Goal: Task Accomplishment & Management: Complete application form

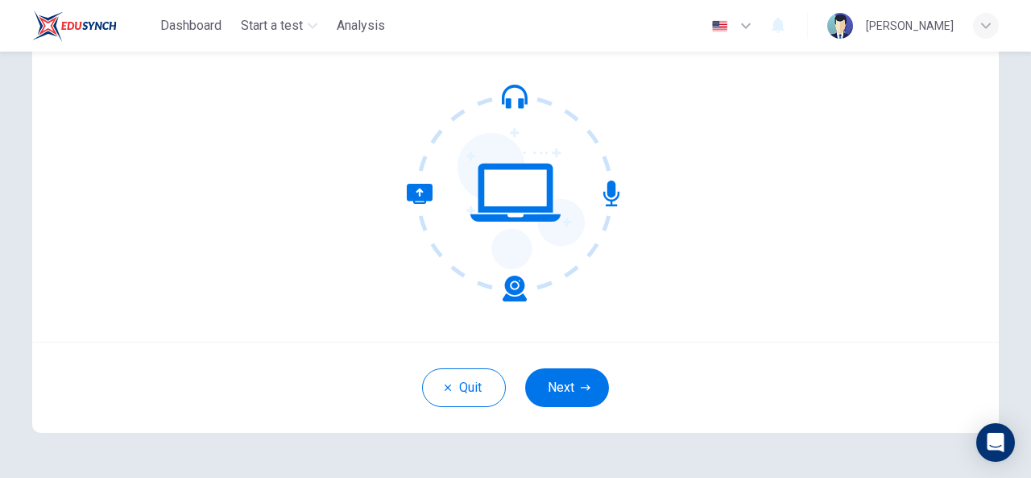
scroll to position [193, 0]
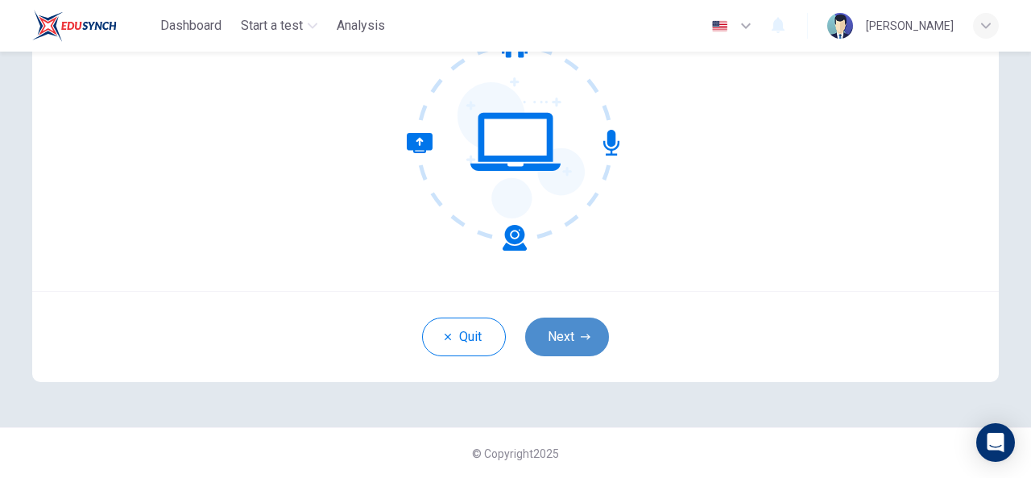
click at [581, 332] on icon "button" at bounding box center [586, 337] width 10 height 10
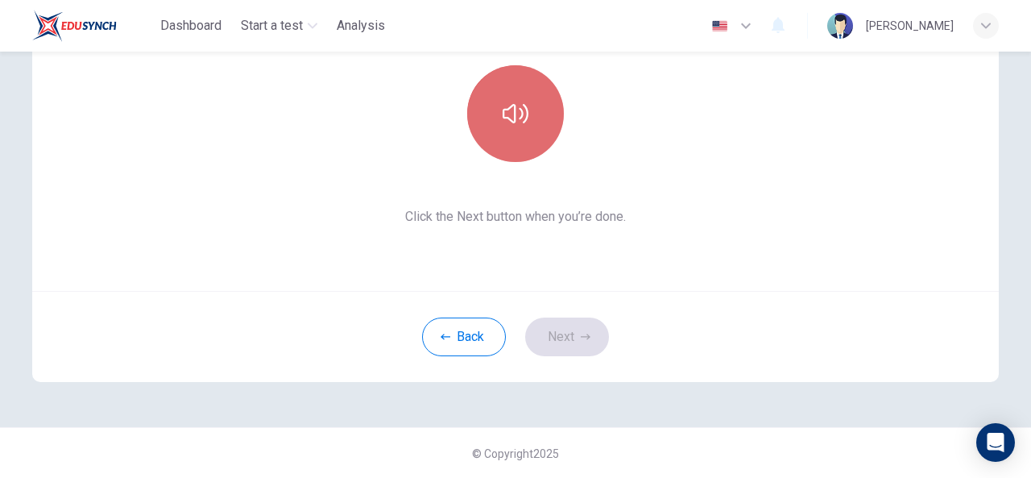
click at [532, 95] on button "button" at bounding box center [515, 113] width 97 height 97
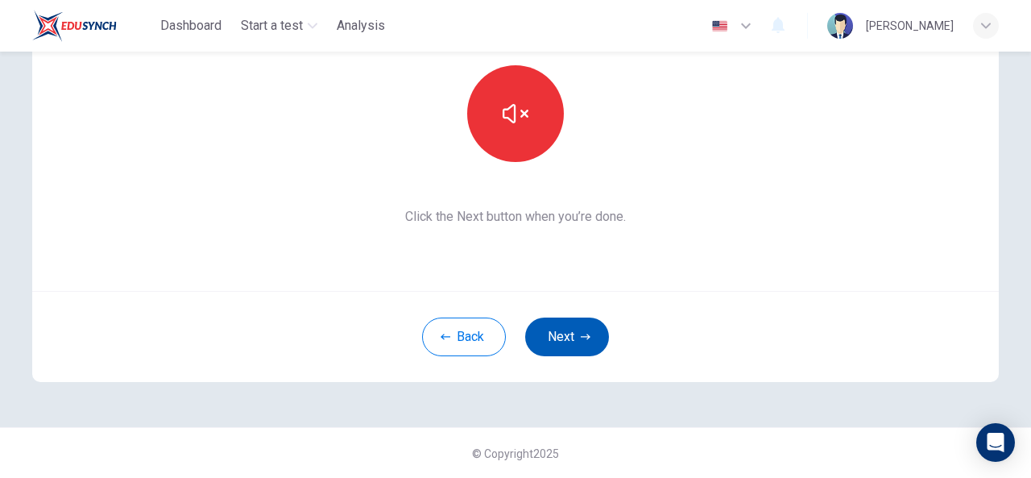
click at [570, 334] on button "Next" at bounding box center [567, 336] width 84 height 39
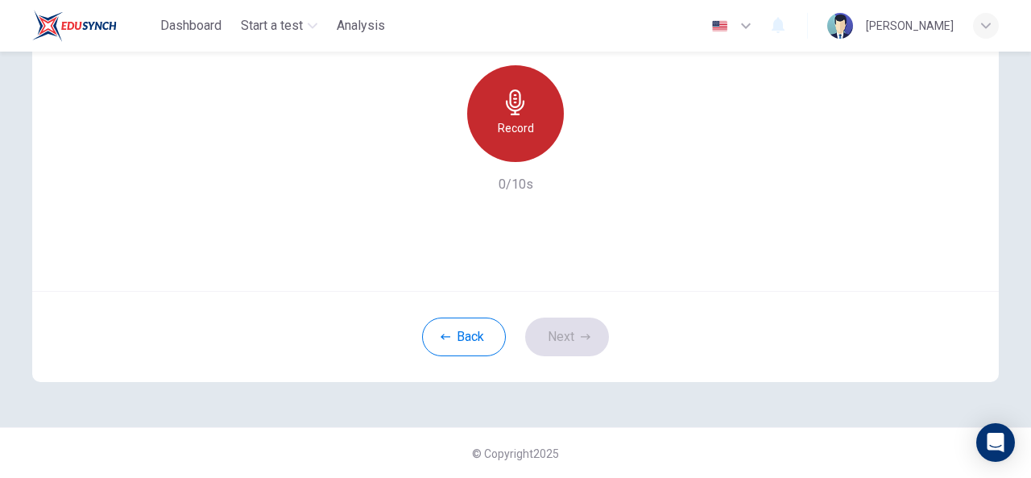
click at [532, 144] on div "Record" at bounding box center [515, 113] width 97 height 97
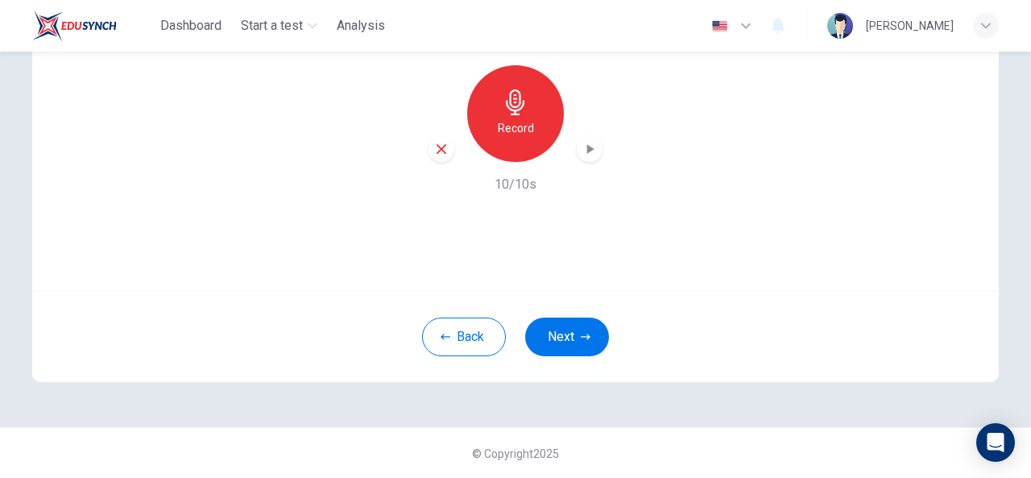
click at [587, 147] on icon "button" at bounding box center [590, 149] width 7 height 10
click at [585, 332] on icon "button" at bounding box center [586, 337] width 10 height 10
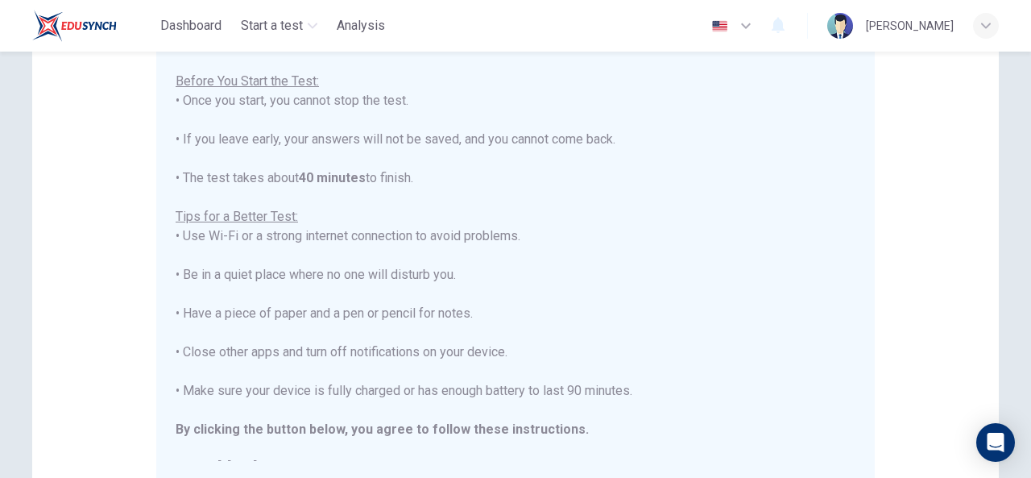
click at [1021, 280] on div "Disclaimer: You are about to start a Placement Test . Before You Start the Test…" at bounding box center [515, 265] width 1031 height 426
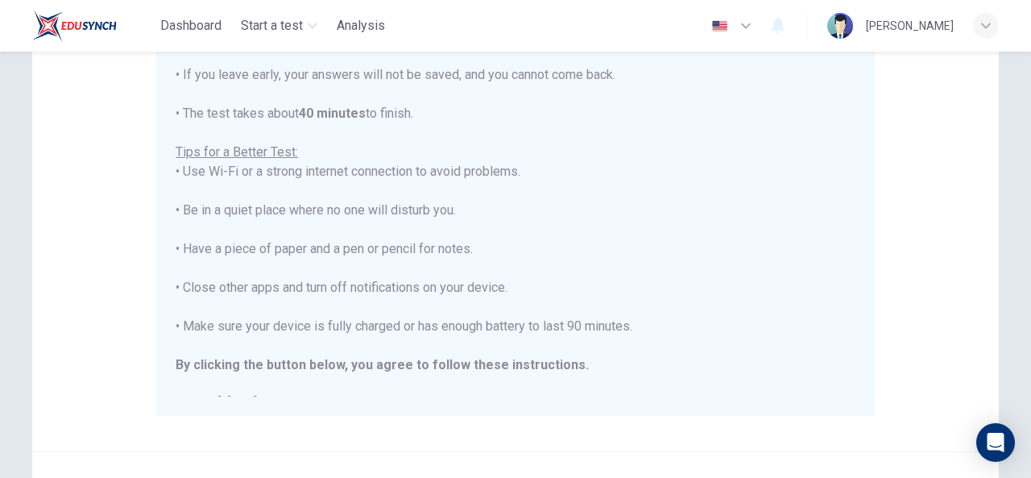
scroll to position [289, 0]
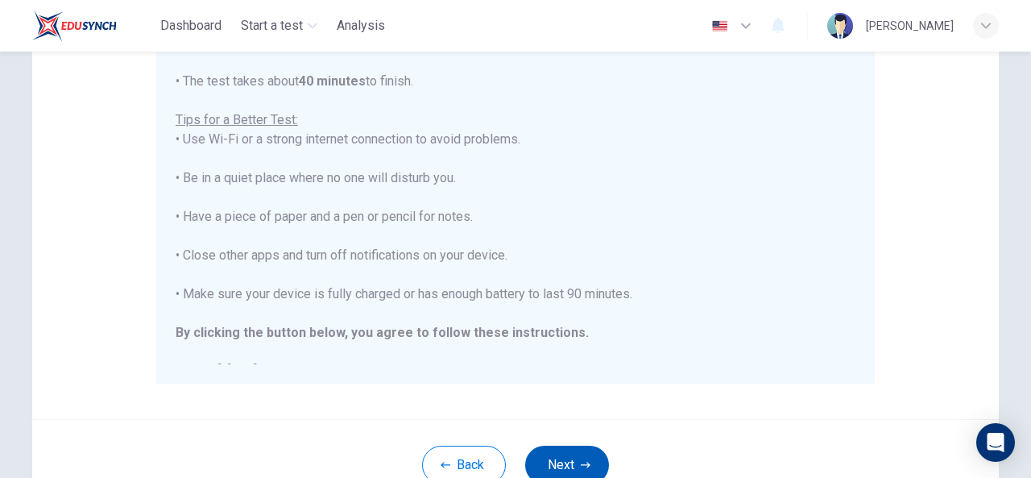
click at [561, 465] on button "Next" at bounding box center [567, 464] width 84 height 39
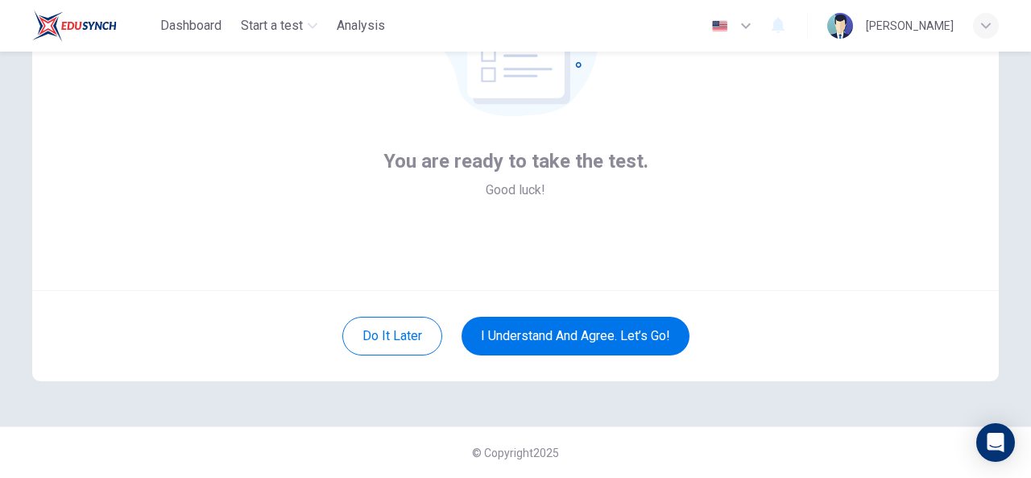
scroll to position [193, 0]
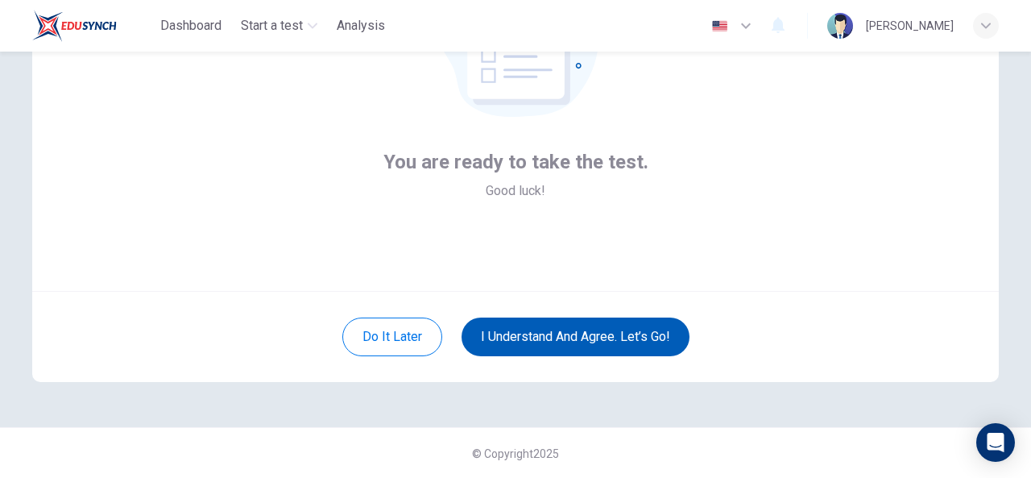
click at [644, 339] on button "I understand and agree. Let’s go!" at bounding box center [576, 336] width 228 height 39
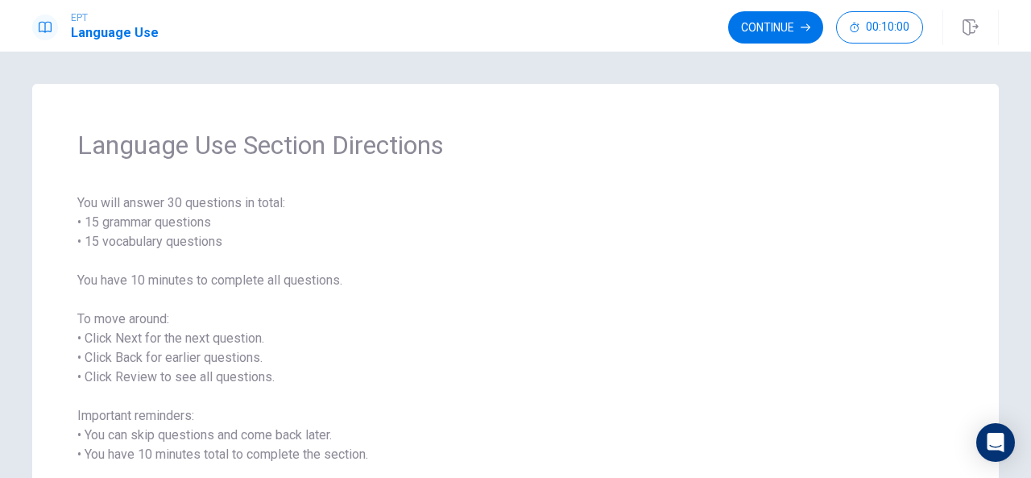
click at [1021, 225] on div "Language Use Section Directions You will answer 30 questions in total: • 15 gra…" at bounding box center [515, 265] width 1031 height 426
click at [772, 26] on button "Continue" at bounding box center [775, 27] width 95 height 32
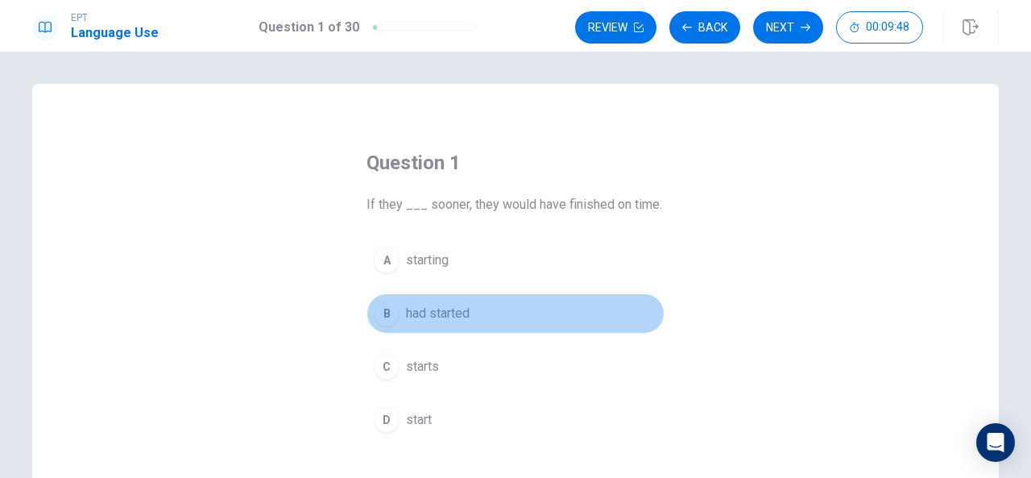
click at [385, 310] on div "B" at bounding box center [387, 313] width 26 height 26
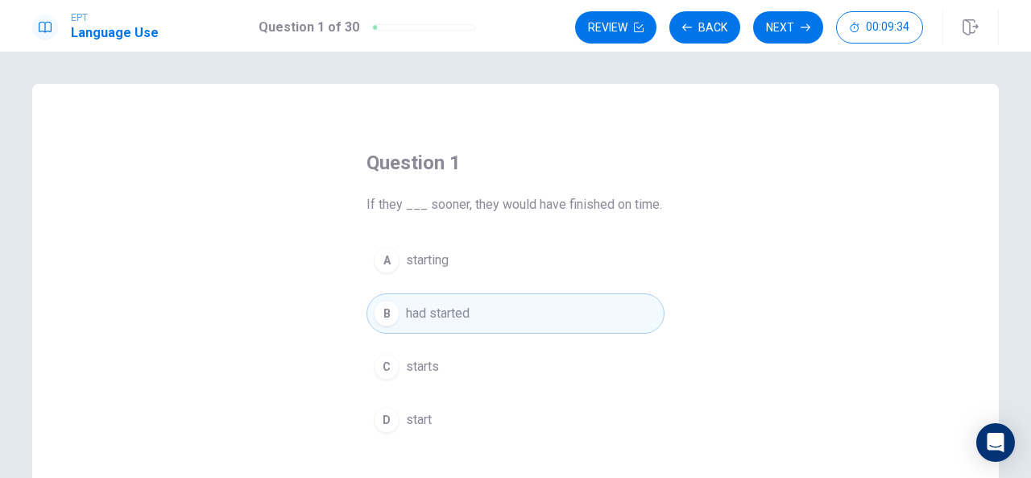
scroll to position [32, 0]
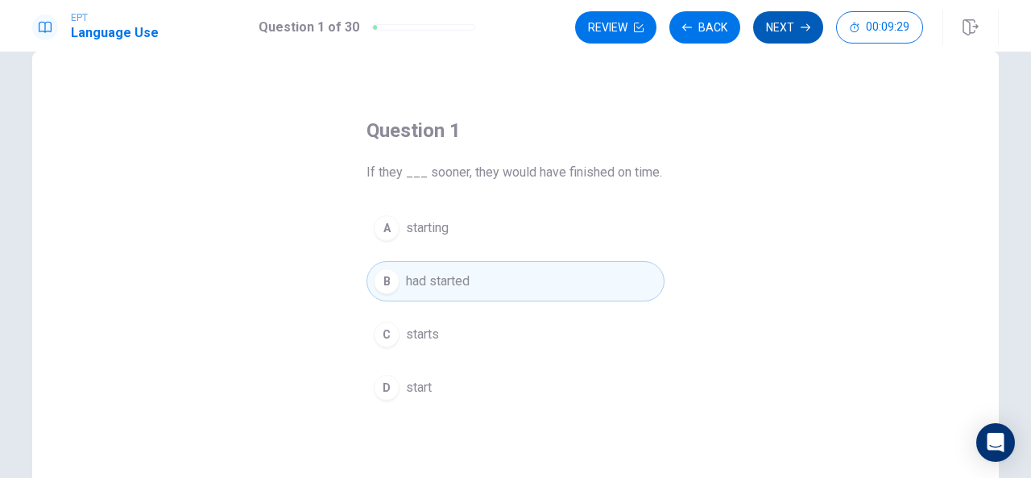
click at [782, 28] on button "Next" at bounding box center [788, 27] width 70 height 32
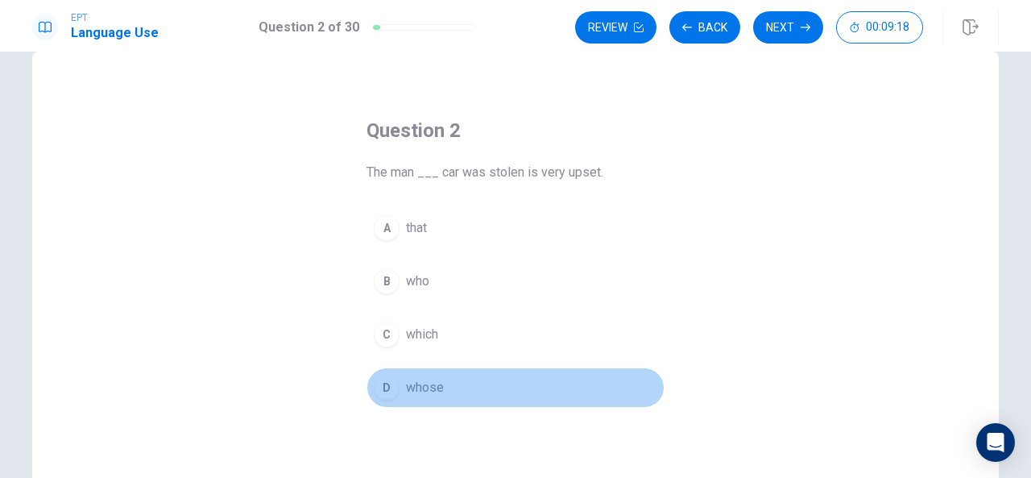
click at [380, 382] on div "D" at bounding box center [387, 388] width 26 height 26
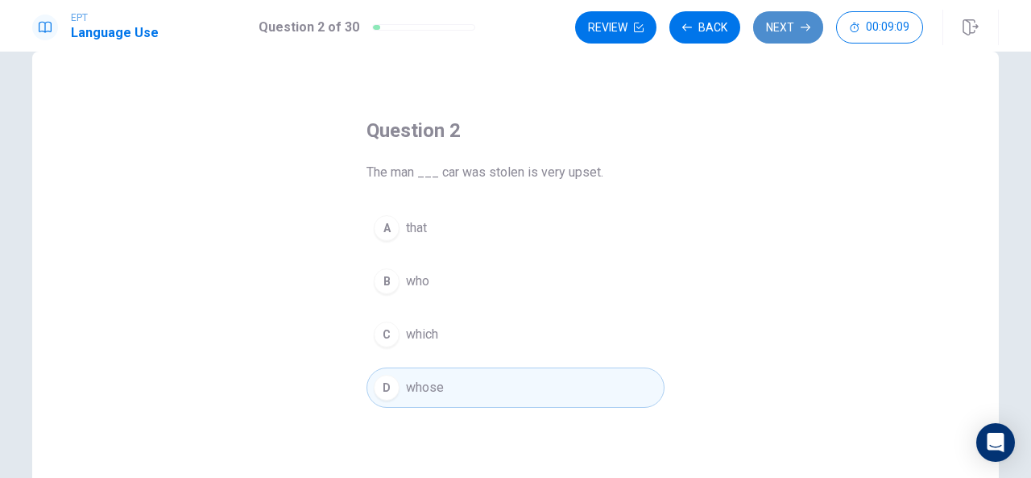
click at [801, 23] on icon "button" at bounding box center [806, 28] width 10 height 10
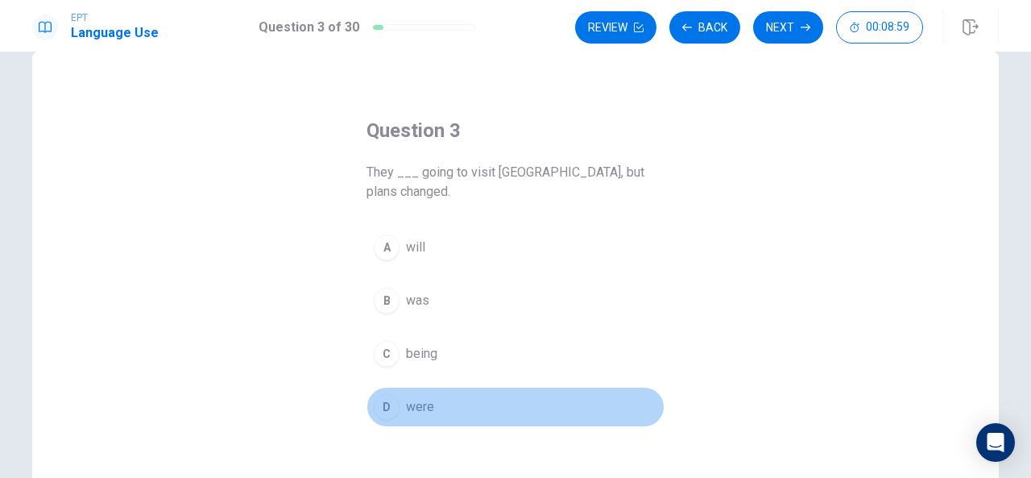
click at [392, 394] on div "D" at bounding box center [387, 407] width 26 height 26
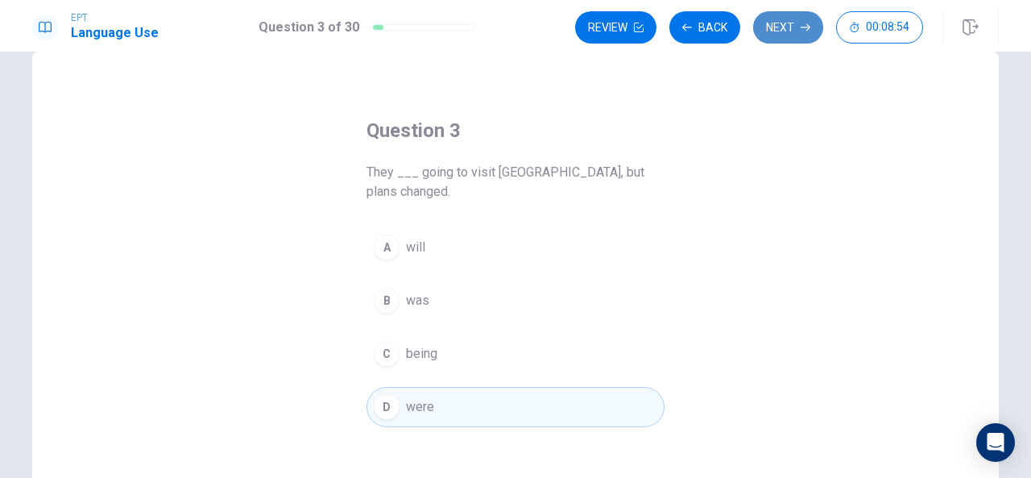
click at [780, 28] on button "Next" at bounding box center [788, 27] width 70 height 32
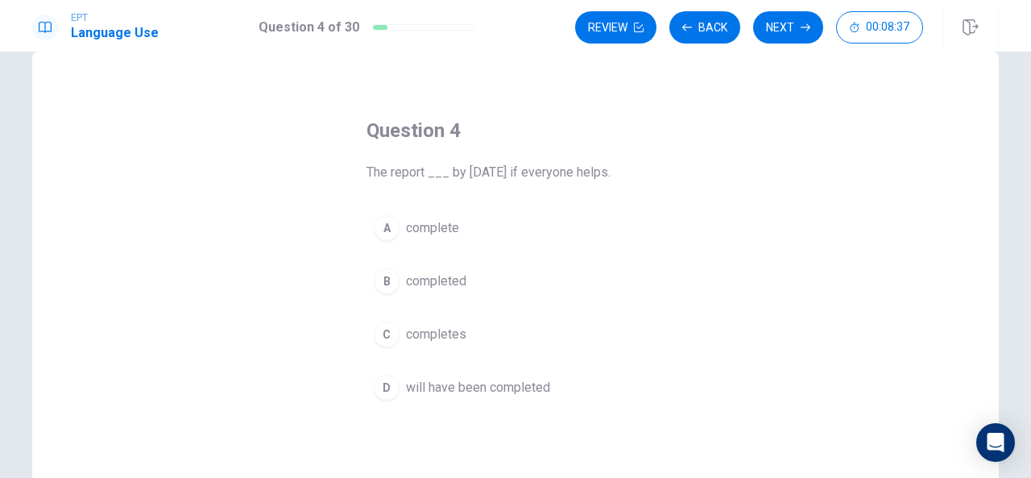
click at [387, 391] on div "D" at bounding box center [387, 388] width 26 height 26
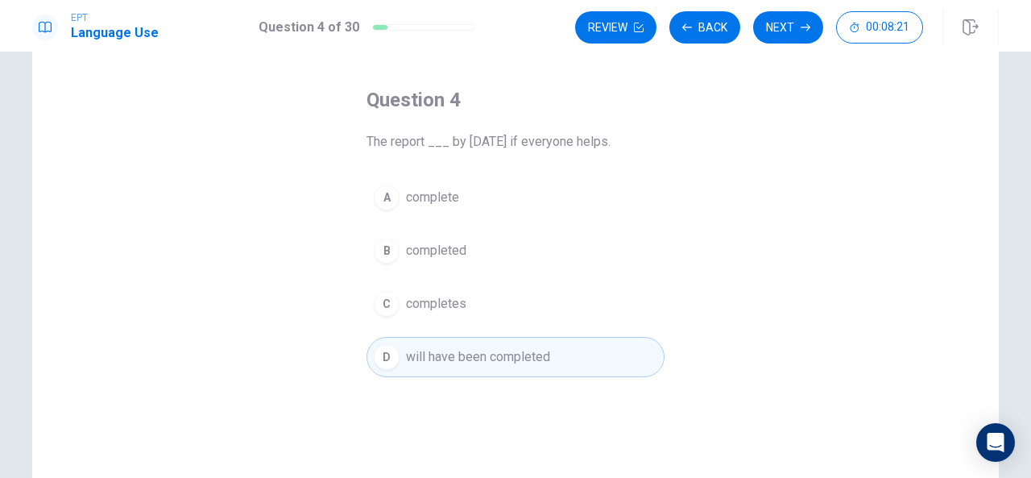
scroll to position [0, 0]
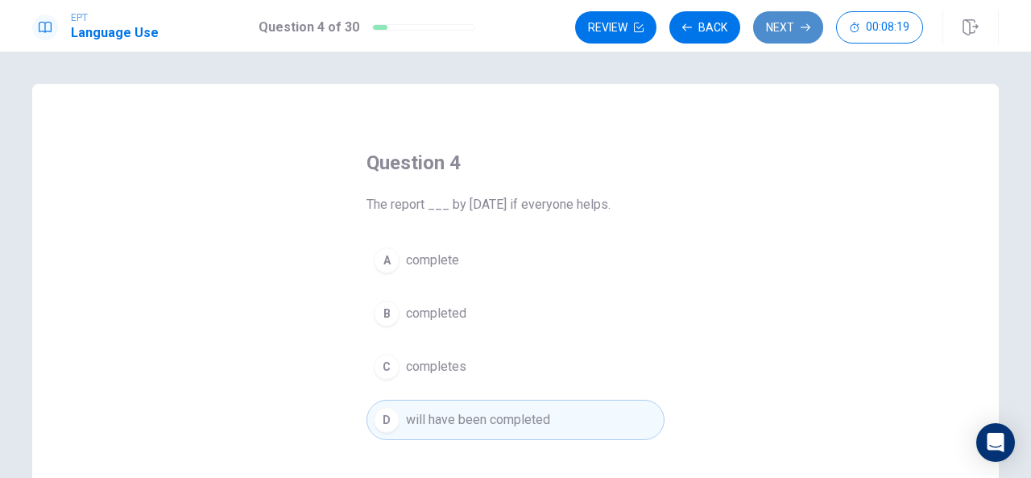
click at [787, 27] on button "Next" at bounding box center [788, 27] width 70 height 32
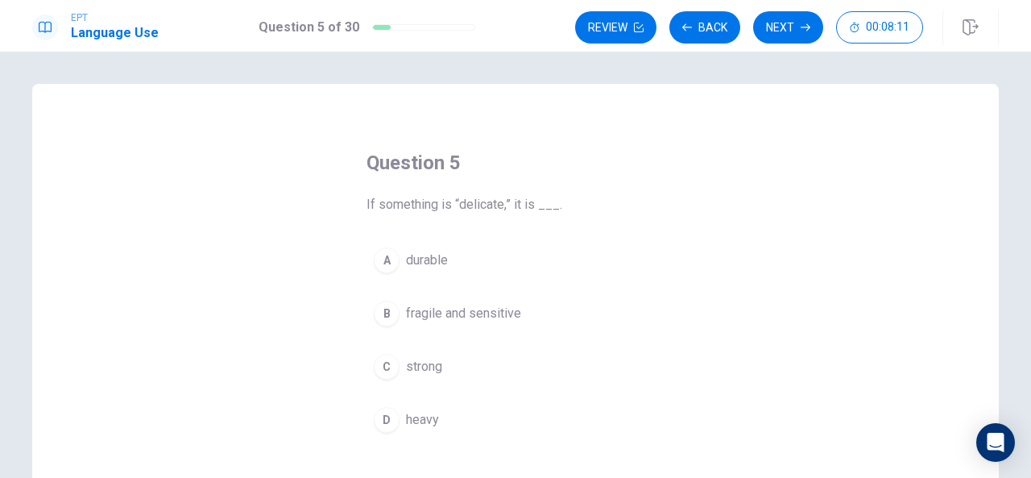
click at [393, 313] on div "B" at bounding box center [387, 313] width 26 height 26
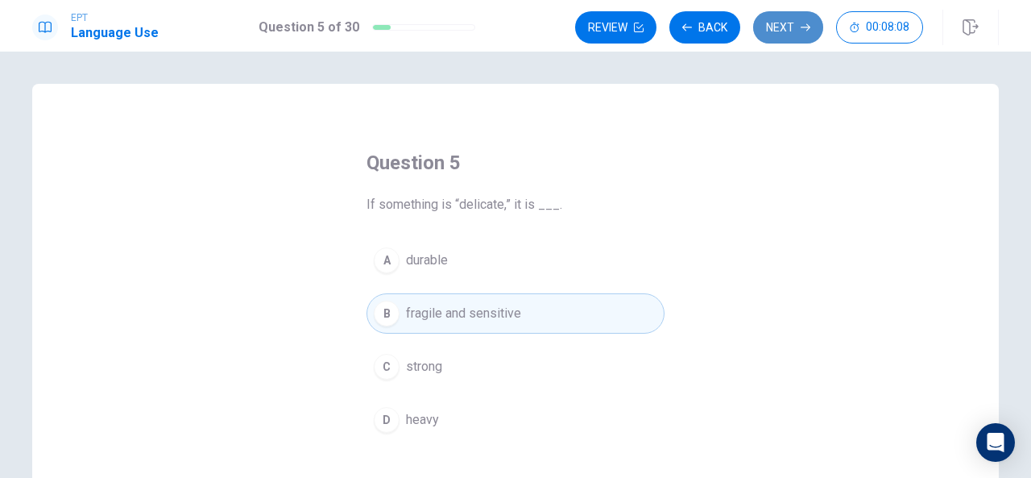
click at [799, 22] on button "Next" at bounding box center [788, 27] width 70 height 32
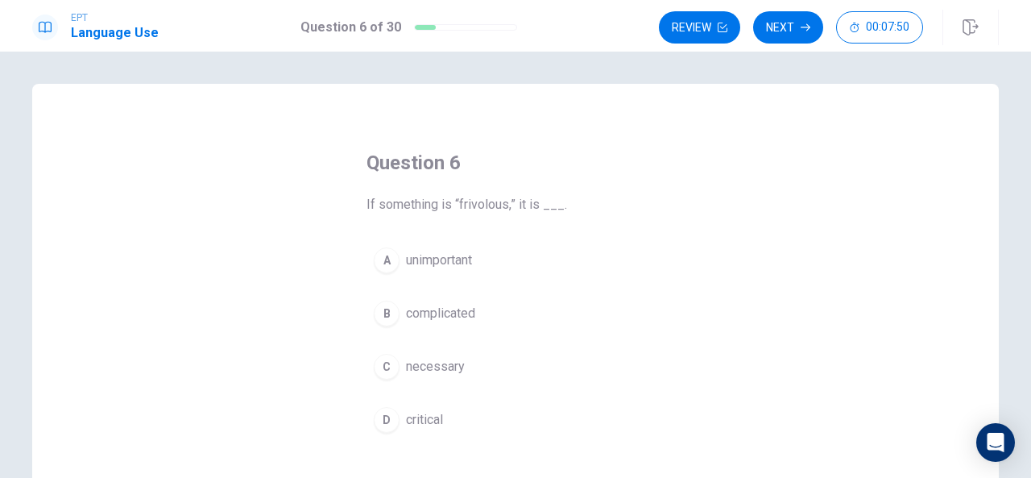
click at [385, 318] on div "B" at bounding box center [387, 313] width 26 height 26
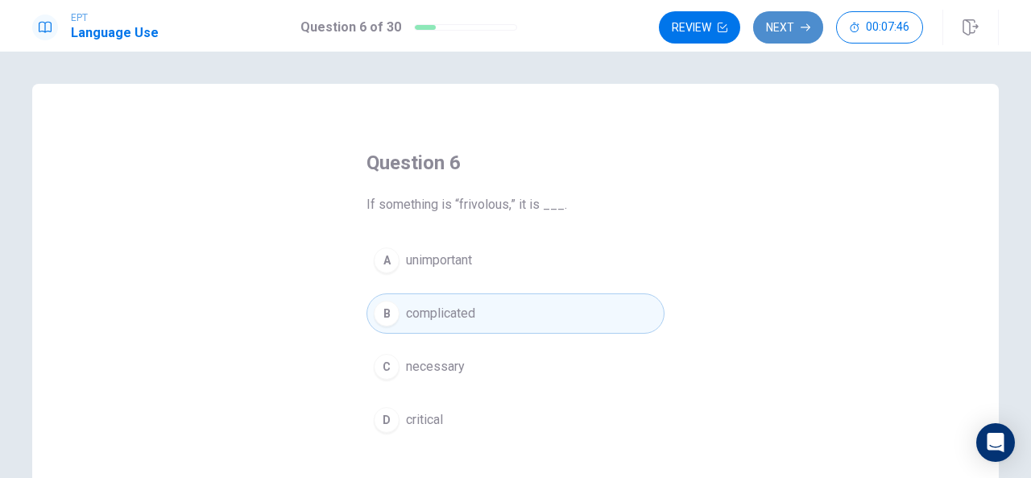
click at [786, 22] on button "Next" at bounding box center [788, 27] width 70 height 32
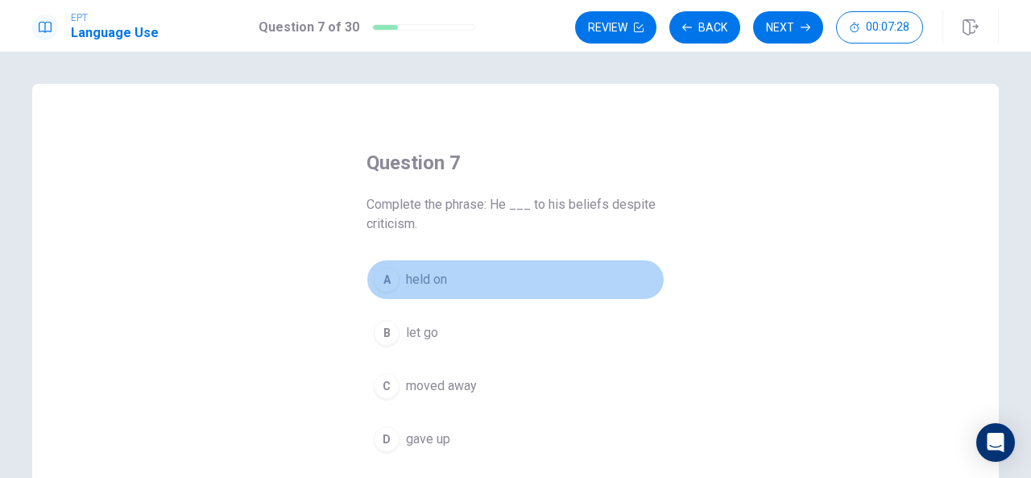
click at [391, 275] on div "A" at bounding box center [387, 280] width 26 height 26
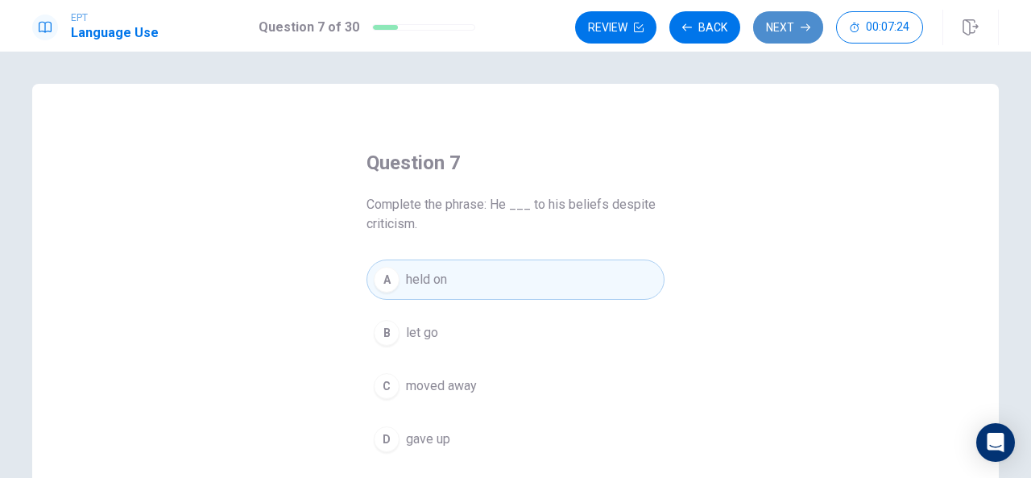
click at [786, 22] on button "Next" at bounding box center [788, 27] width 70 height 32
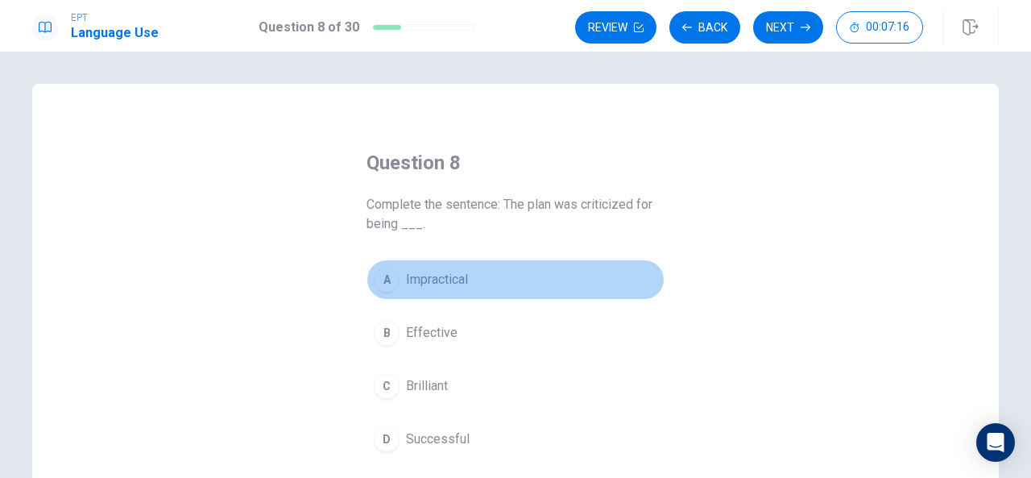
click at [390, 282] on div "A" at bounding box center [387, 280] width 26 height 26
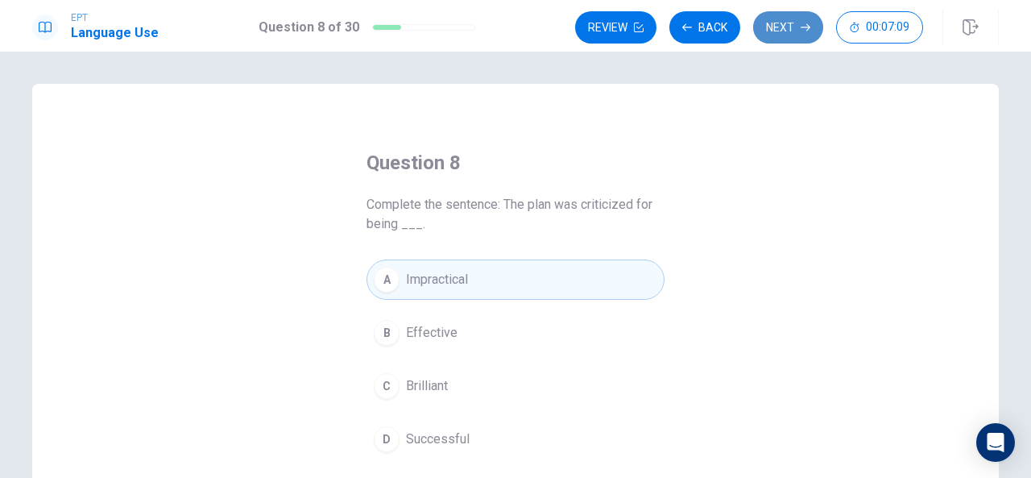
click at [793, 19] on button "Next" at bounding box center [788, 27] width 70 height 32
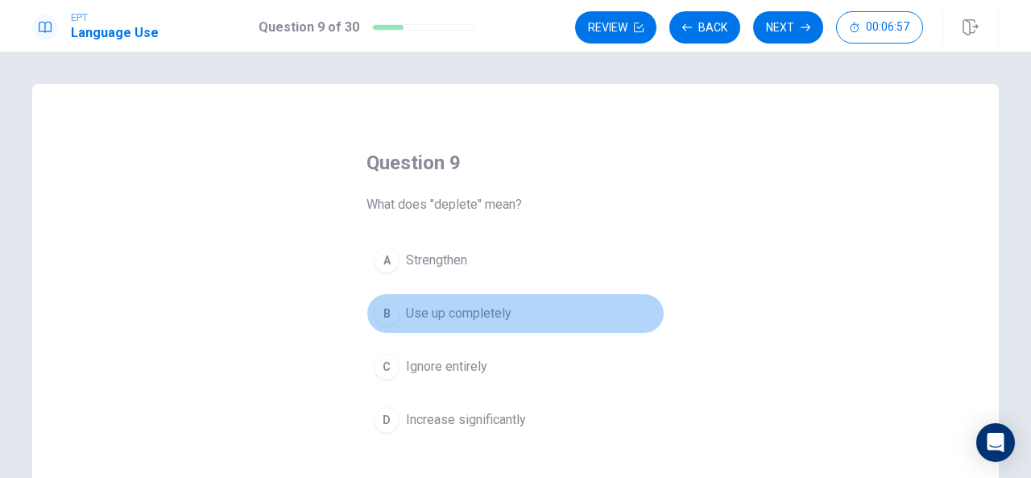
click at [382, 312] on div "B" at bounding box center [387, 313] width 26 height 26
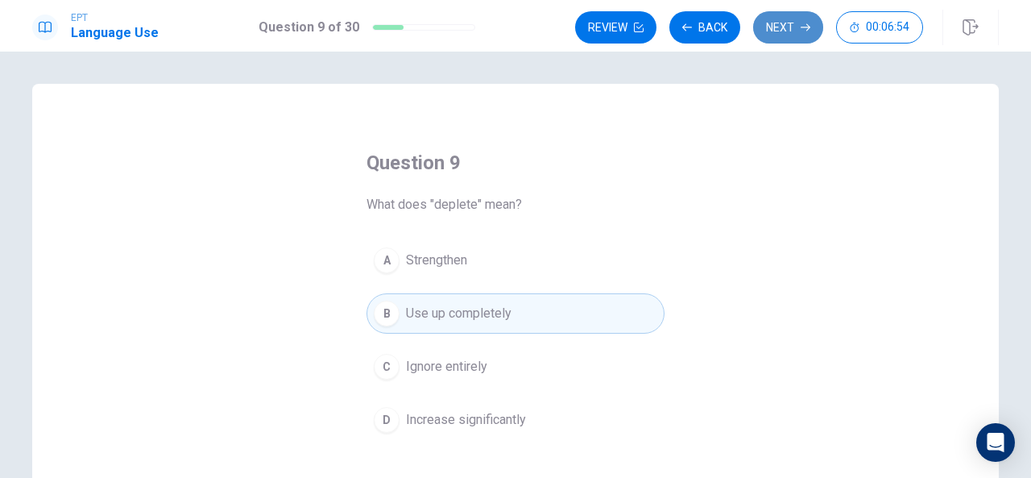
click at [780, 17] on button "Next" at bounding box center [788, 27] width 70 height 32
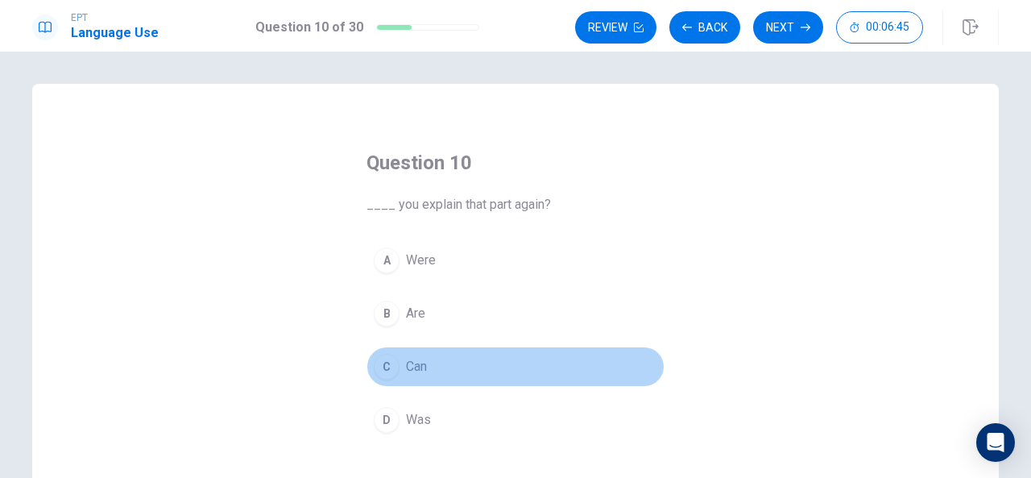
click at [388, 369] on div "C" at bounding box center [387, 367] width 26 height 26
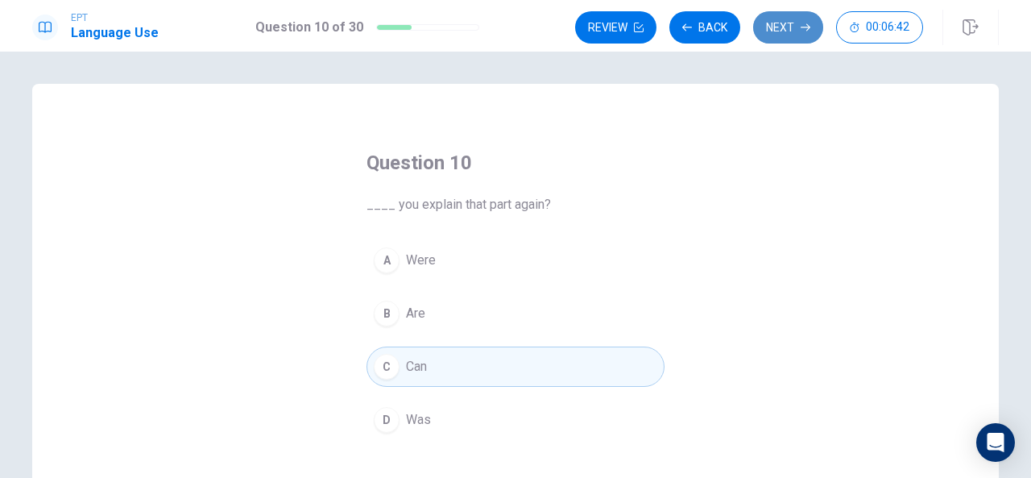
click at [801, 23] on button "Next" at bounding box center [788, 27] width 70 height 32
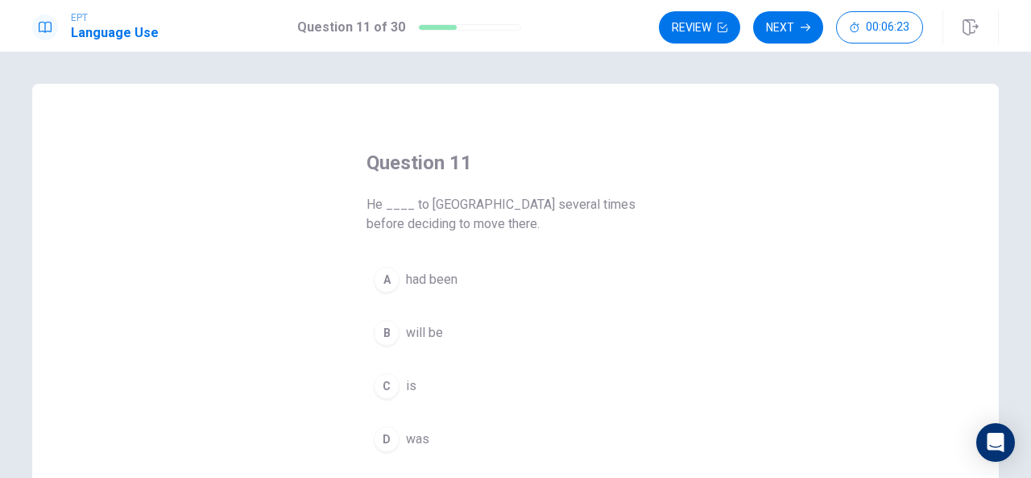
click at [392, 281] on div "A" at bounding box center [387, 280] width 26 height 26
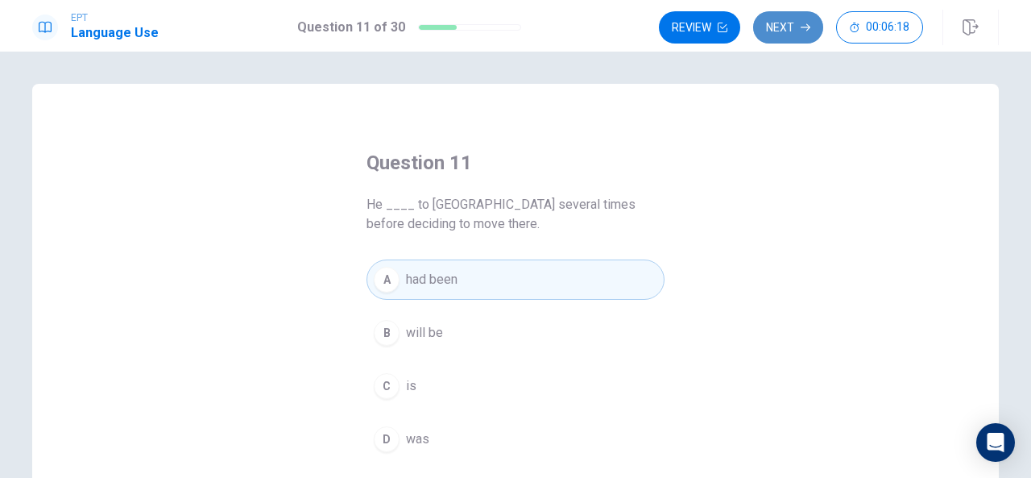
click at [799, 31] on button "Next" at bounding box center [788, 27] width 70 height 32
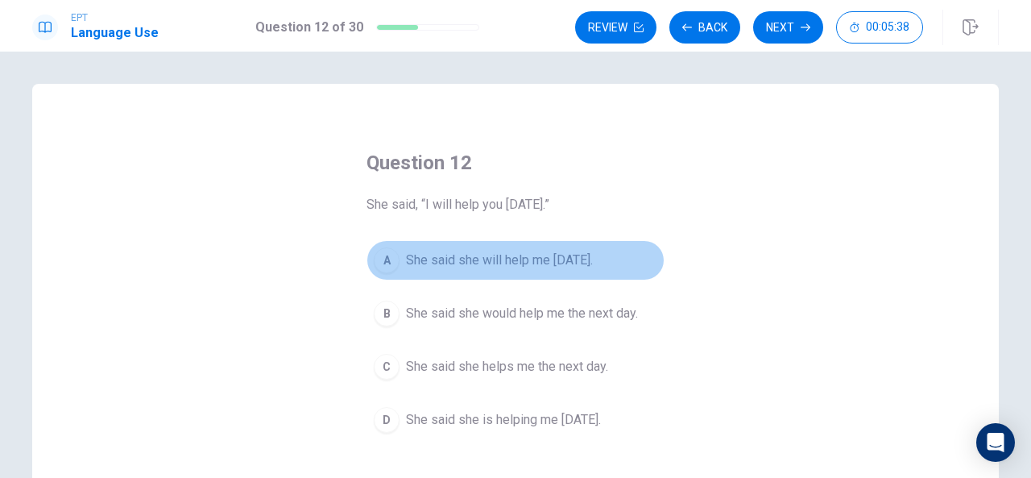
click at [389, 260] on div "A" at bounding box center [387, 260] width 26 height 26
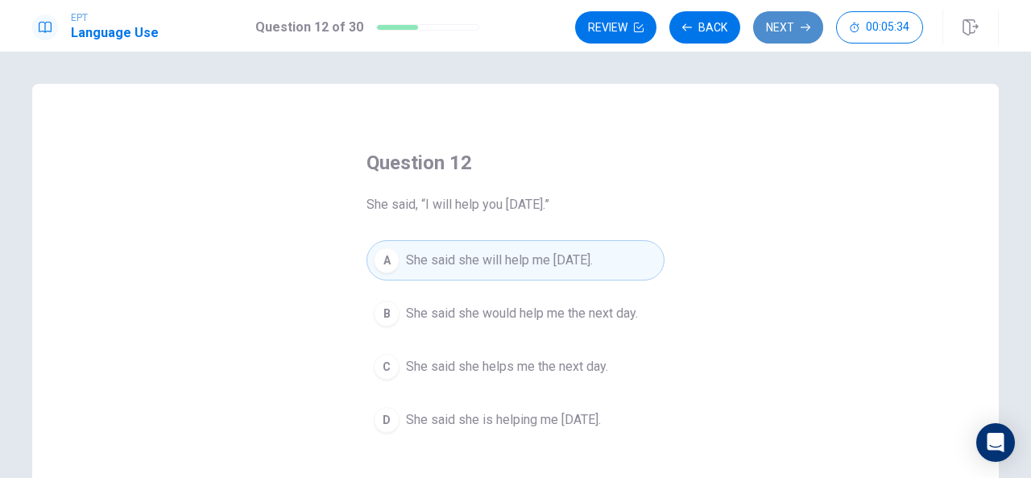
click at [801, 19] on button "Next" at bounding box center [788, 27] width 70 height 32
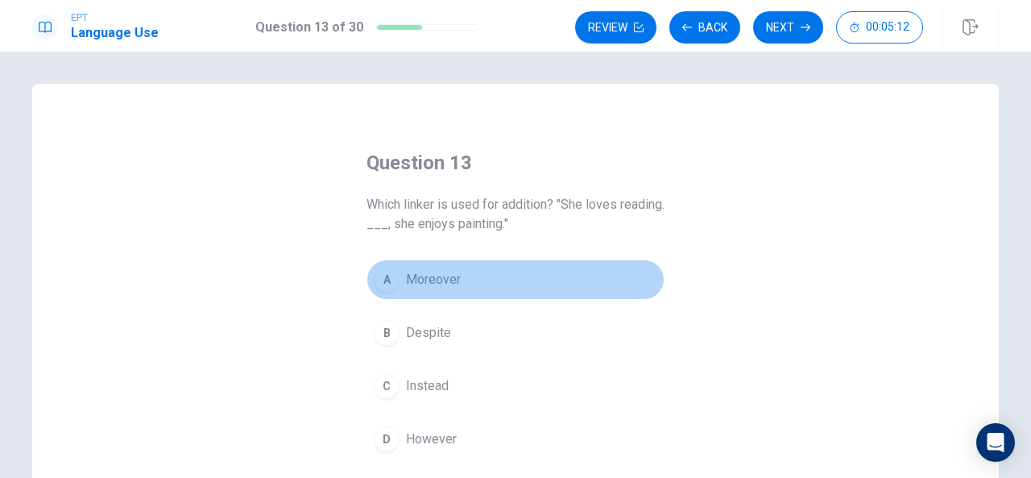
click at [387, 276] on div "A" at bounding box center [387, 280] width 26 height 26
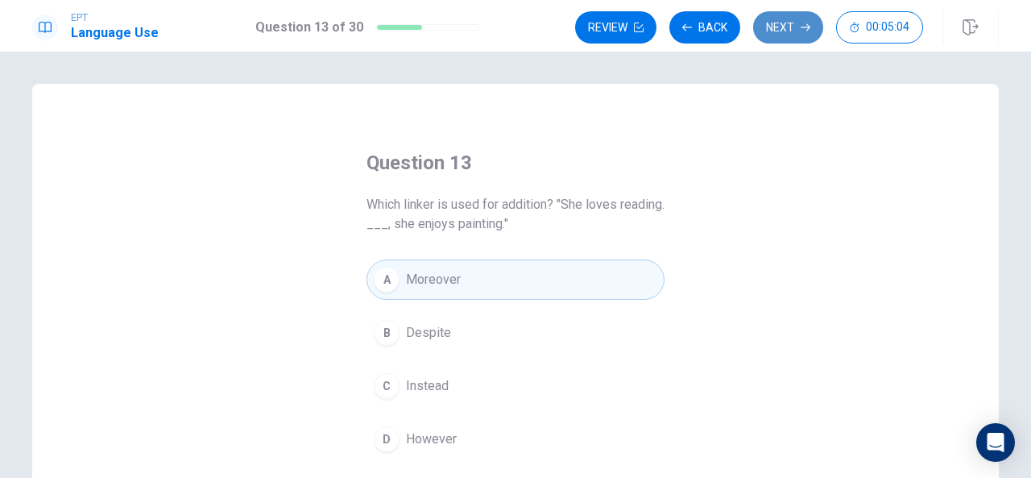
click at [790, 25] on button "Next" at bounding box center [788, 27] width 70 height 32
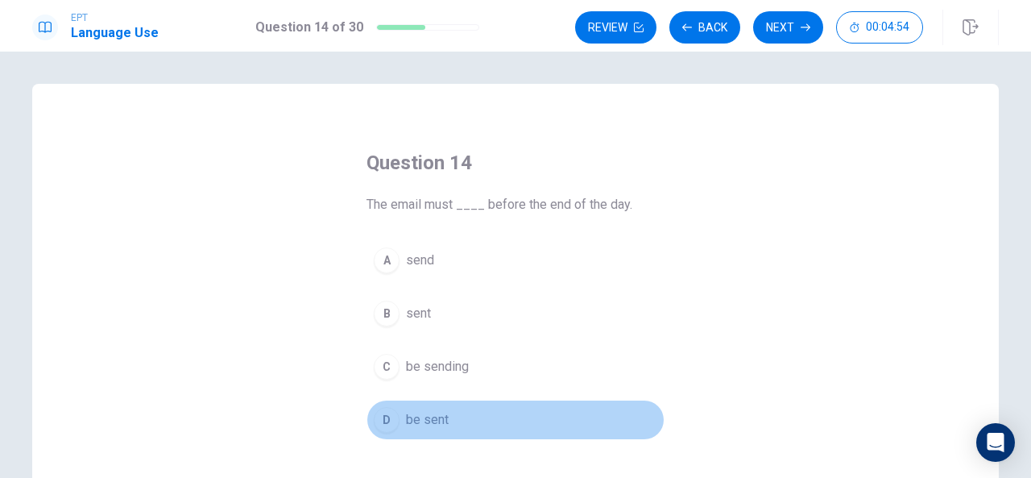
click at [384, 424] on div "D" at bounding box center [387, 420] width 26 height 26
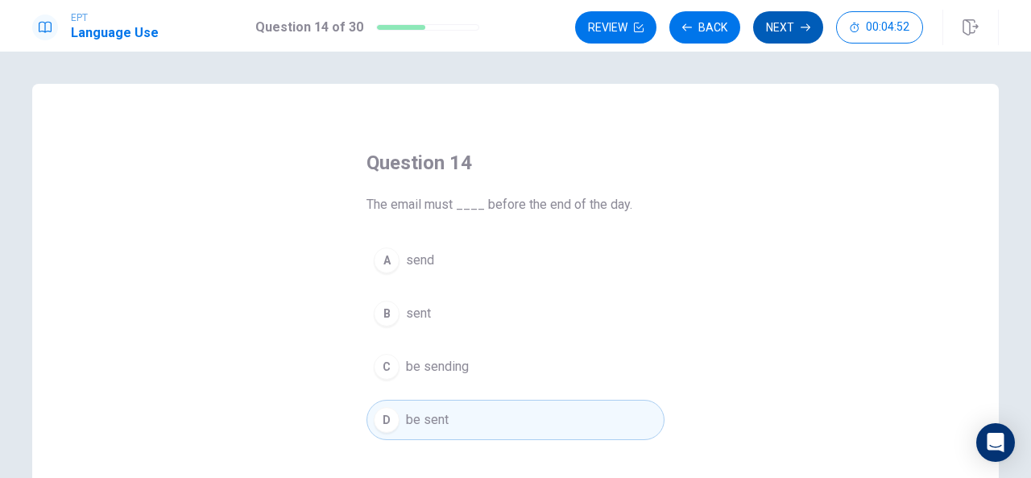
click at [792, 25] on button "Next" at bounding box center [788, 27] width 70 height 32
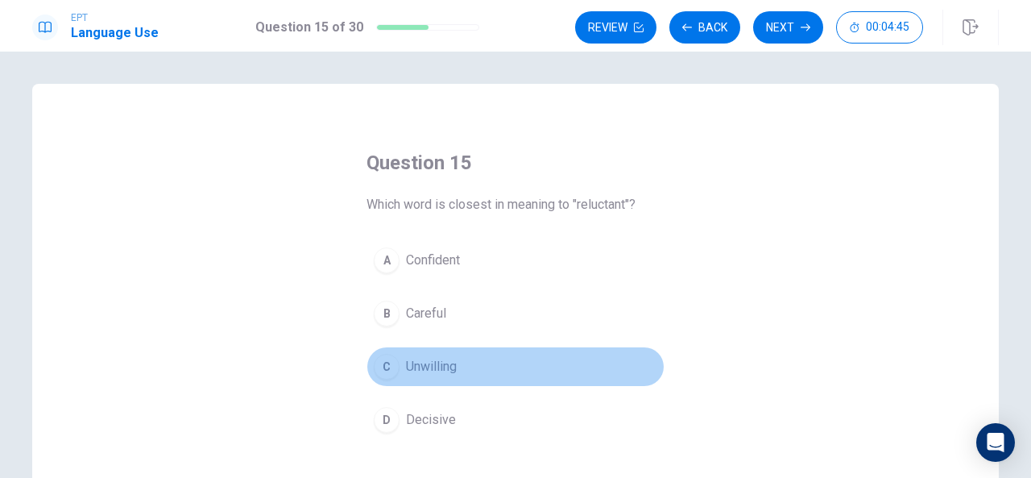
click at [390, 365] on div "C" at bounding box center [387, 367] width 26 height 26
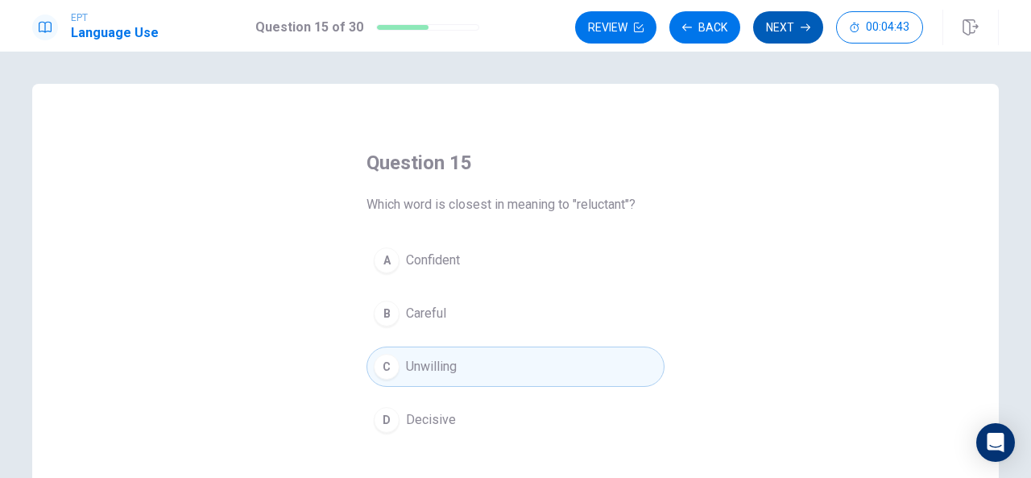
click at [778, 27] on button "Next" at bounding box center [788, 27] width 70 height 32
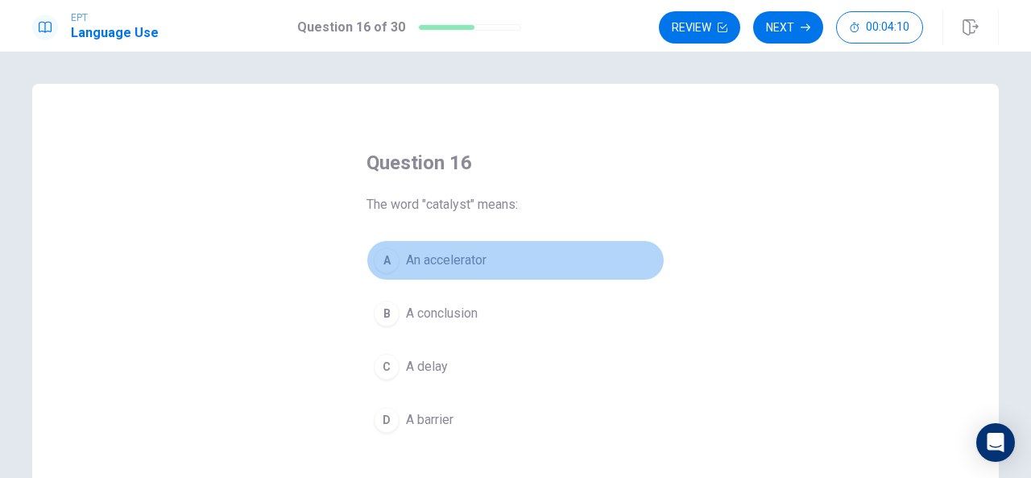
click at [383, 259] on div "A" at bounding box center [387, 260] width 26 height 26
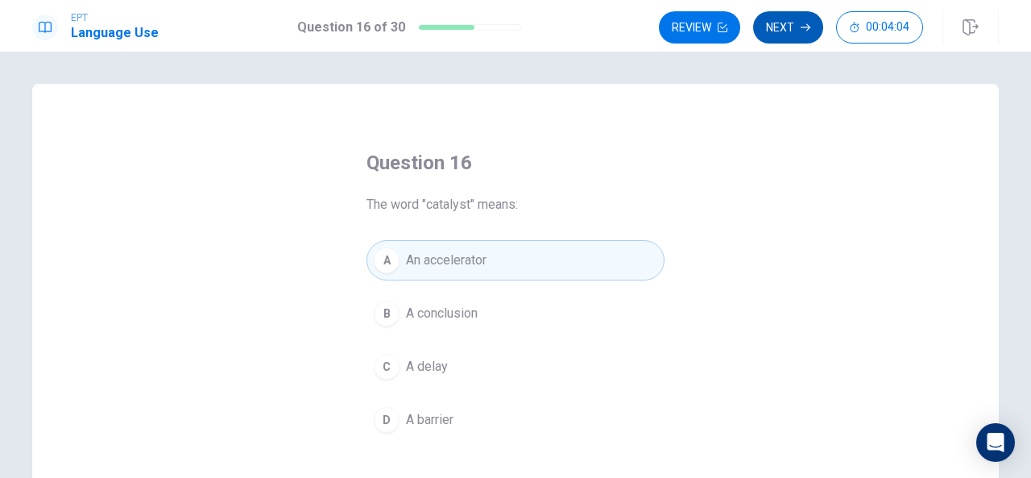
click at [804, 28] on icon "button" at bounding box center [806, 28] width 10 height 10
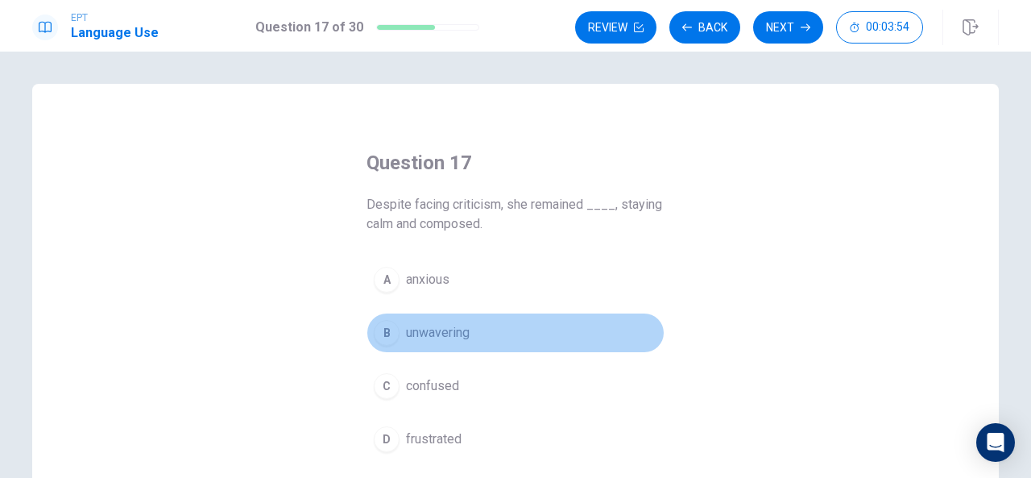
click at [387, 330] on div "B" at bounding box center [387, 333] width 26 height 26
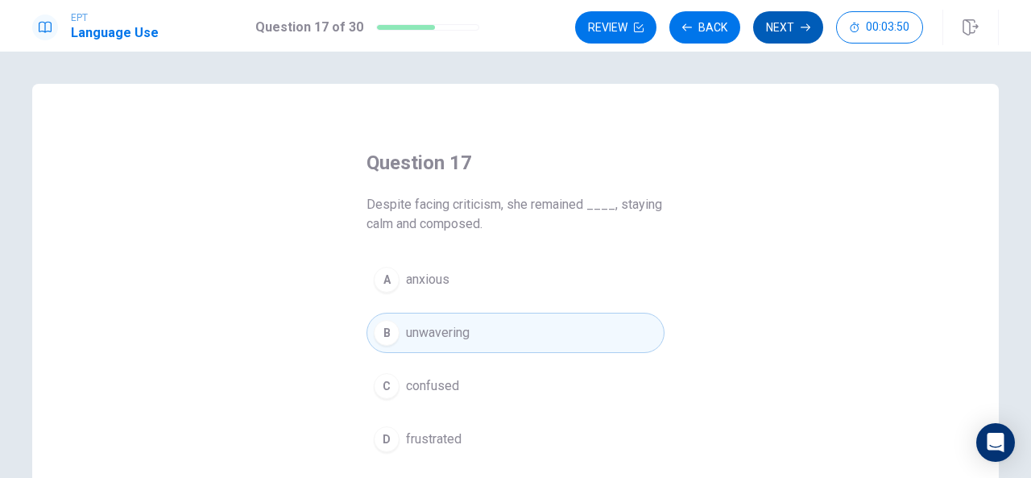
click at [806, 23] on icon "button" at bounding box center [806, 28] width 10 height 10
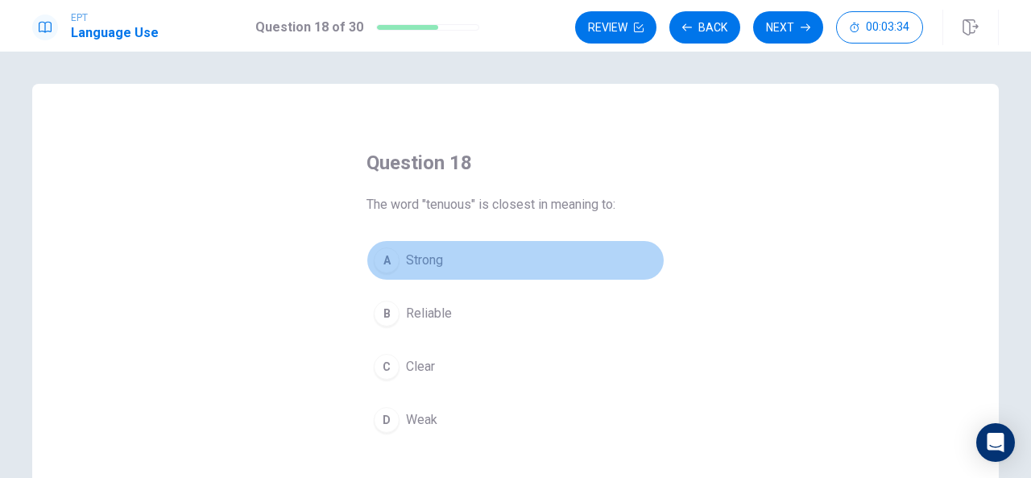
click at [392, 258] on div "A" at bounding box center [387, 260] width 26 height 26
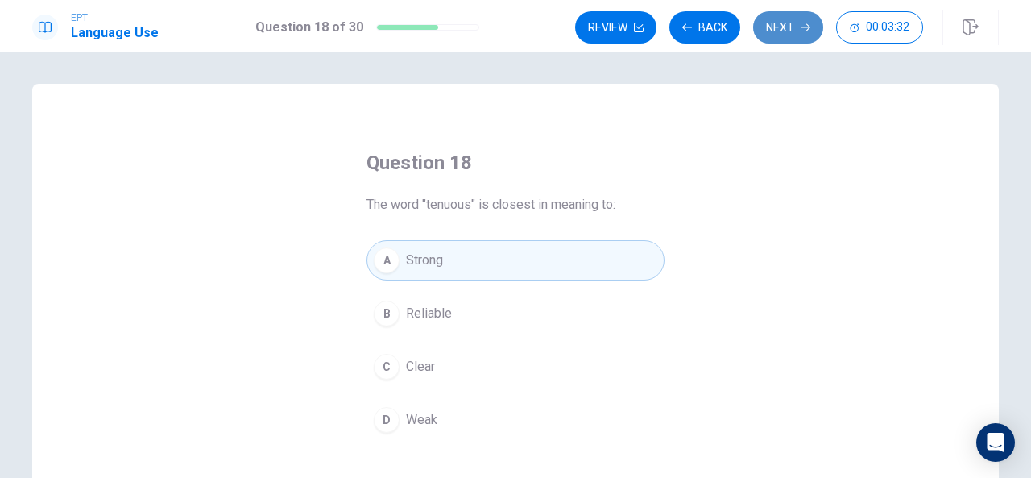
click at [798, 23] on button "Next" at bounding box center [788, 27] width 70 height 32
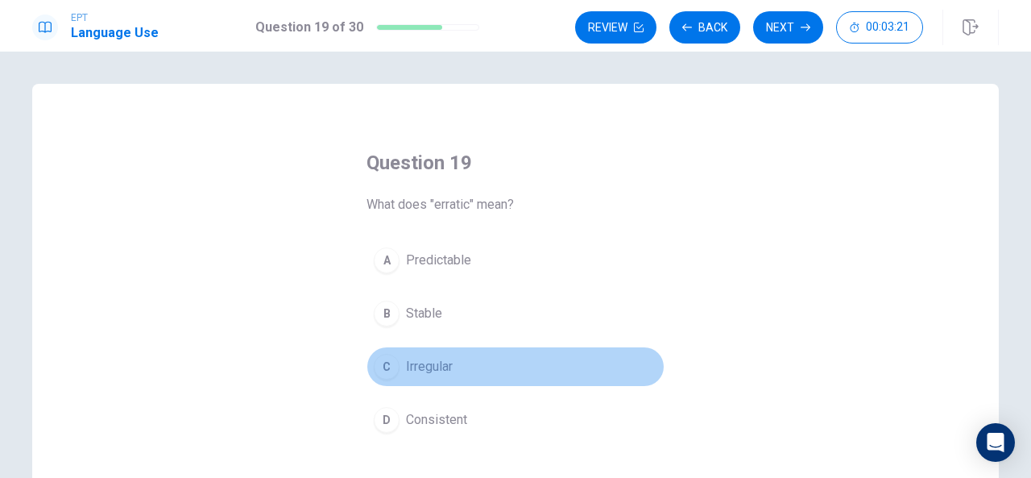
click at [386, 367] on div "C" at bounding box center [387, 367] width 26 height 26
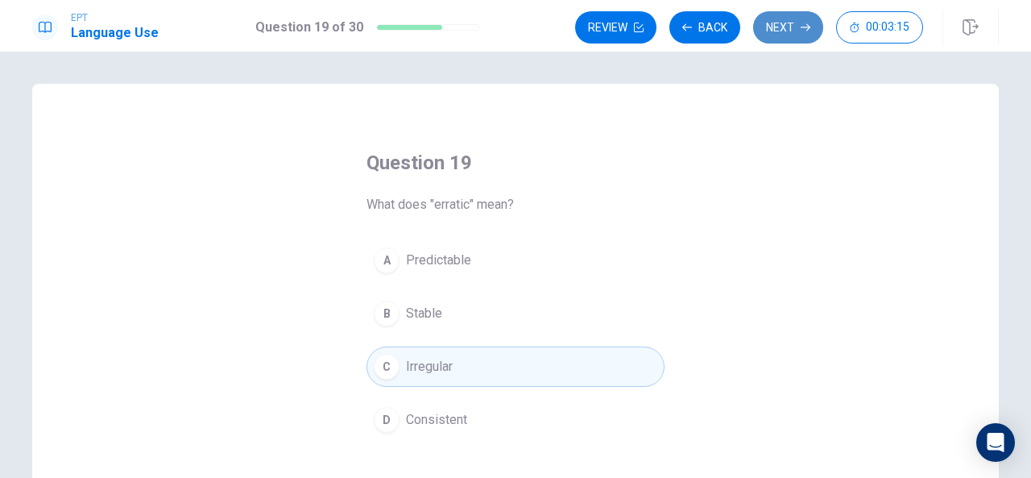
click at [775, 27] on button "Next" at bounding box center [788, 27] width 70 height 32
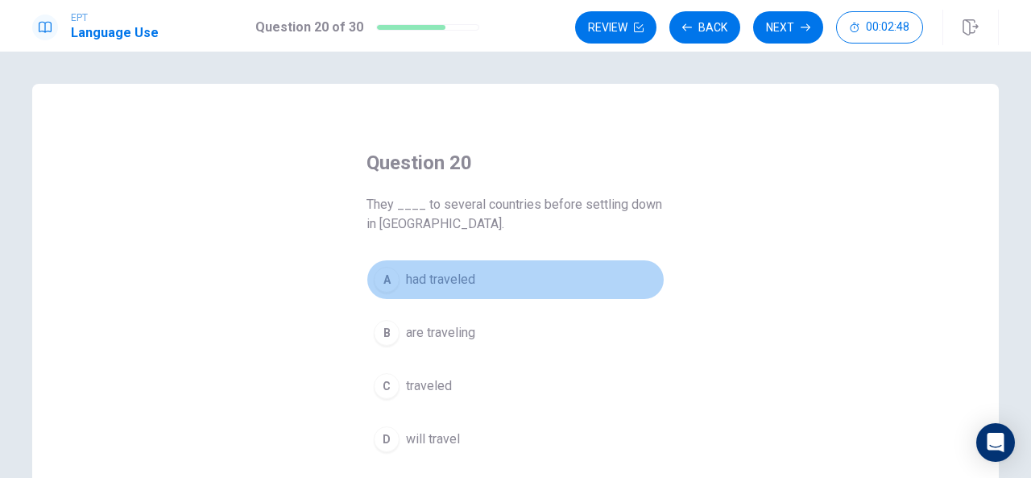
click at [385, 278] on div "A" at bounding box center [387, 280] width 26 height 26
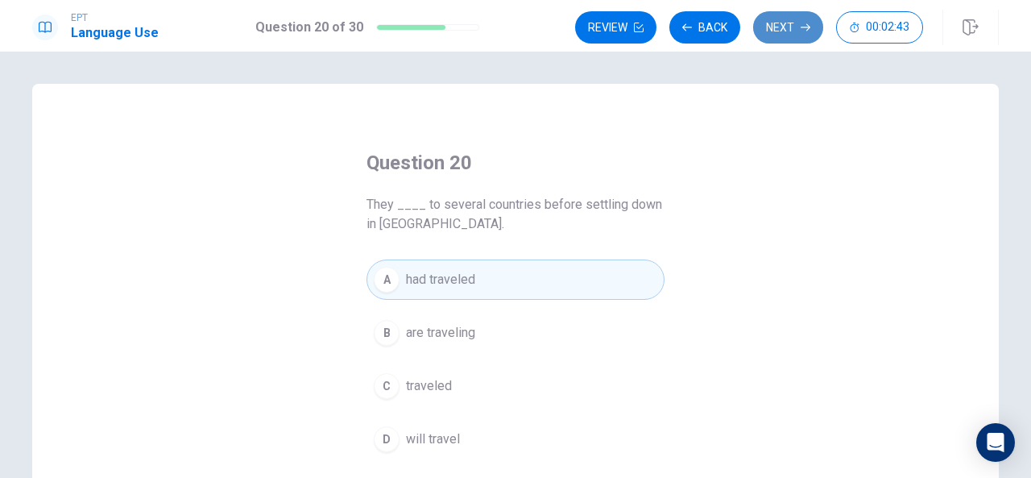
click at [789, 27] on button "Next" at bounding box center [788, 27] width 70 height 32
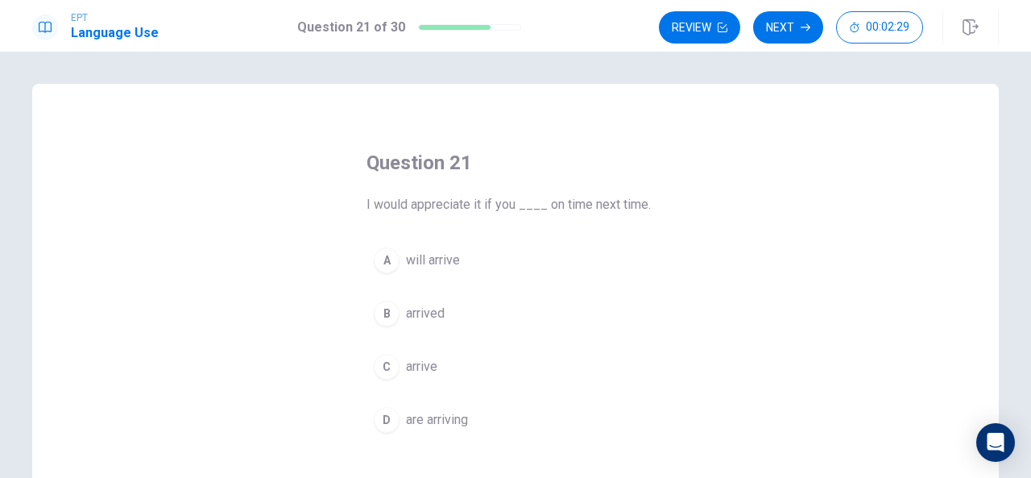
click at [385, 363] on div "C" at bounding box center [387, 367] width 26 height 26
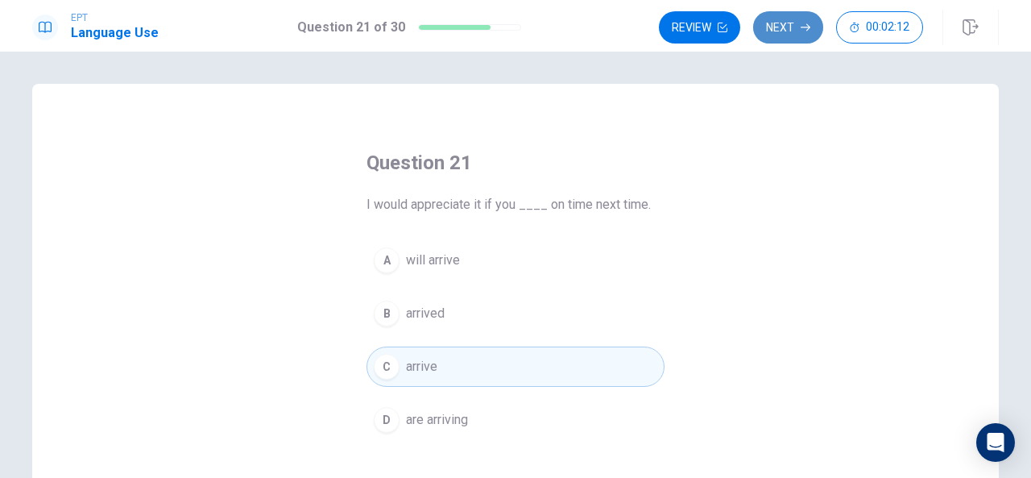
click at [798, 25] on button "Next" at bounding box center [788, 27] width 70 height 32
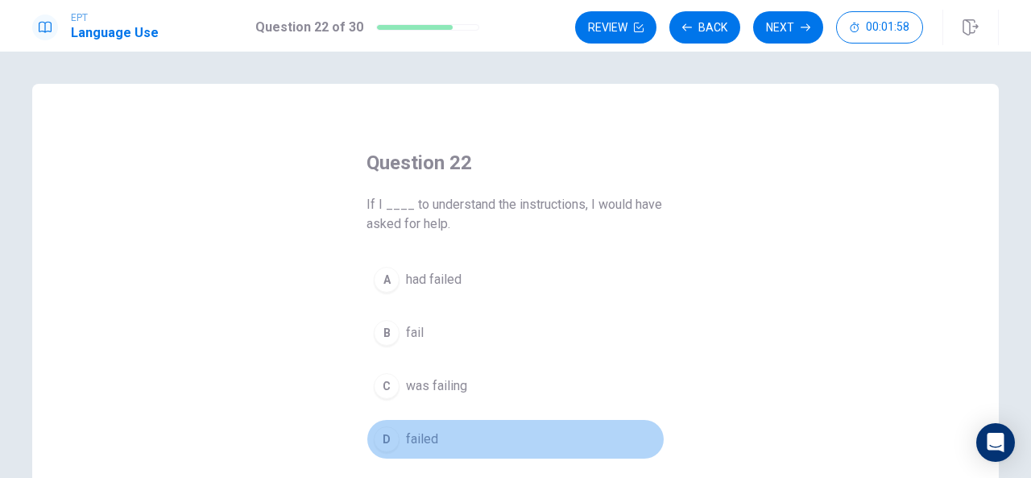
click at [387, 440] on div "D" at bounding box center [387, 439] width 26 height 26
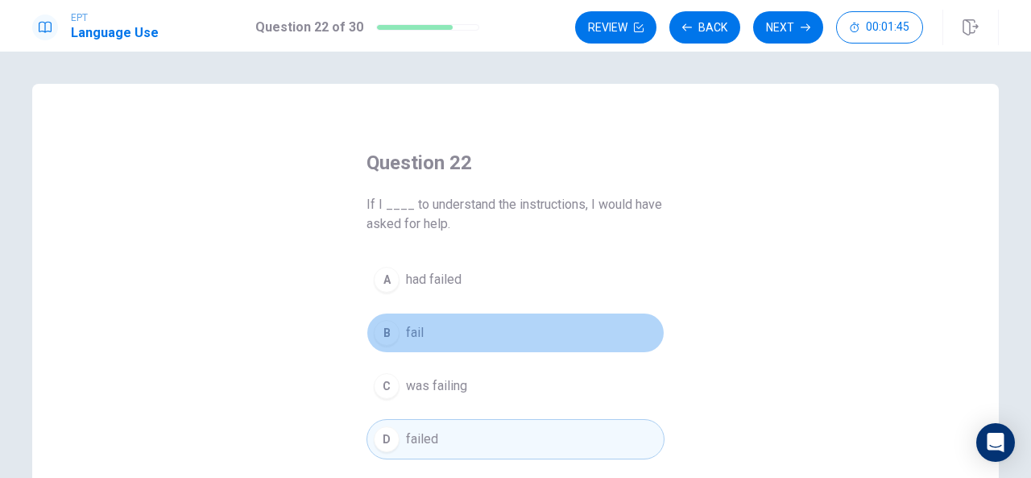
click at [387, 330] on div "B" at bounding box center [387, 333] width 26 height 26
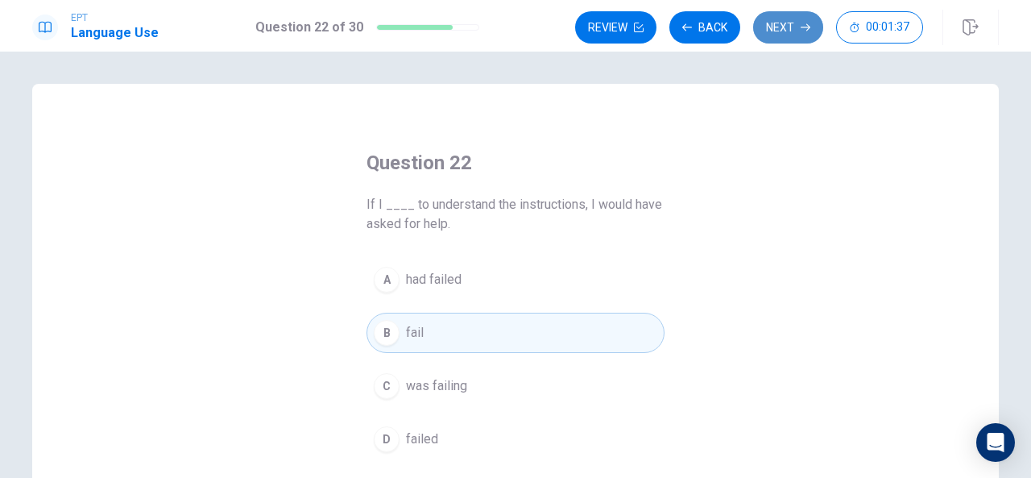
click at [794, 31] on button "Next" at bounding box center [788, 27] width 70 height 32
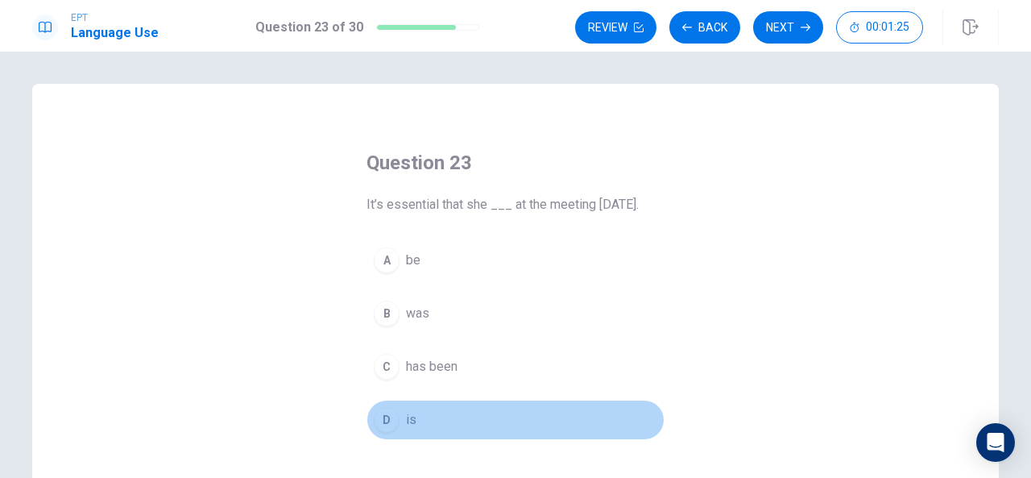
click at [406, 418] on span "is" at bounding box center [411, 419] width 10 height 19
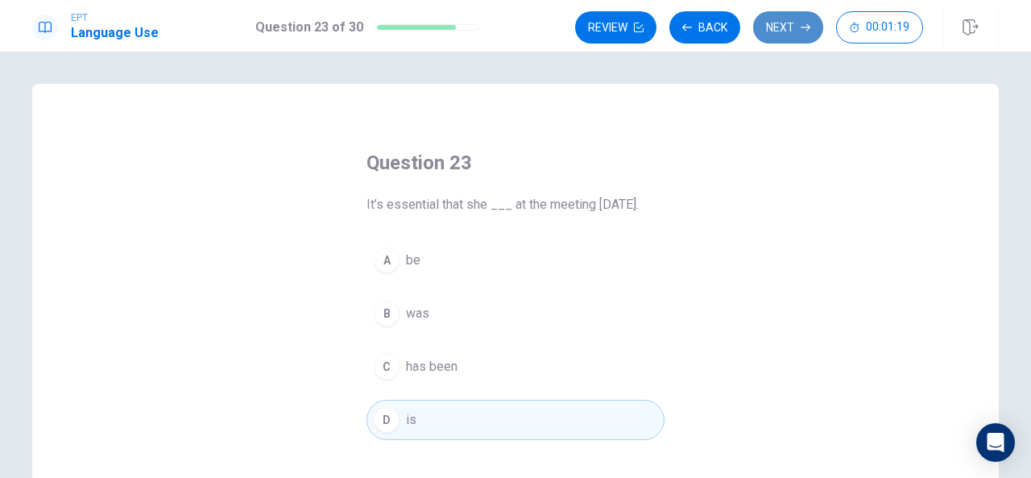
click at [802, 26] on icon "button" at bounding box center [806, 28] width 10 height 10
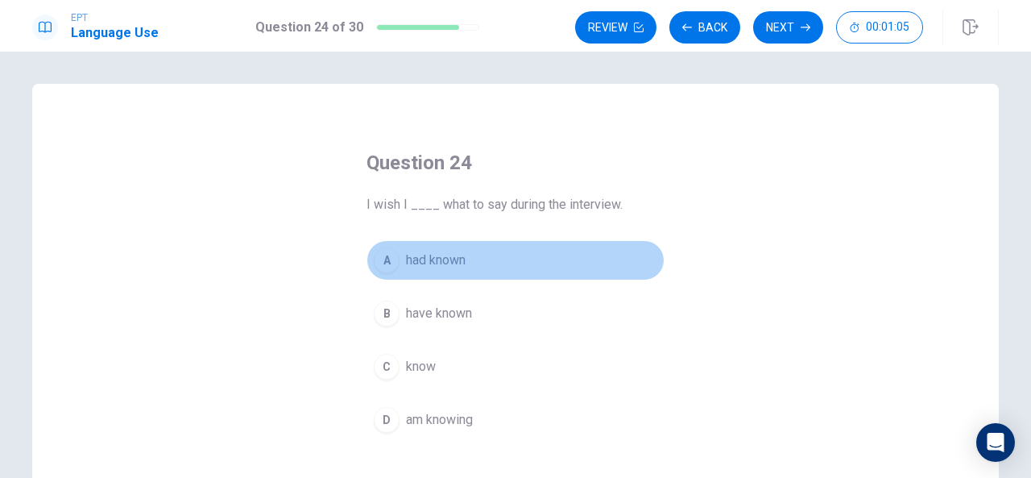
click at [454, 259] on span "had known" at bounding box center [436, 260] width 60 height 19
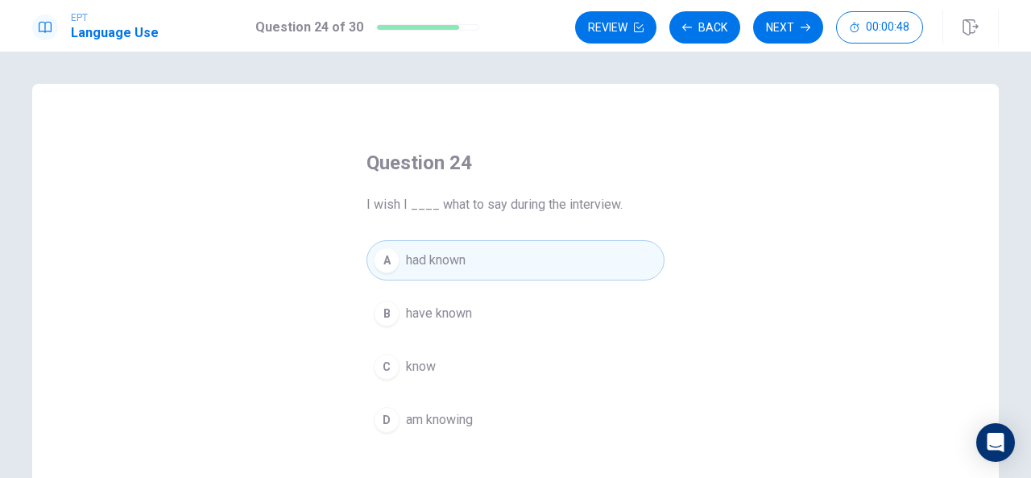
click at [425, 371] on span "know" at bounding box center [421, 366] width 30 height 19
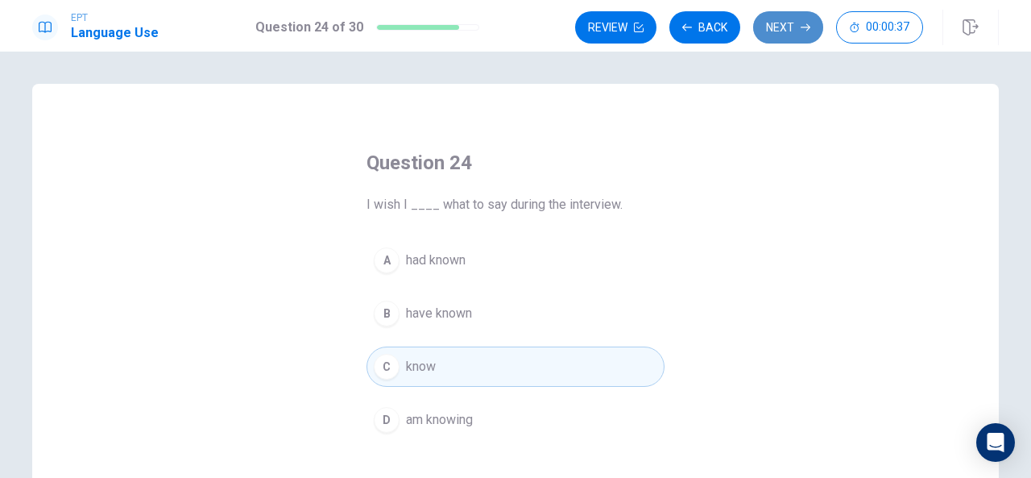
click at [781, 33] on button "Next" at bounding box center [788, 27] width 70 height 32
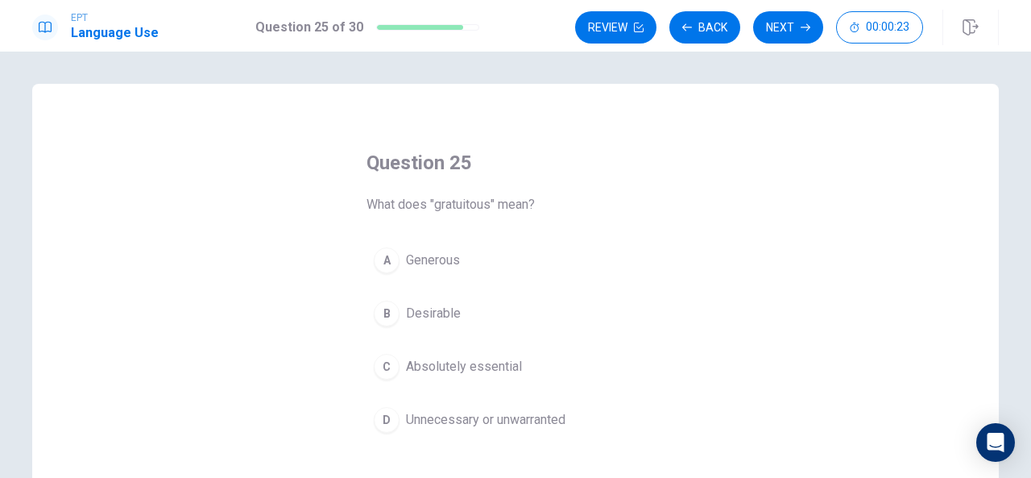
click at [392, 255] on div "A" at bounding box center [387, 260] width 26 height 26
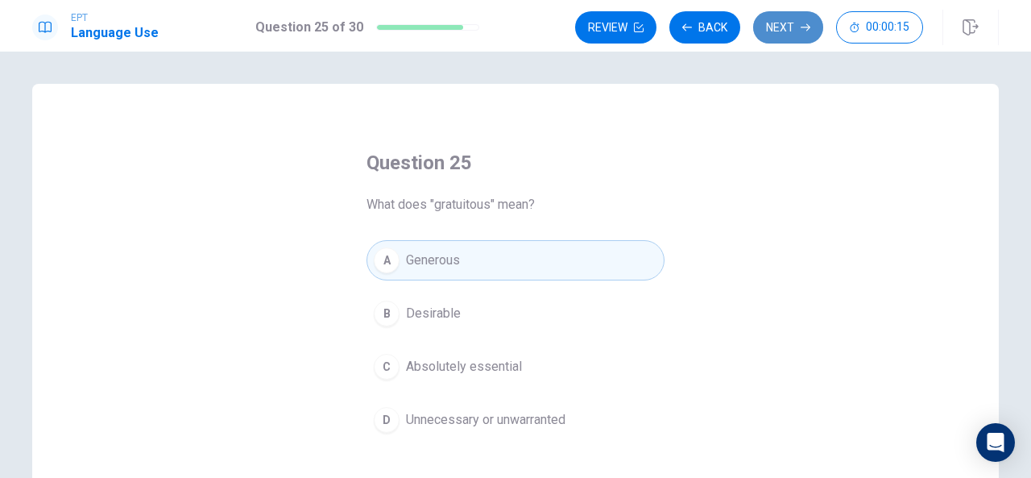
click at [789, 27] on button "Next" at bounding box center [788, 27] width 70 height 32
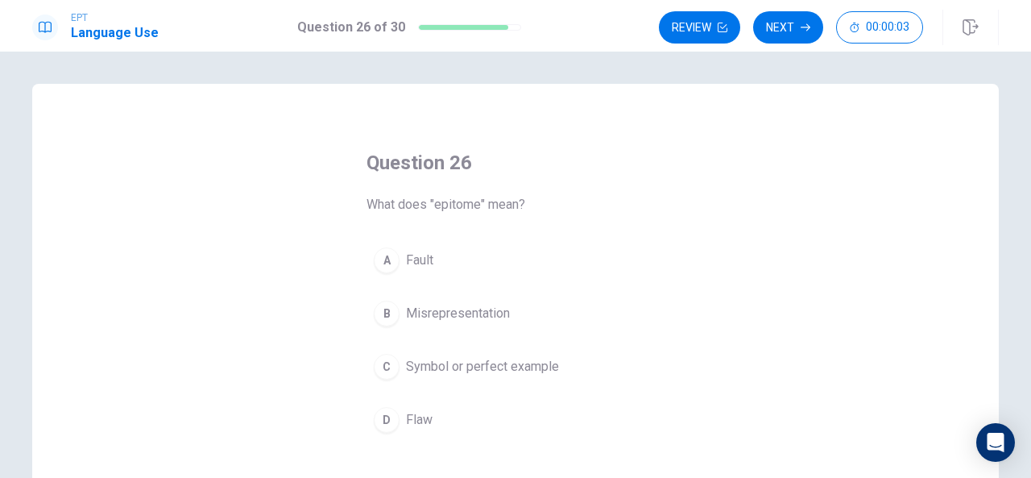
click at [408, 363] on span "Symbol or perfect example" at bounding box center [482, 366] width 153 height 19
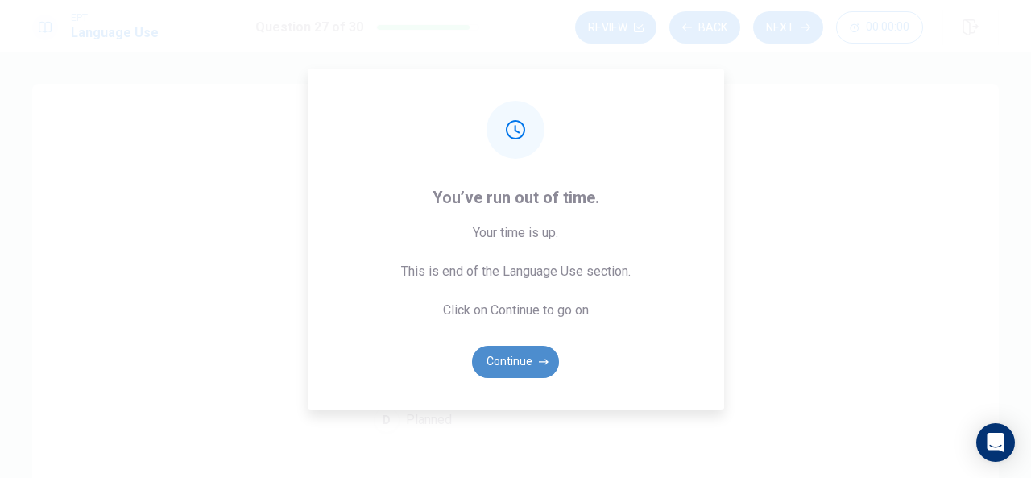
click at [531, 354] on button "Continue" at bounding box center [515, 362] width 87 height 32
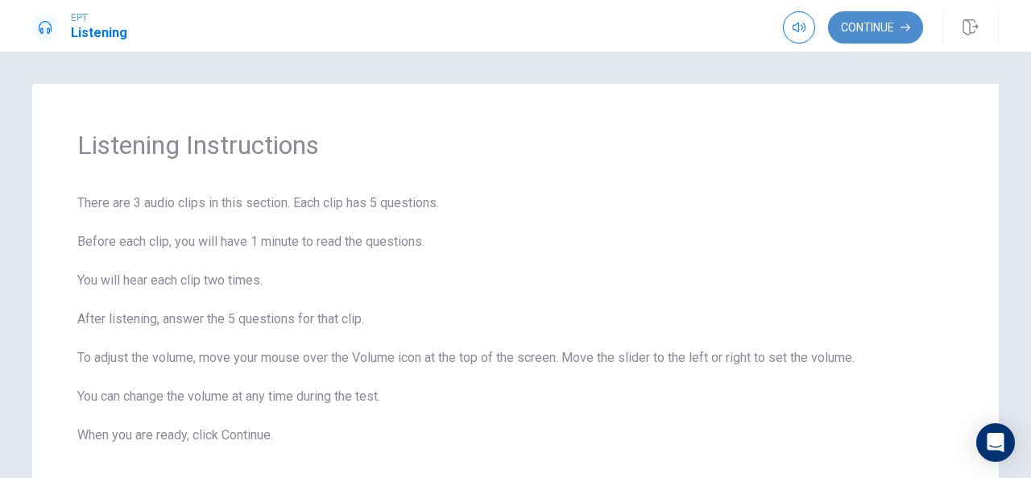
click at [885, 33] on button "Continue" at bounding box center [875, 27] width 95 height 32
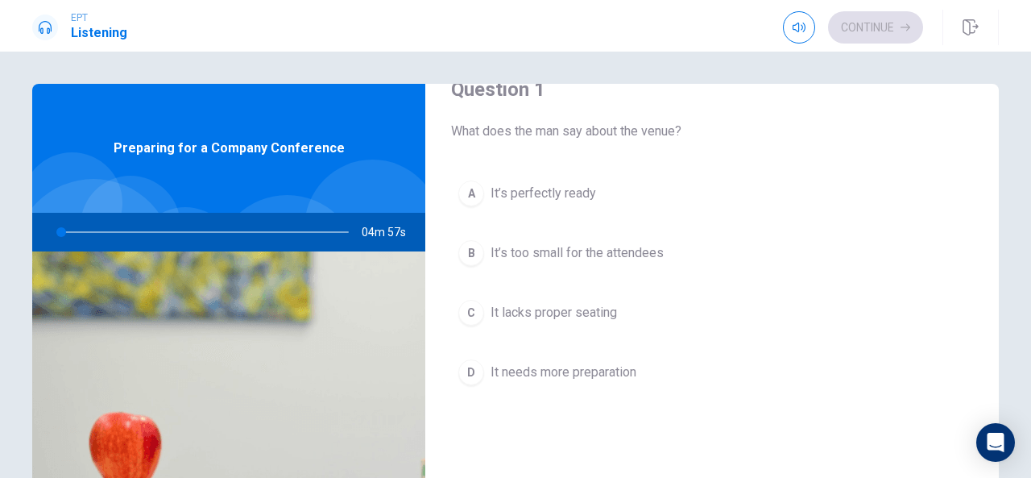
scroll to position [37, 0]
click at [1021, 159] on div "Question 1 What does the man say about the venue? A It’s perfectly ready B It’s…" at bounding box center [515, 265] width 1031 height 426
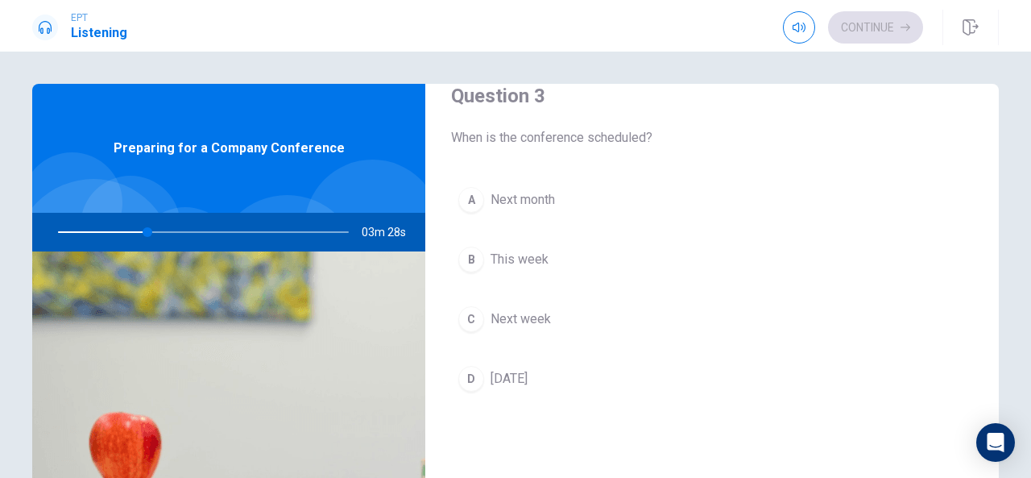
scroll to position [902, 0]
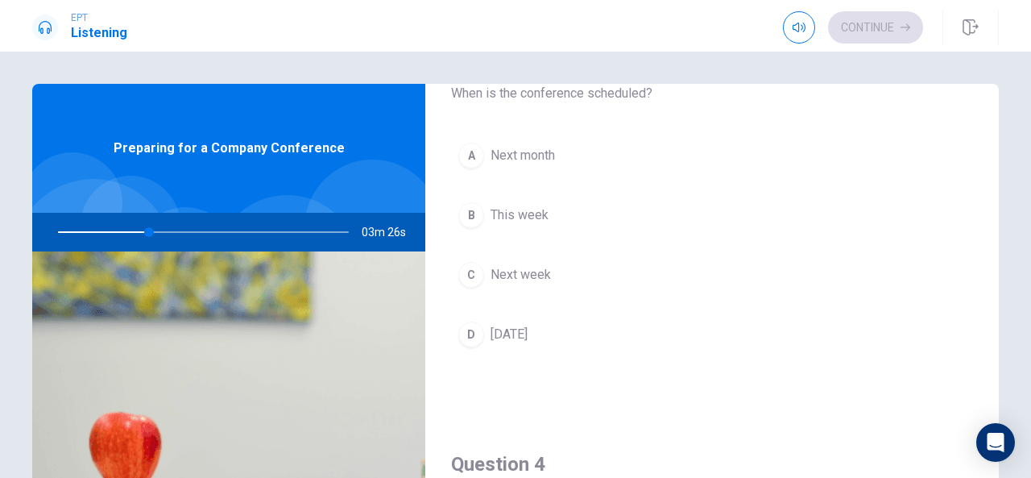
click at [605, 139] on button "A Next month" at bounding box center [712, 155] width 522 height 40
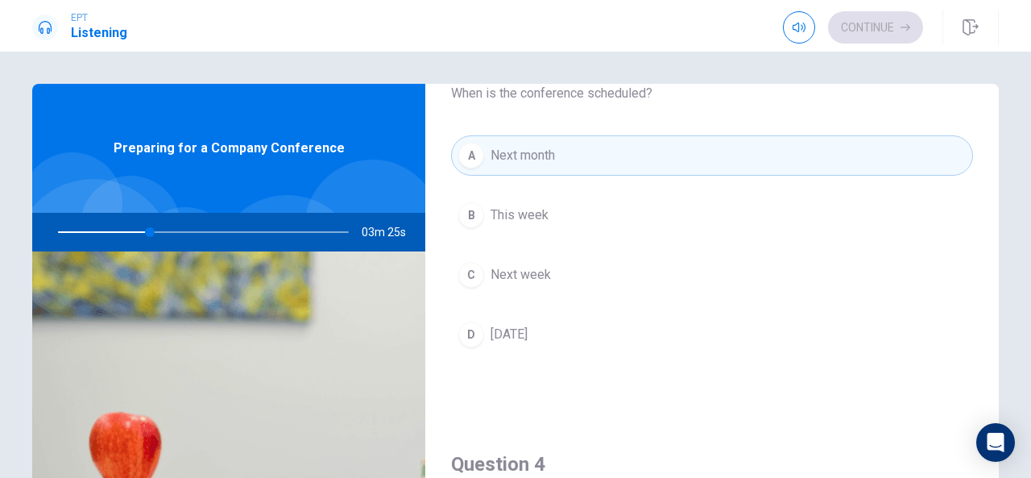
type input "32"
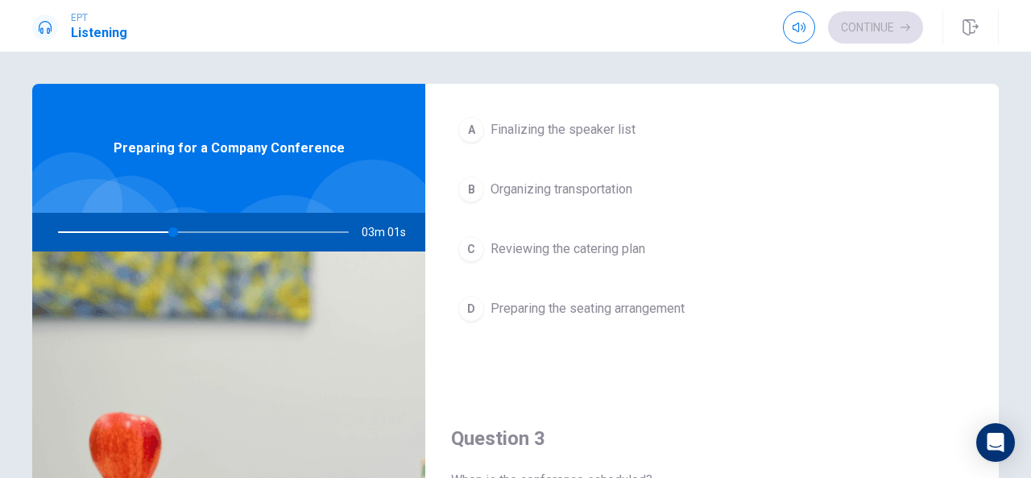
scroll to position [483, 0]
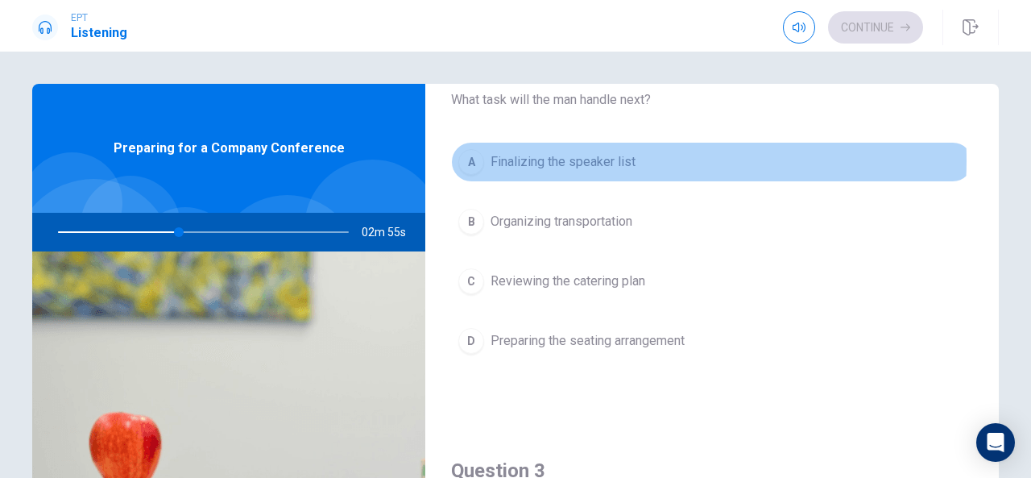
click at [597, 158] on span "Finalizing the speaker list" at bounding box center [563, 161] width 145 height 19
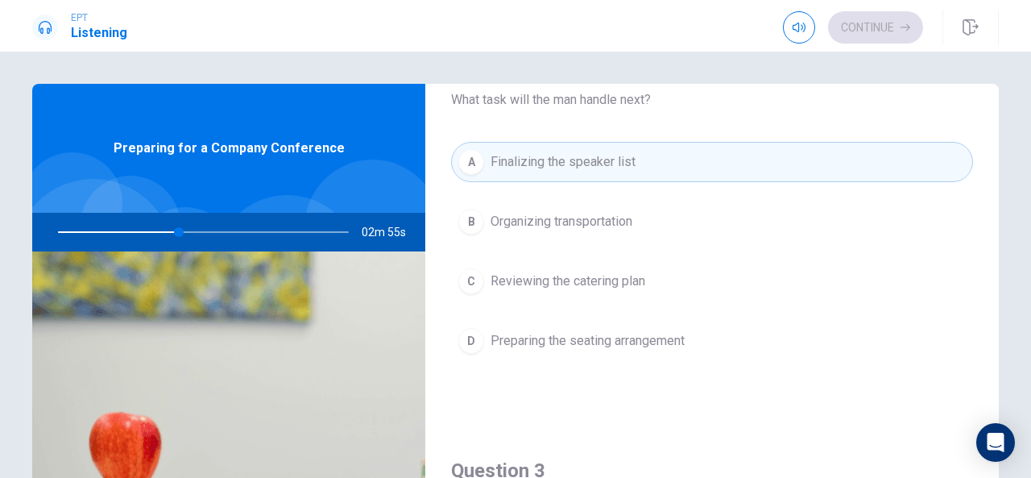
type input "42"
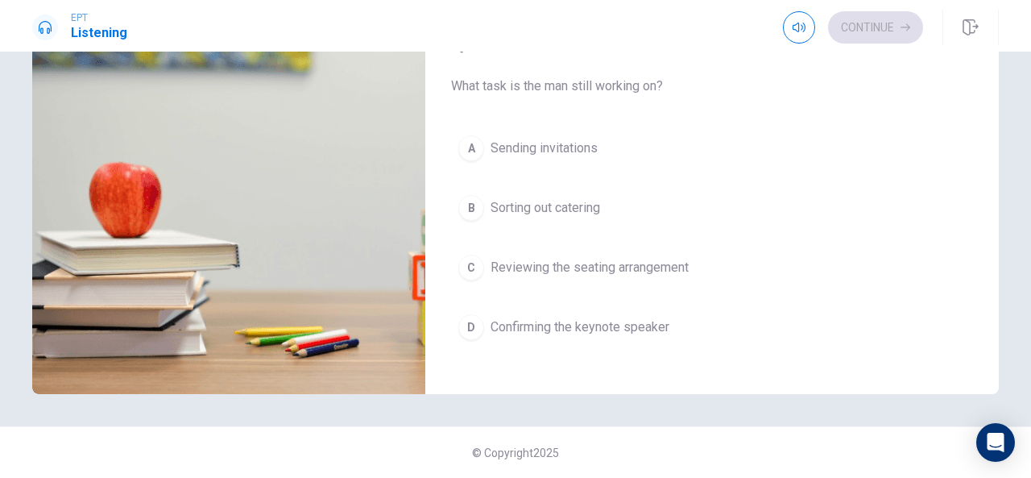
scroll to position [1486, 0]
click at [654, 316] on span "Confirming the keynote speaker" at bounding box center [580, 325] width 179 height 19
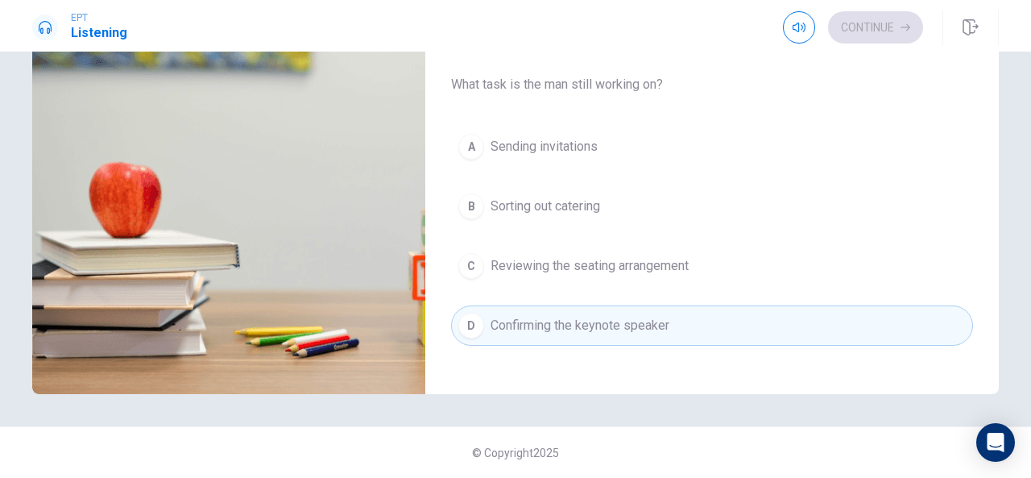
type input "61"
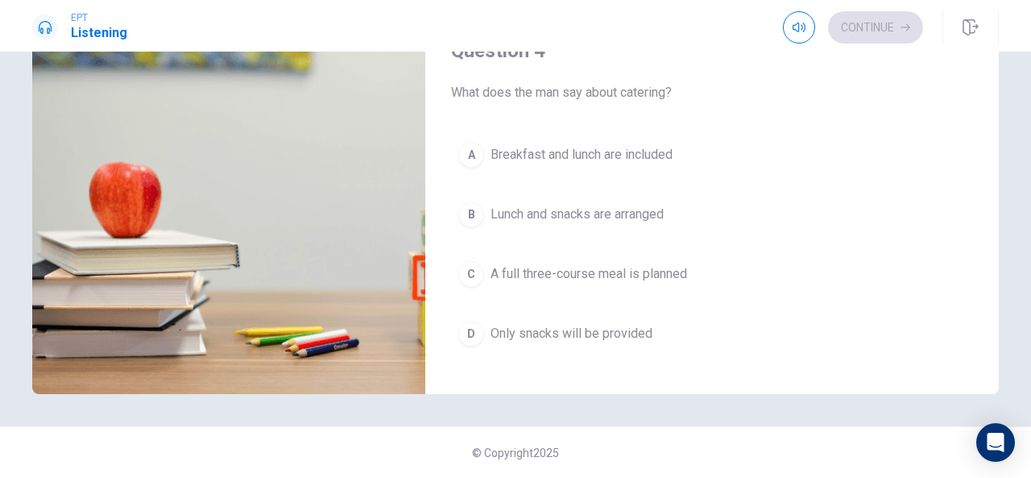
scroll to position [1067, 0]
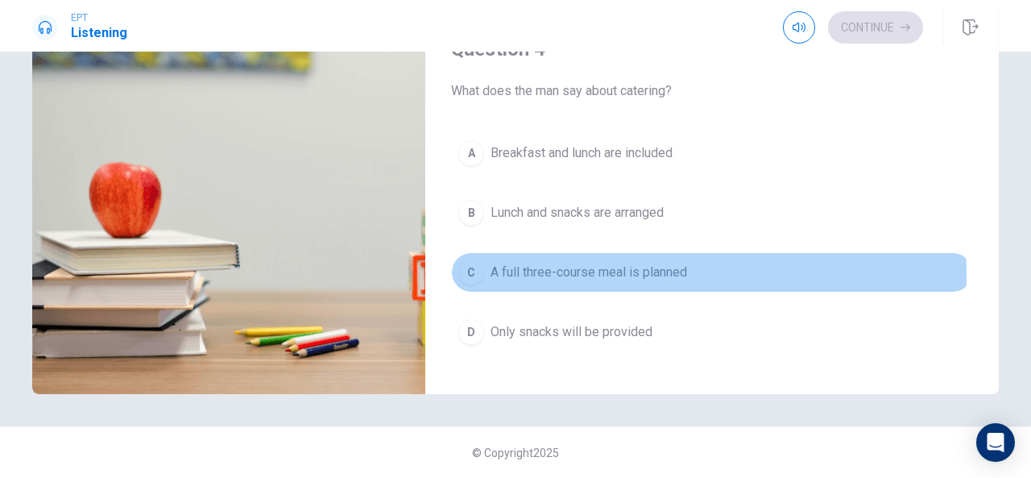
click at [621, 267] on span "A full three-course meal is planned" at bounding box center [589, 272] width 197 height 19
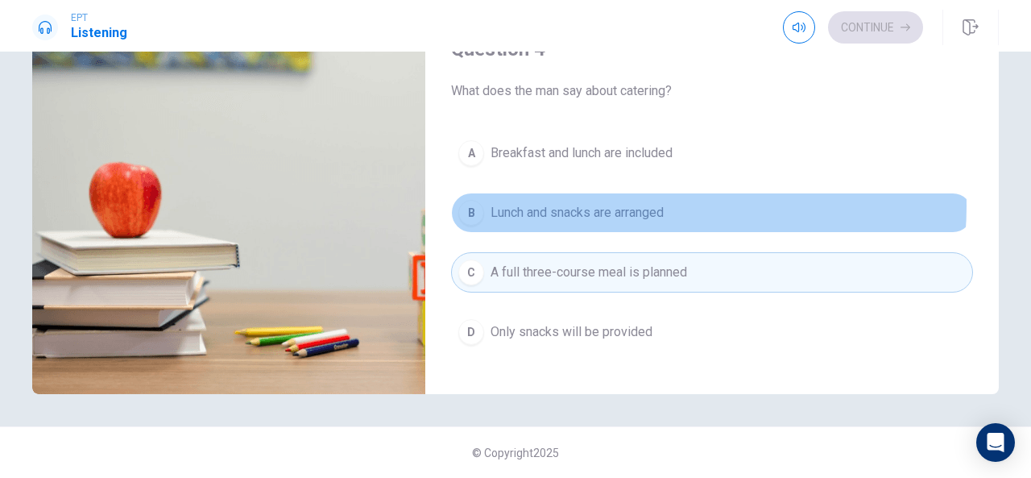
click at [646, 203] on span "Lunch and snacks are arranged" at bounding box center [577, 212] width 173 height 19
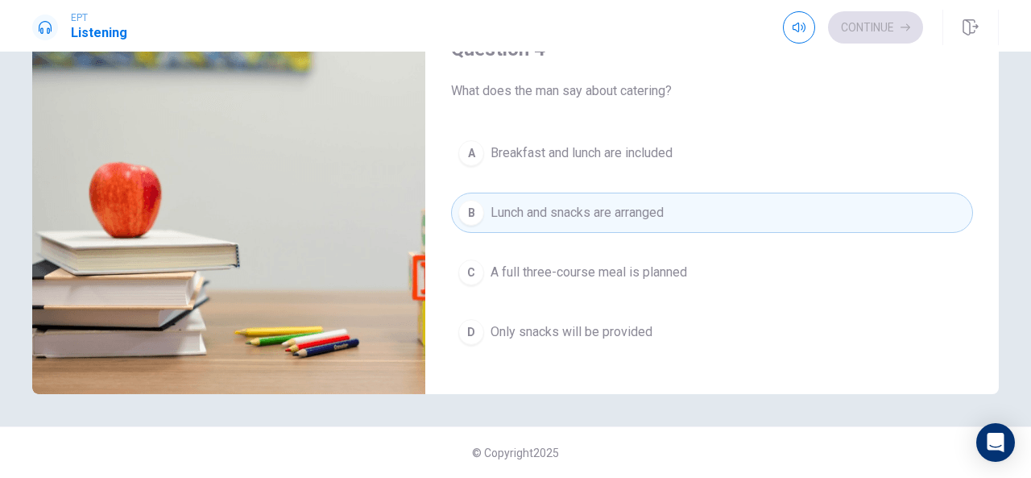
type input "72"
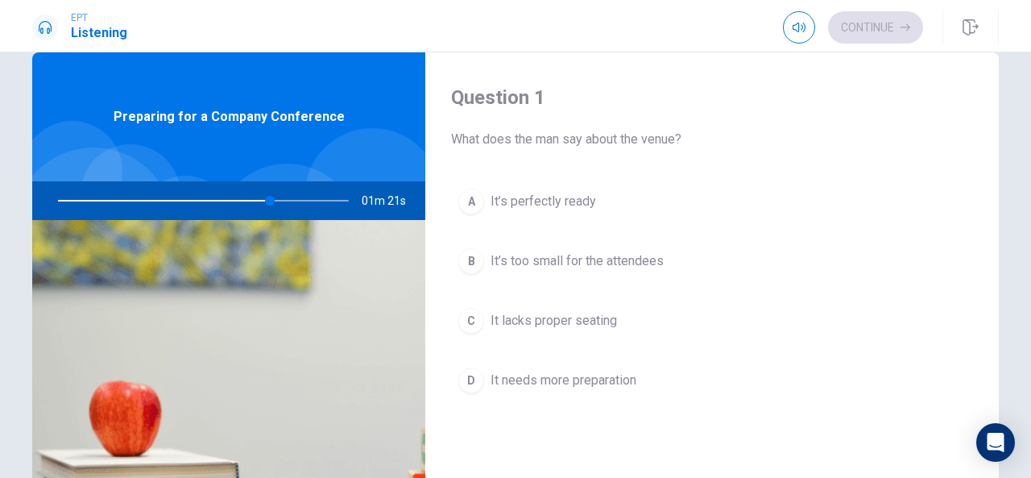
scroll to position [0, 0]
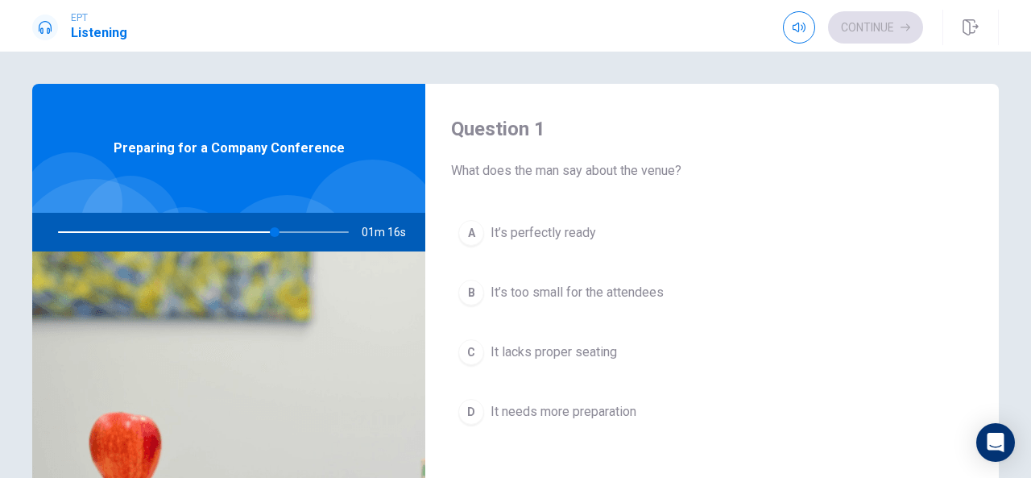
click at [582, 234] on span "It’s perfectly ready" at bounding box center [544, 232] width 106 height 19
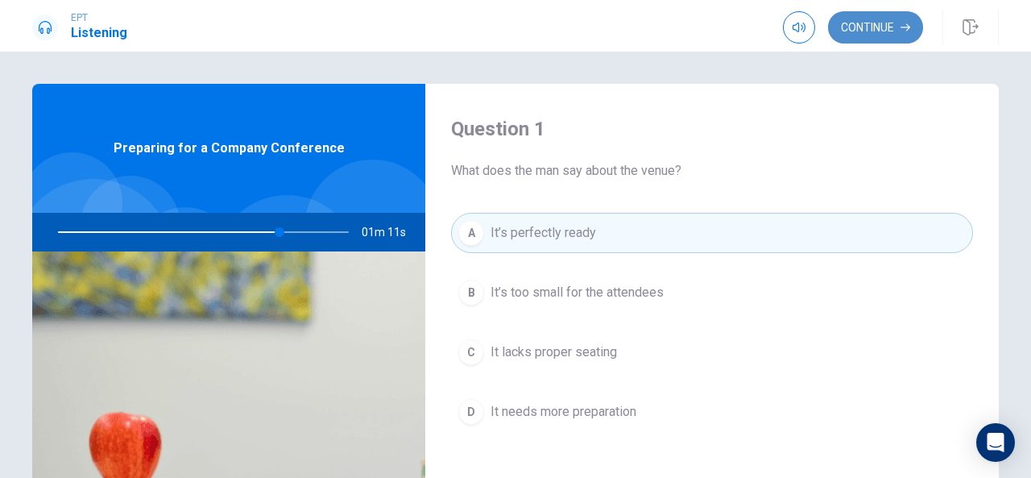
click at [893, 33] on button "Continue" at bounding box center [875, 27] width 95 height 32
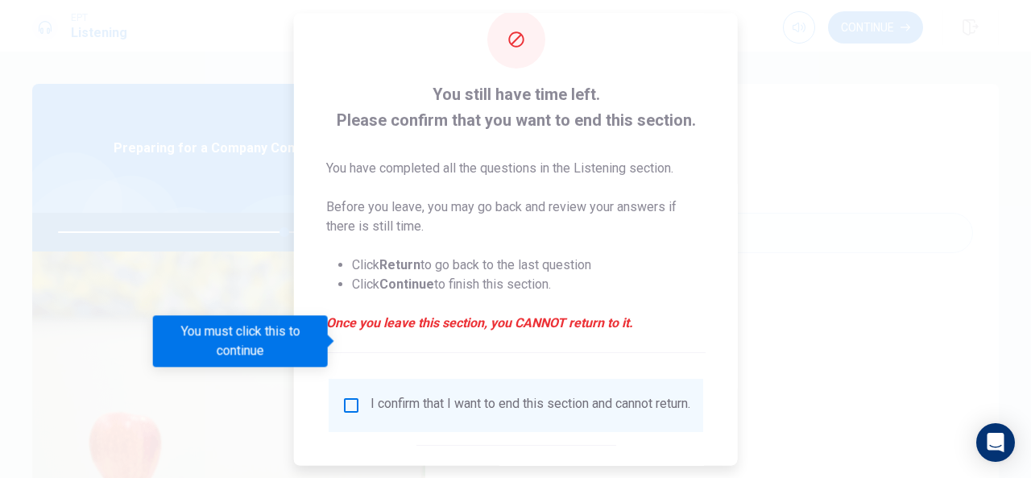
scroll to position [122, 0]
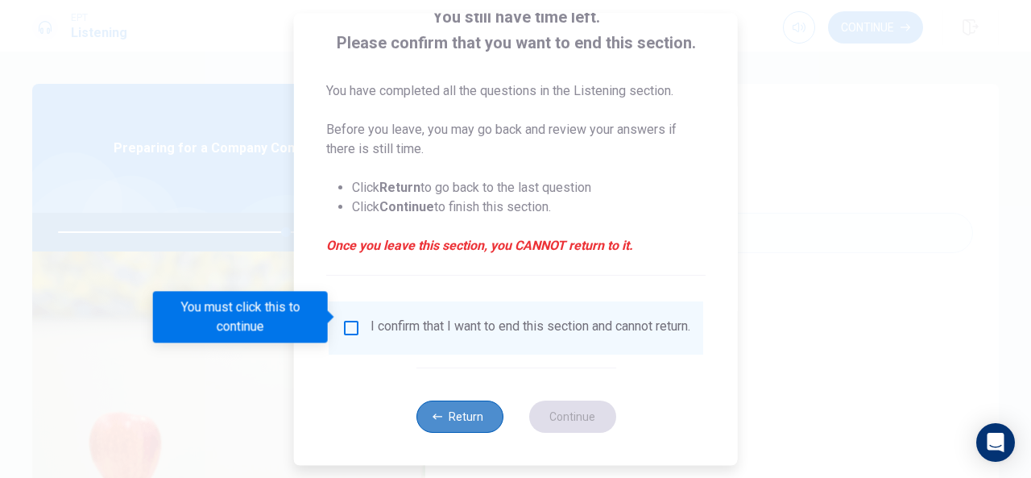
click at [454, 405] on button "Return" at bounding box center [459, 416] width 87 height 32
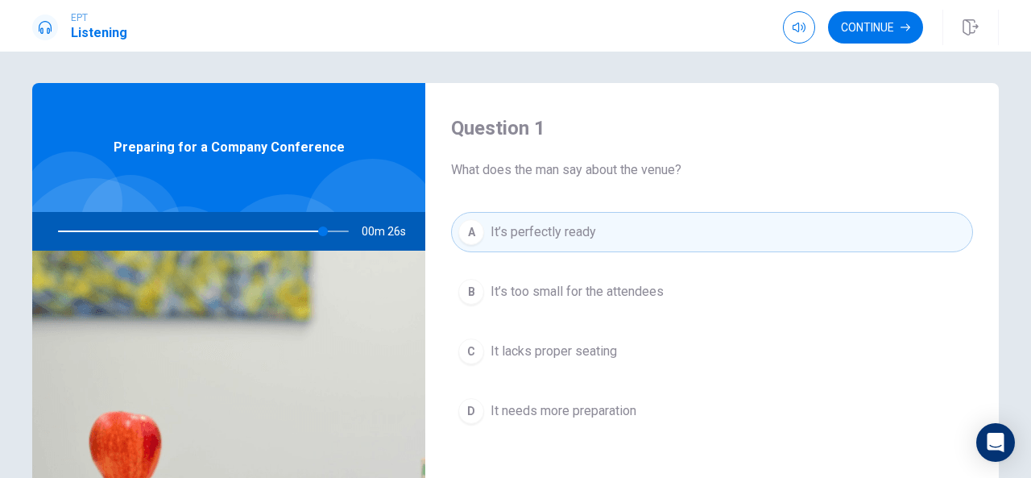
scroll to position [0, 0]
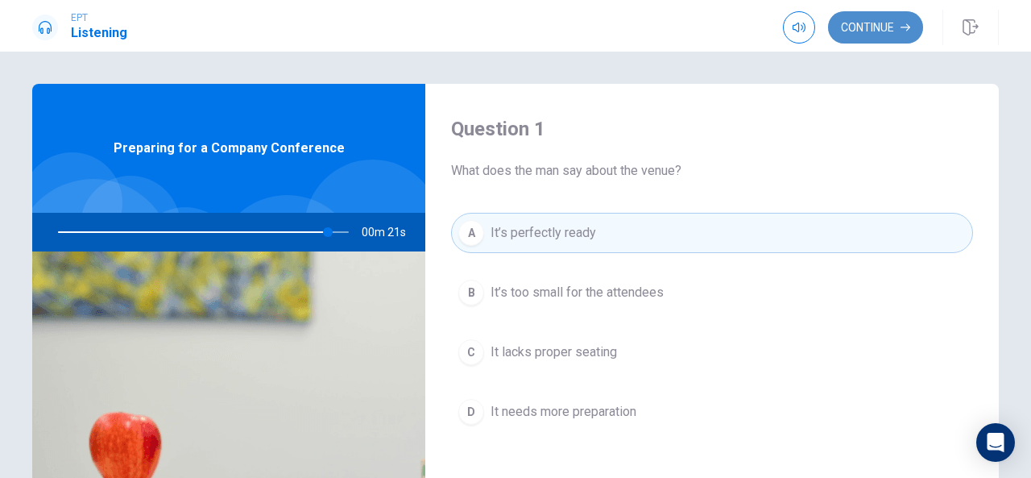
click at [885, 28] on button "Continue" at bounding box center [875, 27] width 95 height 32
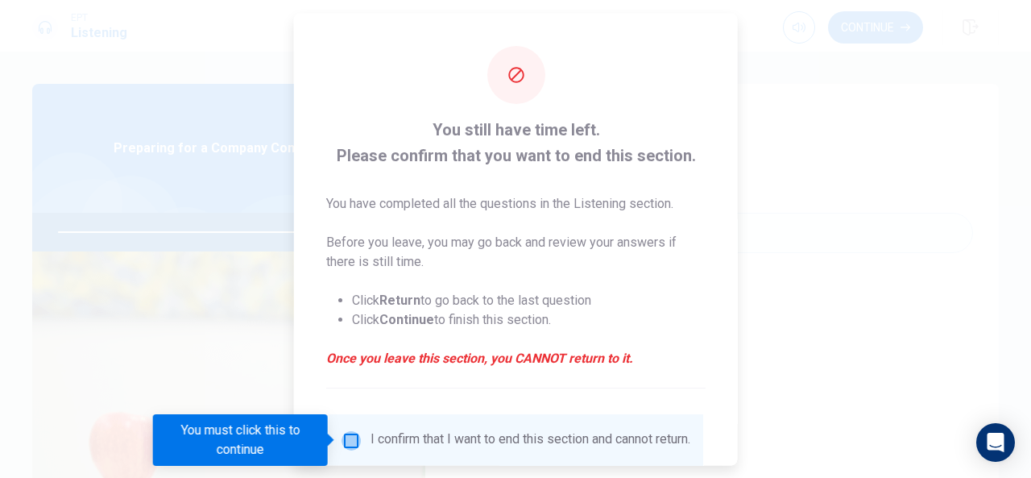
click at [347, 439] on input "You must click this to continue" at bounding box center [351, 439] width 19 height 19
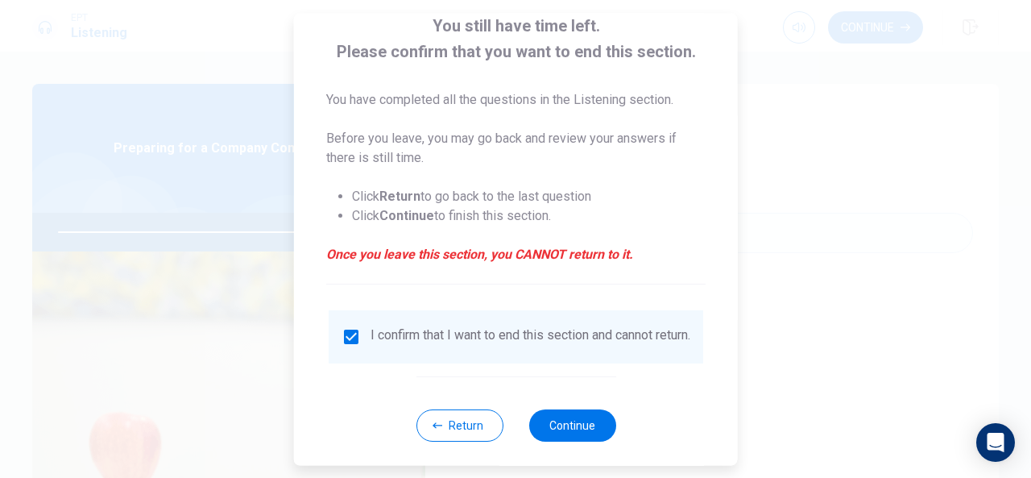
scroll to position [122, 0]
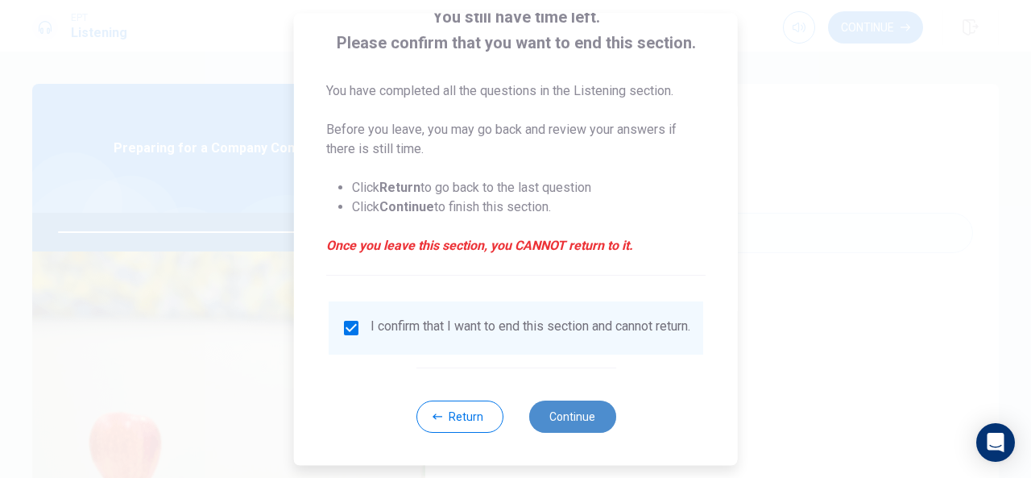
click at [572, 420] on button "Continue" at bounding box center [571, 416] width 87 height 32
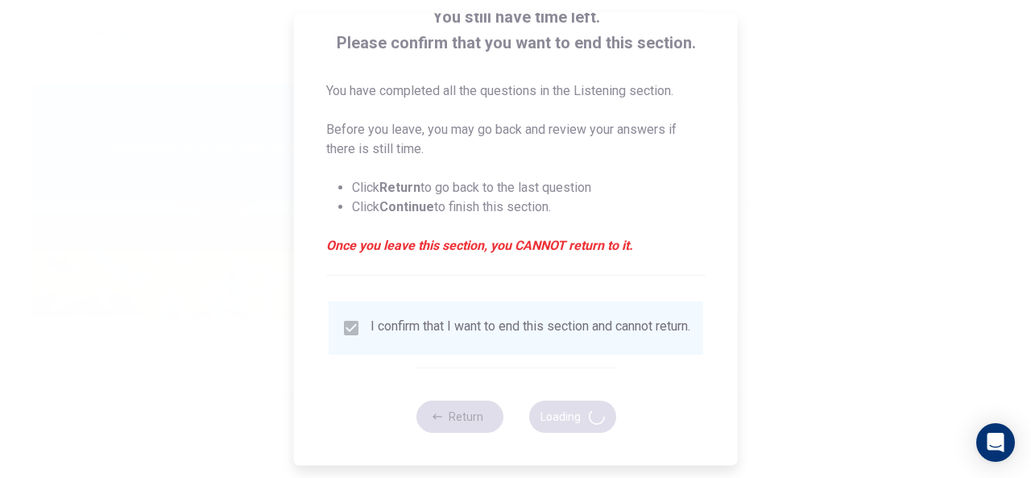
type input "96"
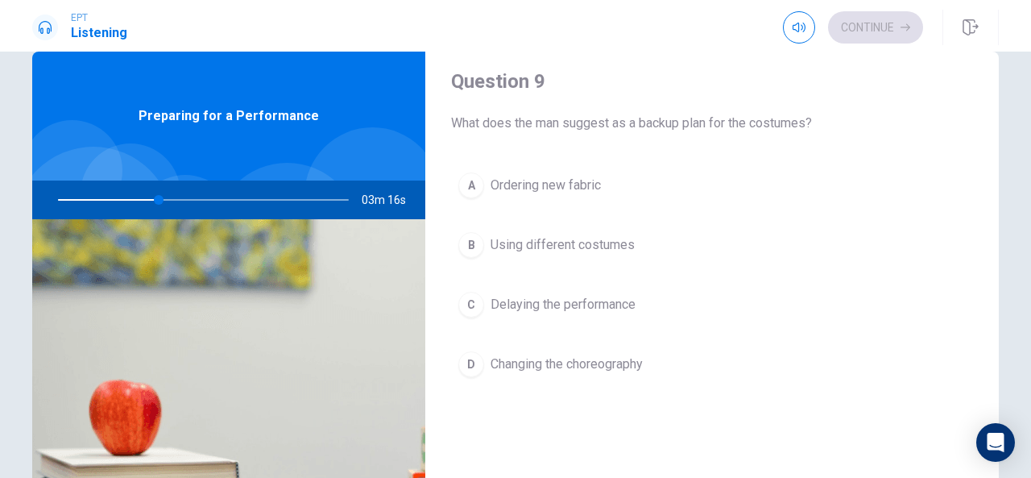
scroll to position [1257, 0]
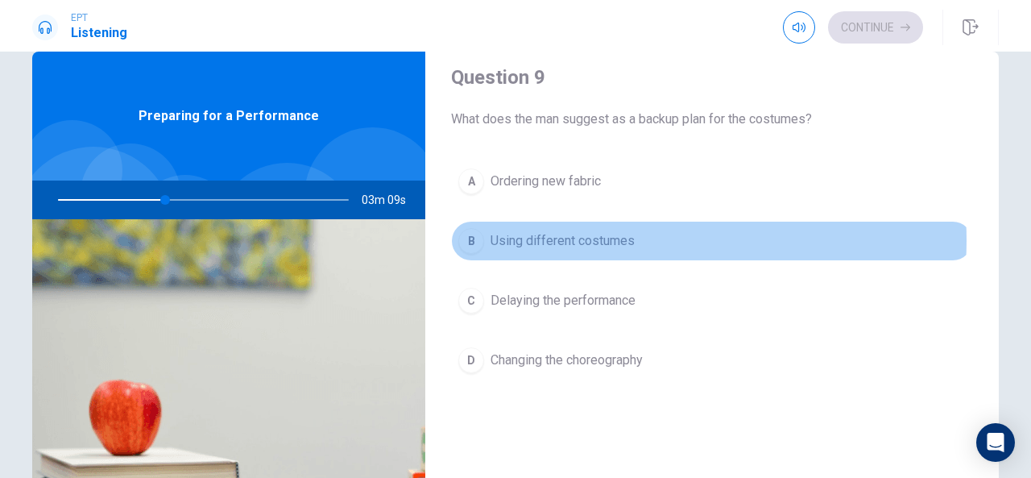
click at [607, 233] on span "Using different costumes" at bounding box center [563, 240] width 144 height 19
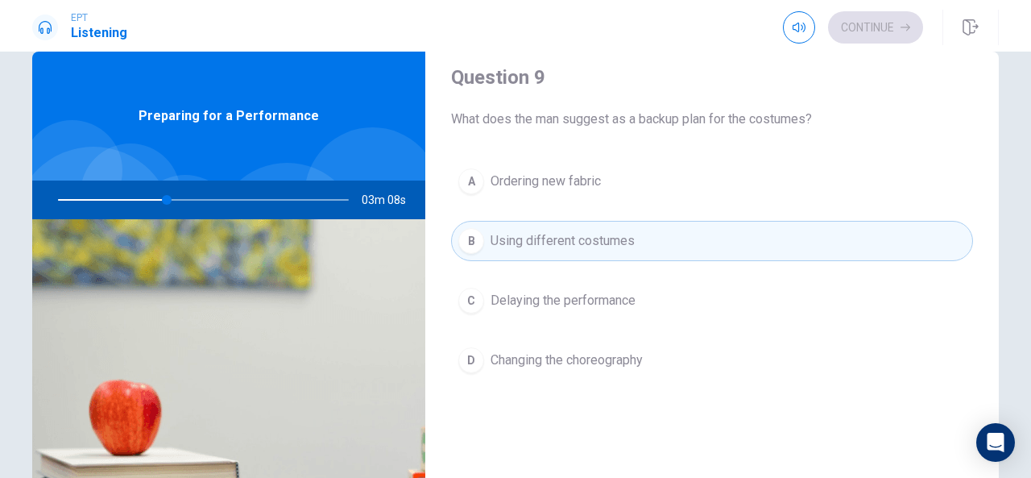
type input "38"
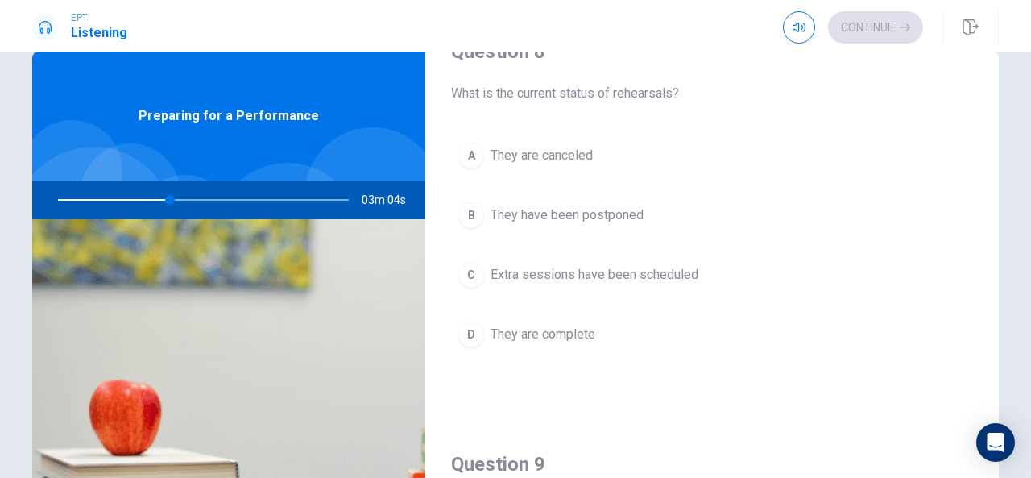
scroll to position [838, 0]
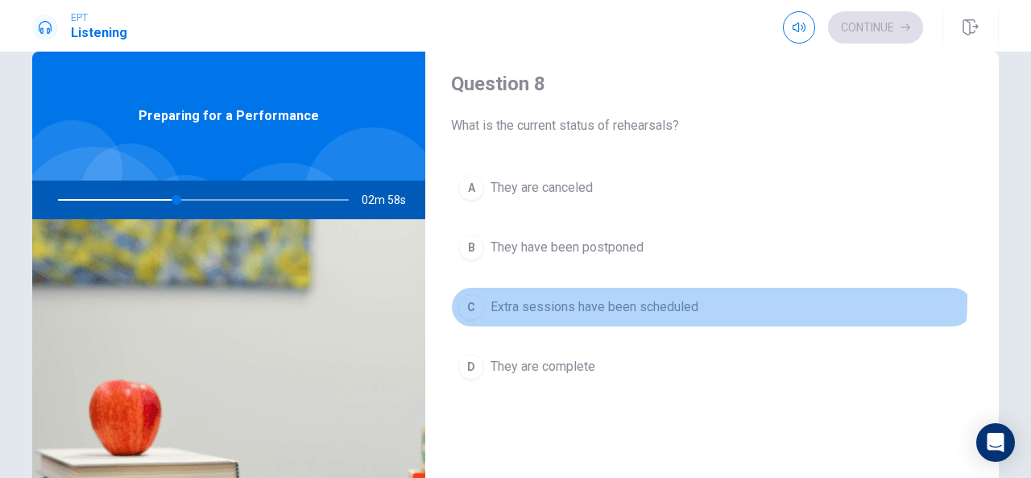
click at [683, 297] on span "Extra sessions have been scheduled" at bounding box center [595, 306] width 208 height 19
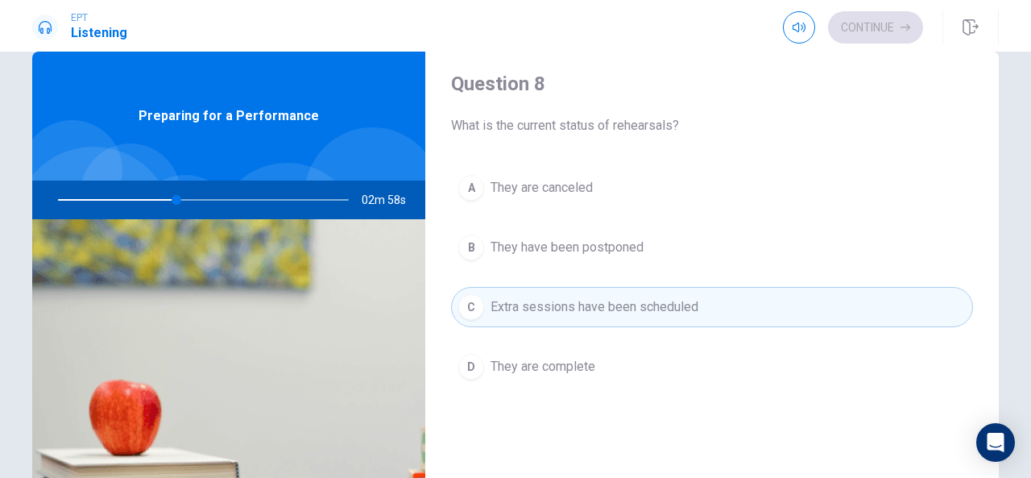
type input "41"
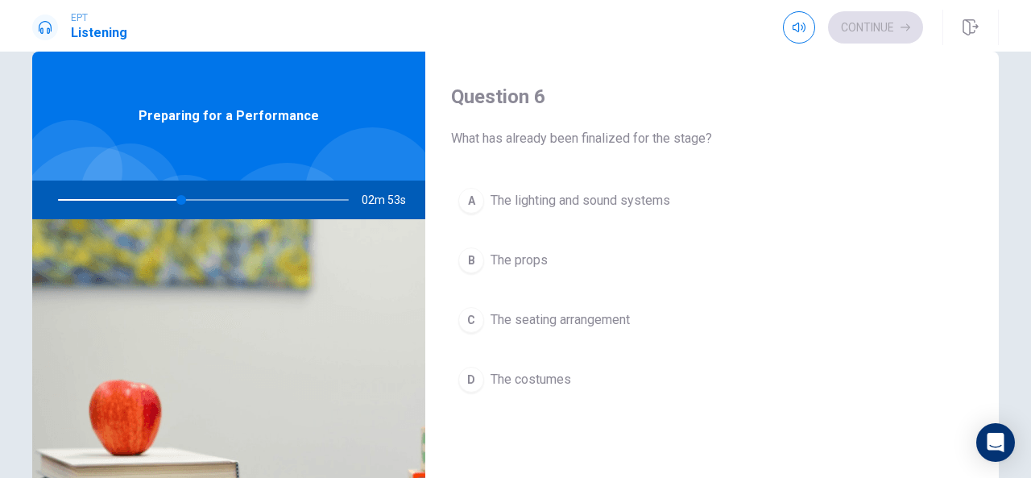
scroll to position [0, 0]
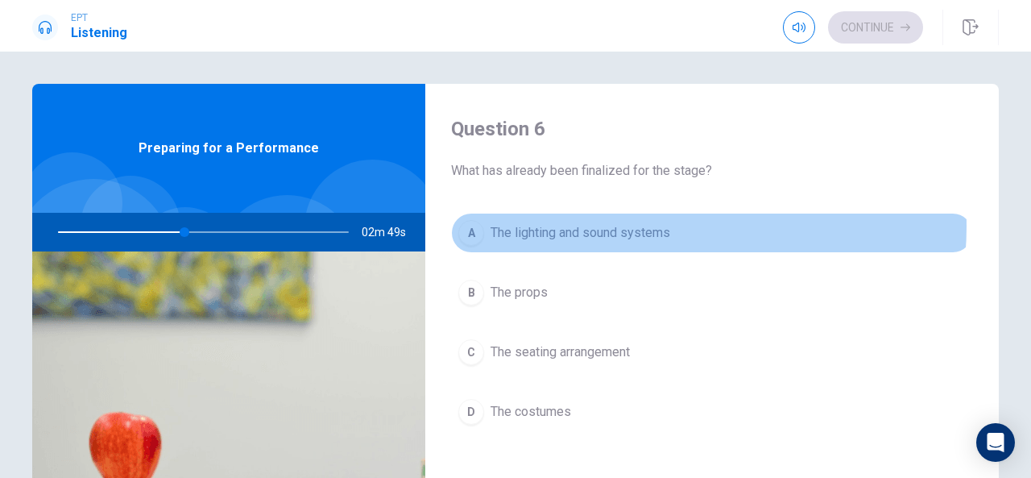
click at [653, 226] on span "The lighting and sound systems" at bounding box center [581, 232] width 180 height 19
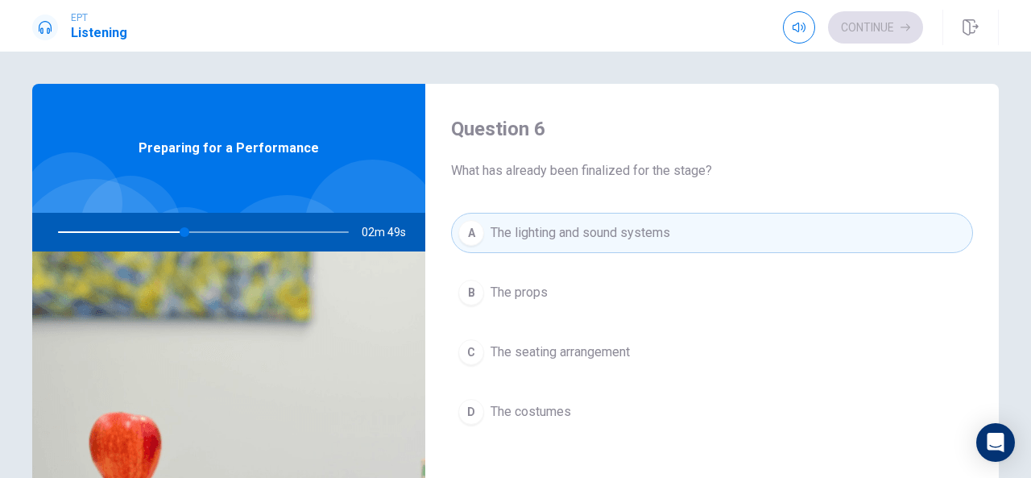
type input "44"
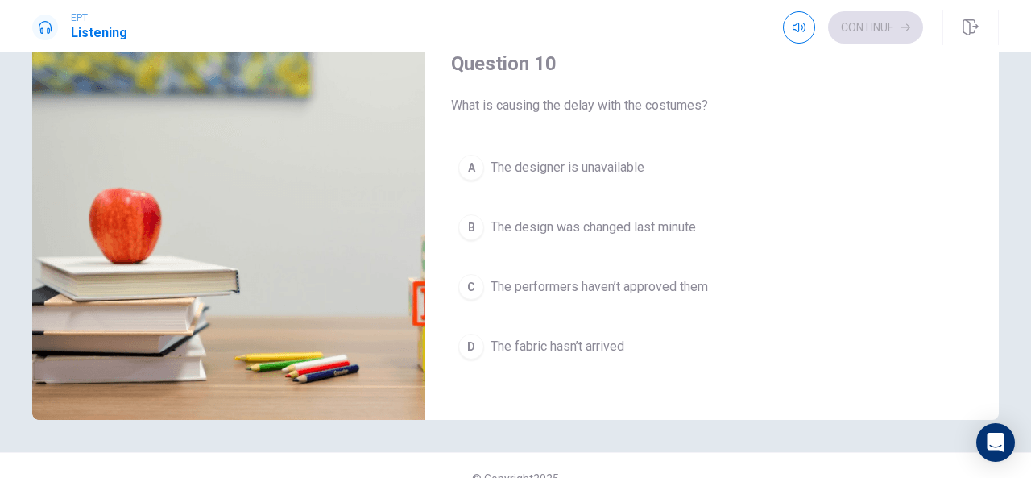
scroll to position [226, 0]
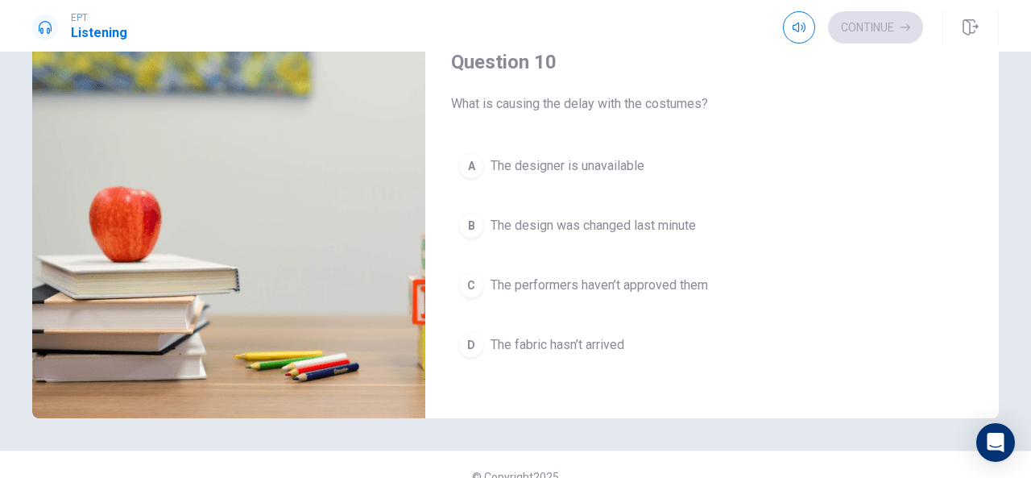
click at [615, 335] on span "The fabric hasn’t arrived" at bounding box center [558, 344] width 134 height 19
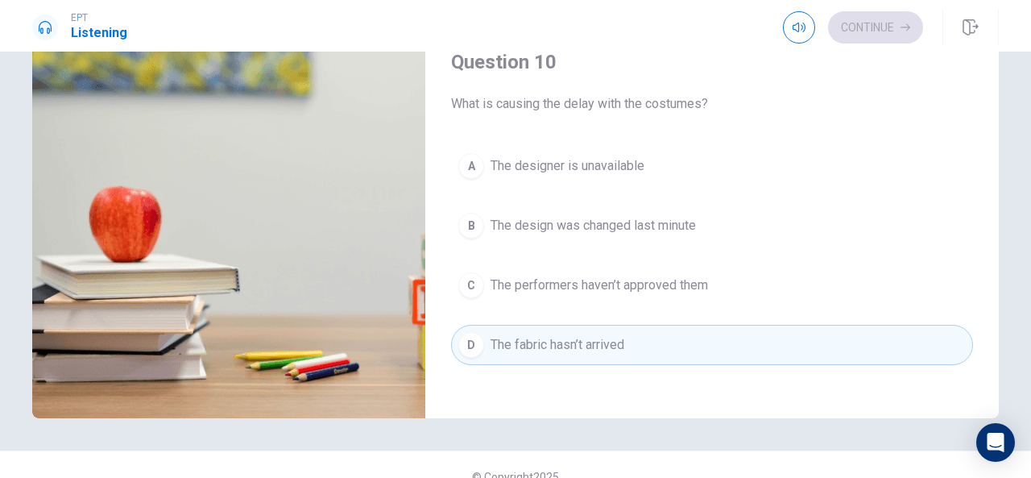
type input "55"
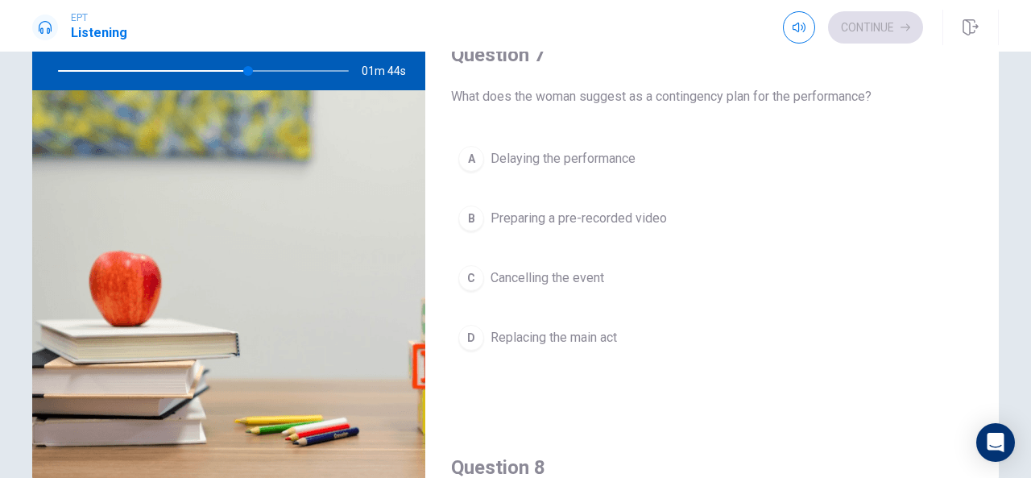
scroll to position [322, 0]
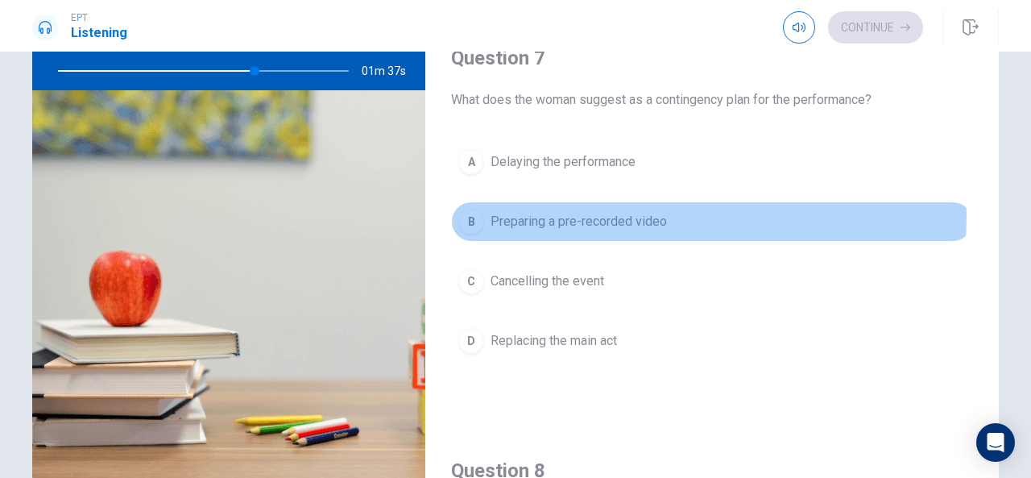
click at [614, 213] on span "Preparing a pre-recorded video" at bounding box center [579, 221] width 176 height 19
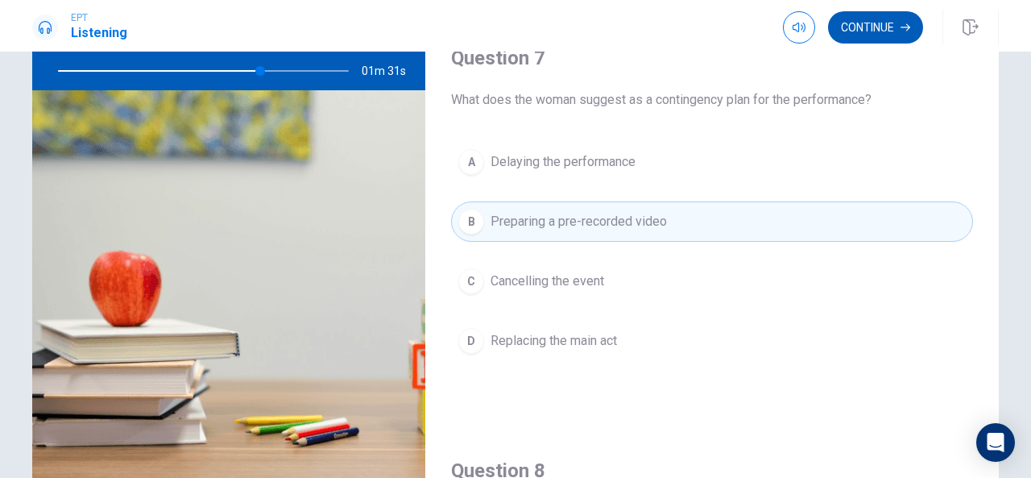
click at [889, 26] on button "Continue" at bounding box center [875, 27] width 95 height 32
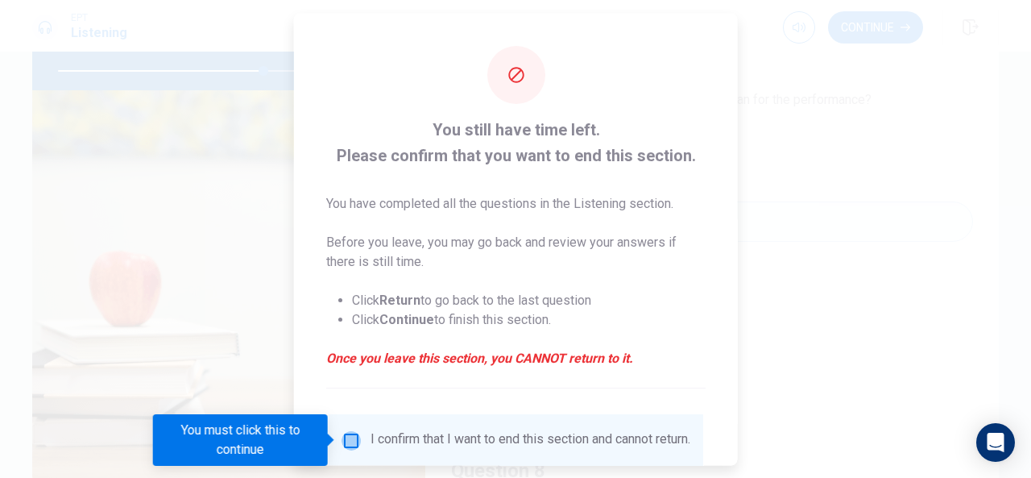
click at [349, 439] on input "You must click this to continue" at bounding box center [351, 439] width 19 height 19
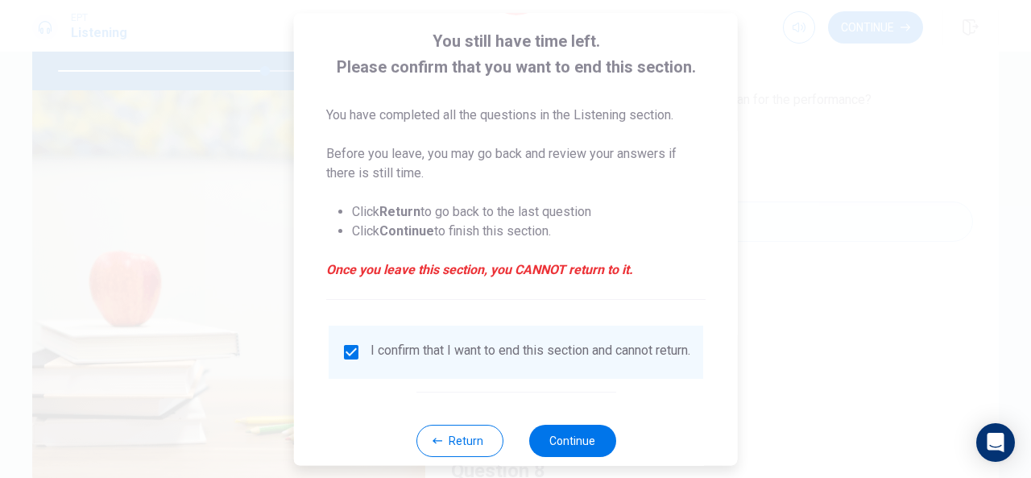
scroll to position [122, 0]
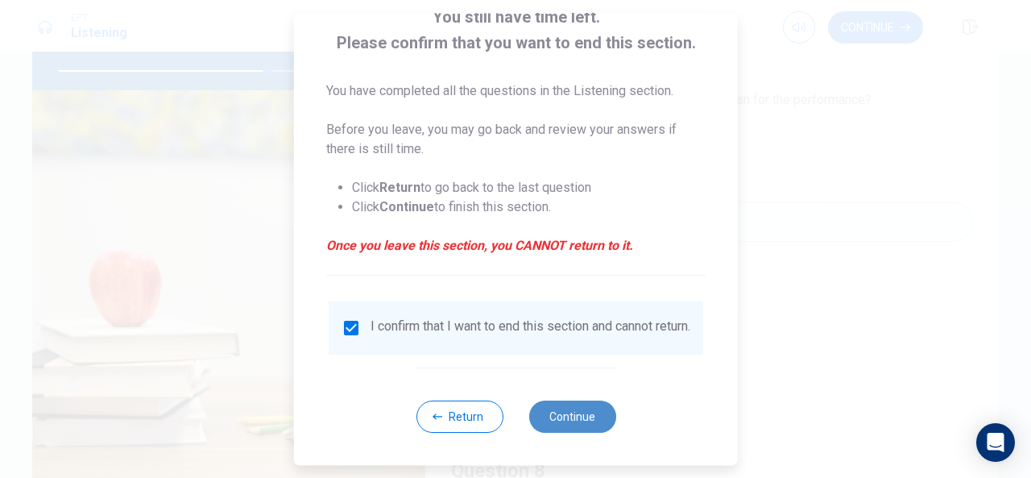
click at [586, 412] on button "Continue" at bounding box center [571, 416] width 87 height 32
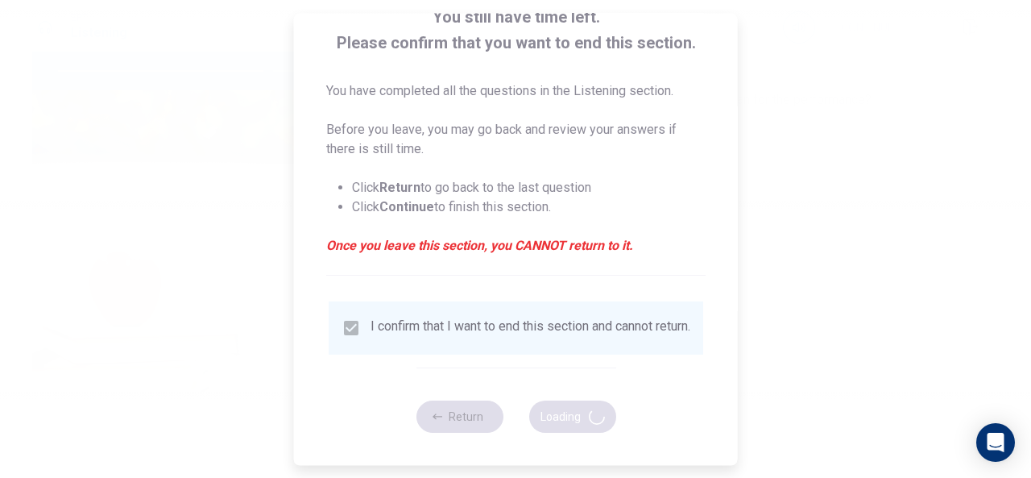
type input "73"
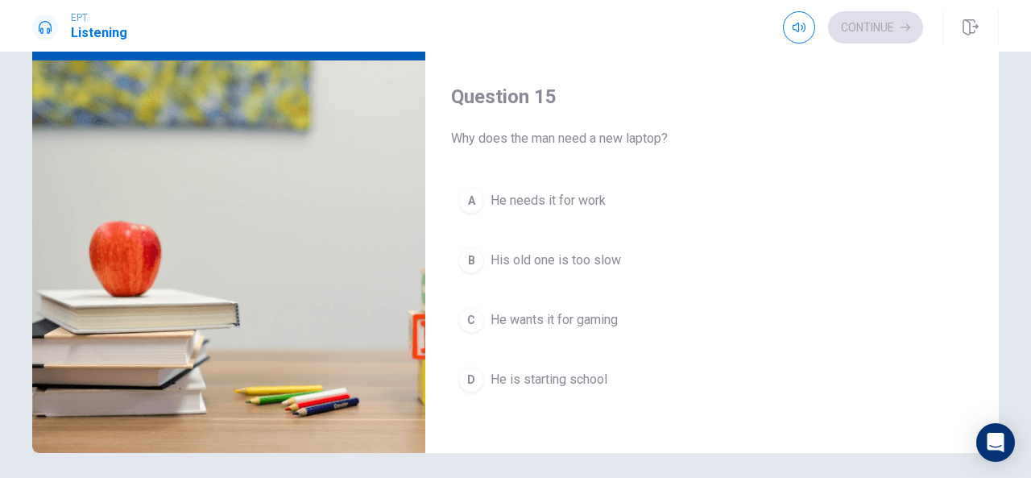
scroll to position [193, 0]
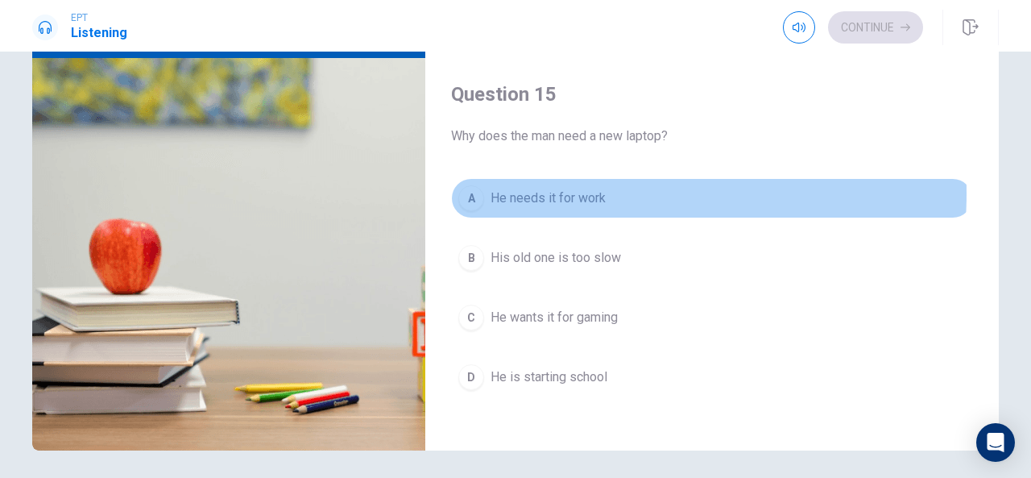
click at [574, 189] on span "He needs it for work" at bounding box center [548, 198] width 115 height 19
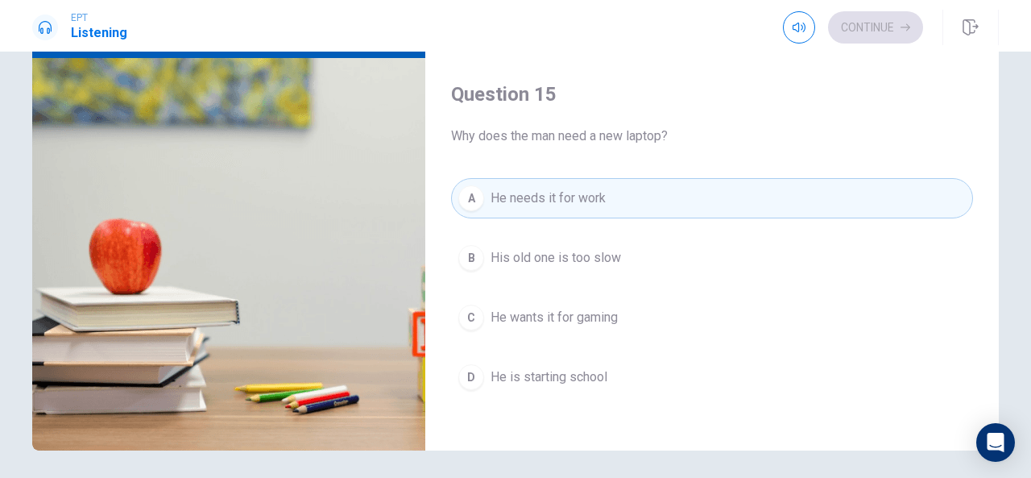
type input "33"
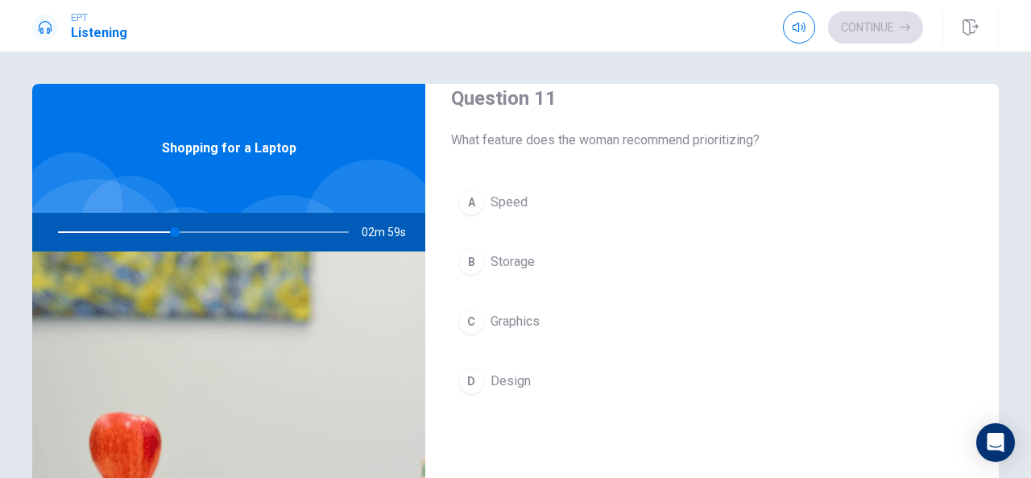
scroll to position [32, 0]
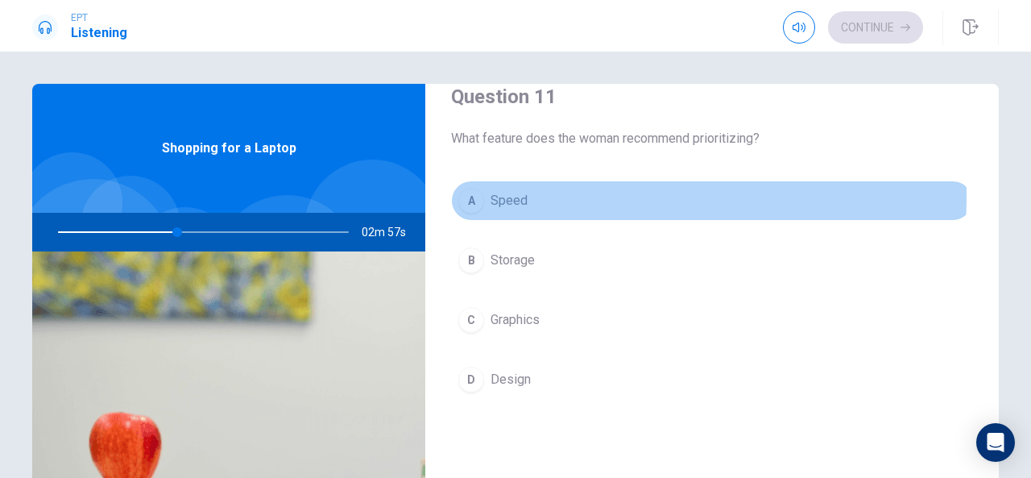
click at [526, 197] on button "A Speed" at bounding box center [712, 200] width 522 height 40
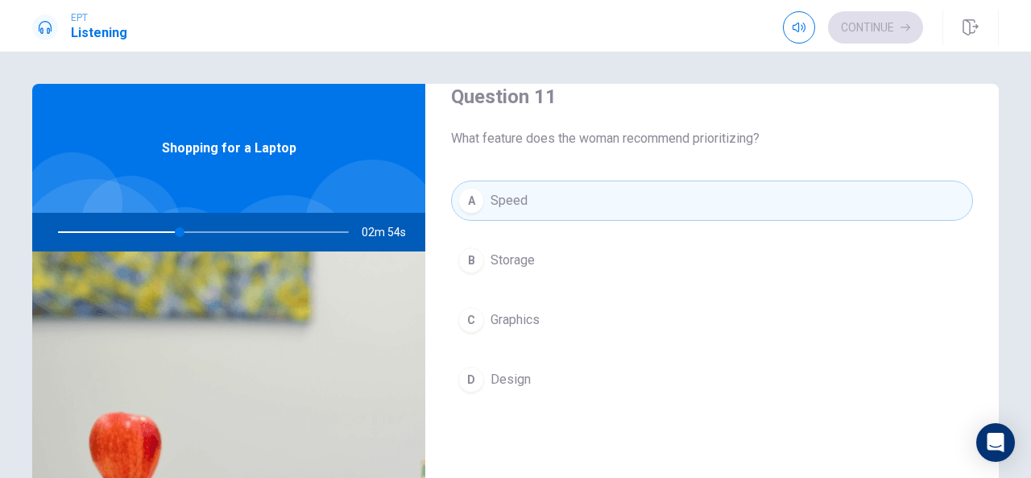
type input "42"
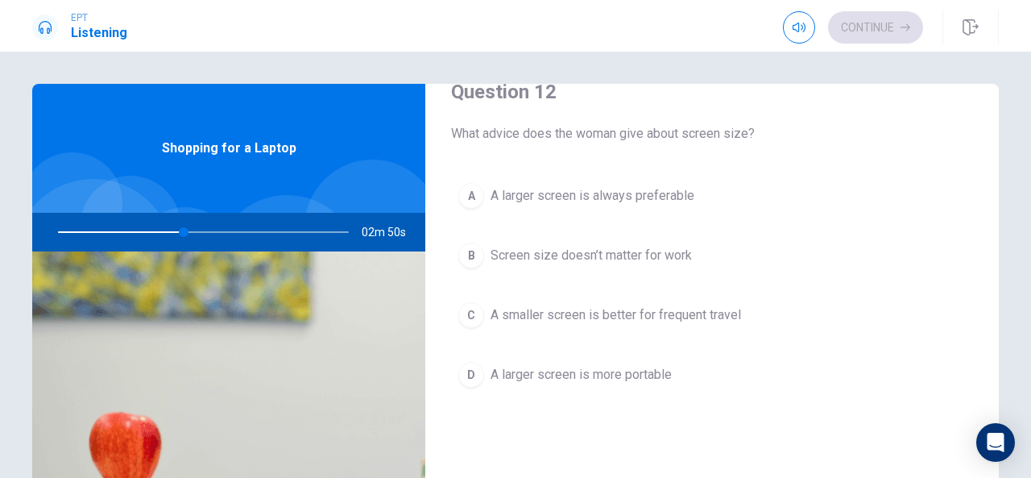
scroll to position [451, 0]
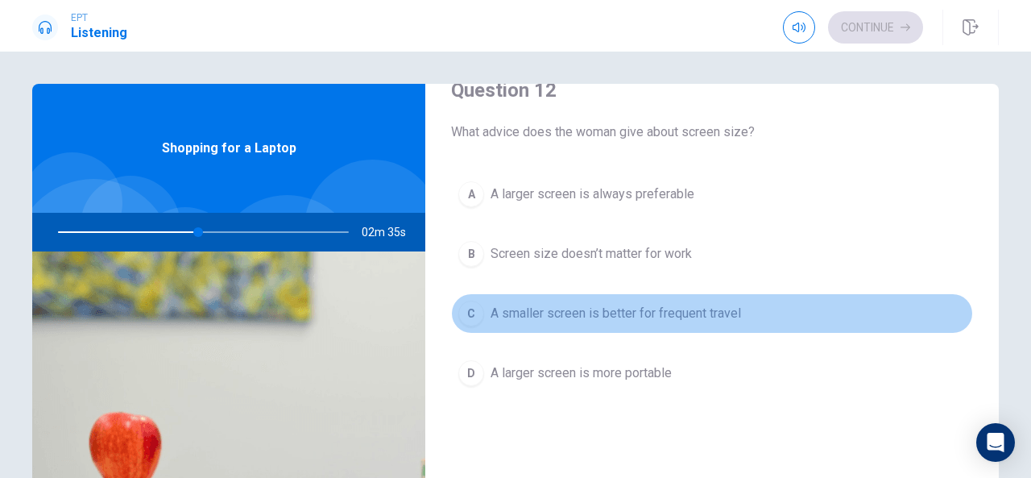
click at [722, 310] on span "A smaller screen is better for frequent travel" at bounding box center [616, 313] width 251 height 19
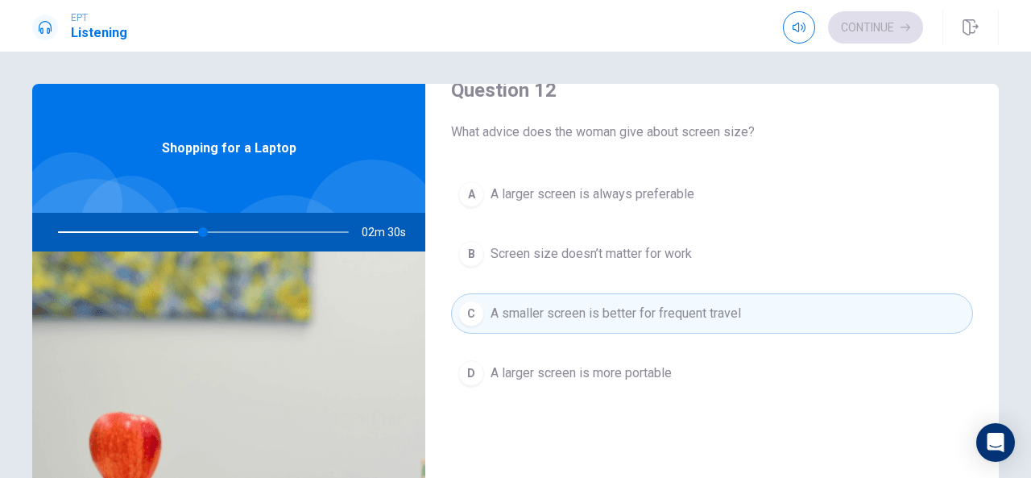
type input "50"
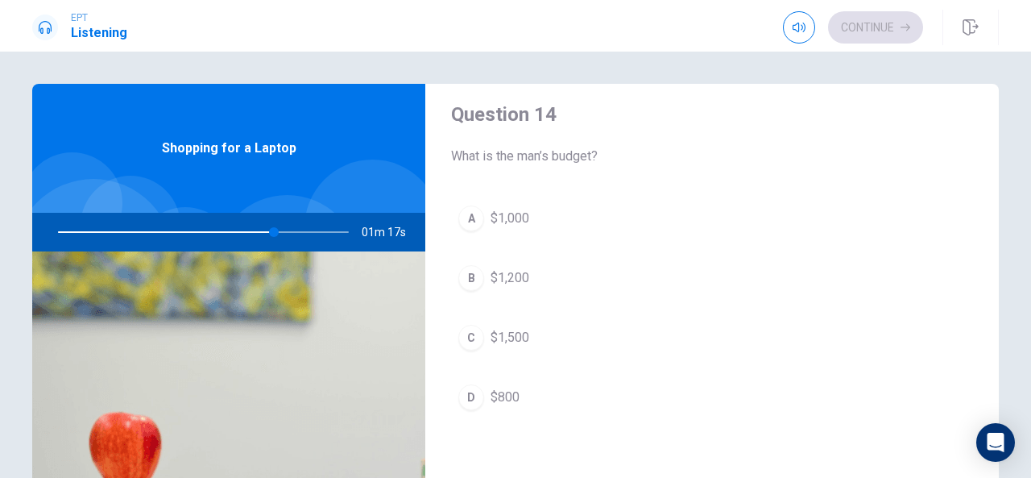
scroll to position [1321, 0]
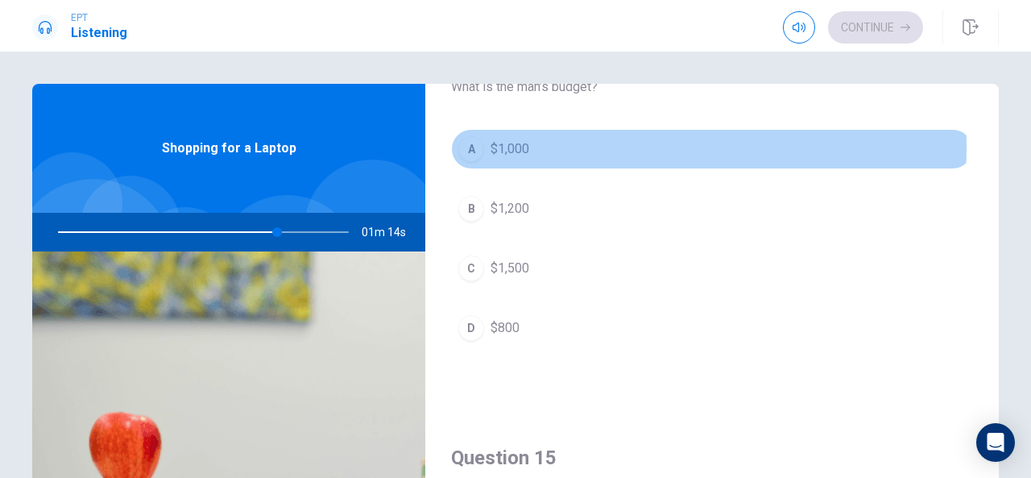
click at [609, 141] on button "A $1,000" at bounding box center [712, 149] width 522 height 40
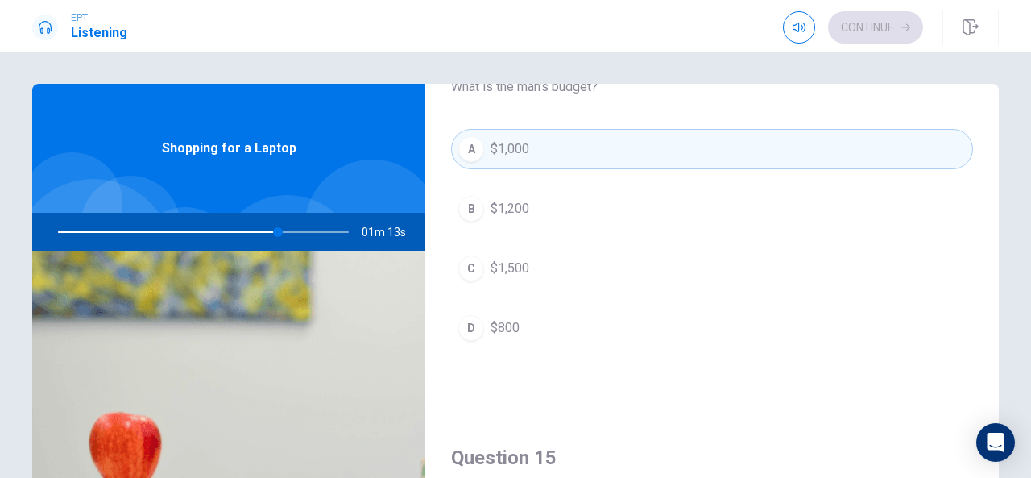
type input "76"
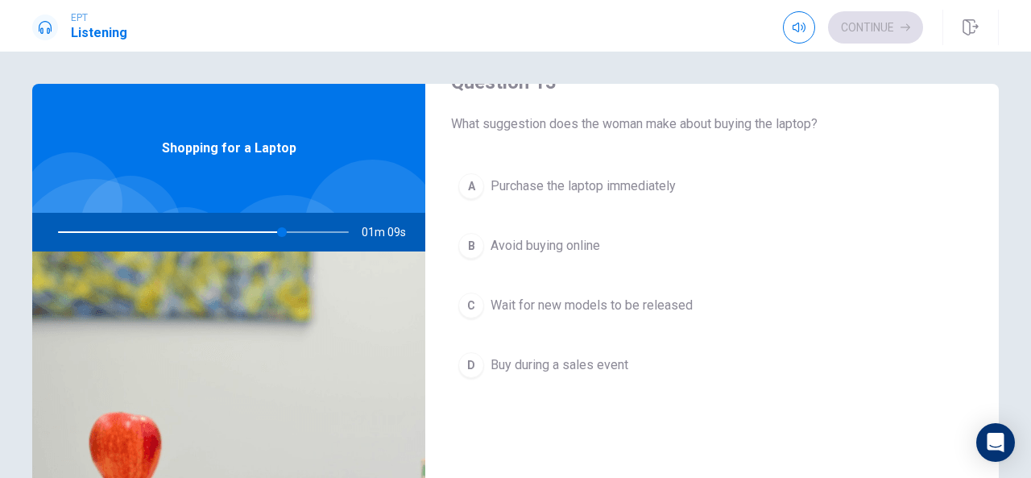
scroll to position [870, 0]
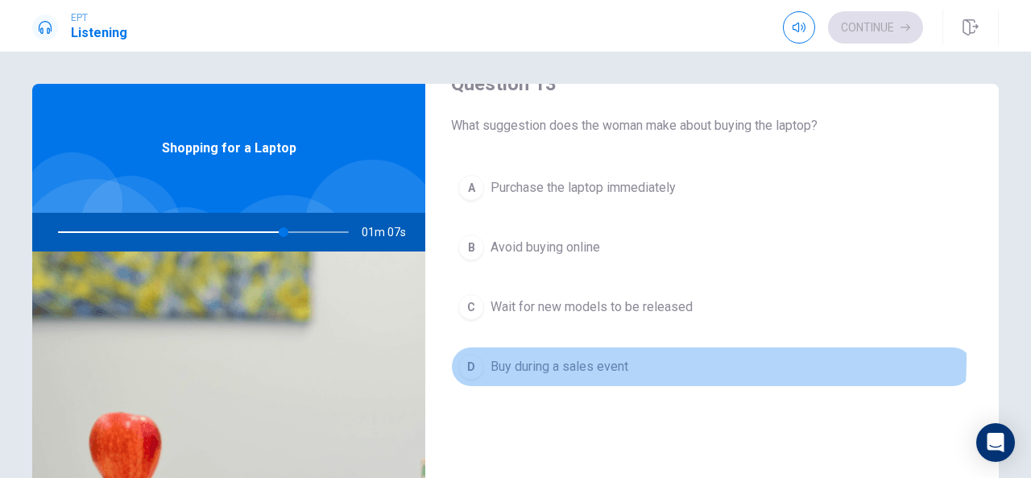
click at [601, 357] on span "Buy during a sales event" at bounding box center [560, 366] width 138 height 19
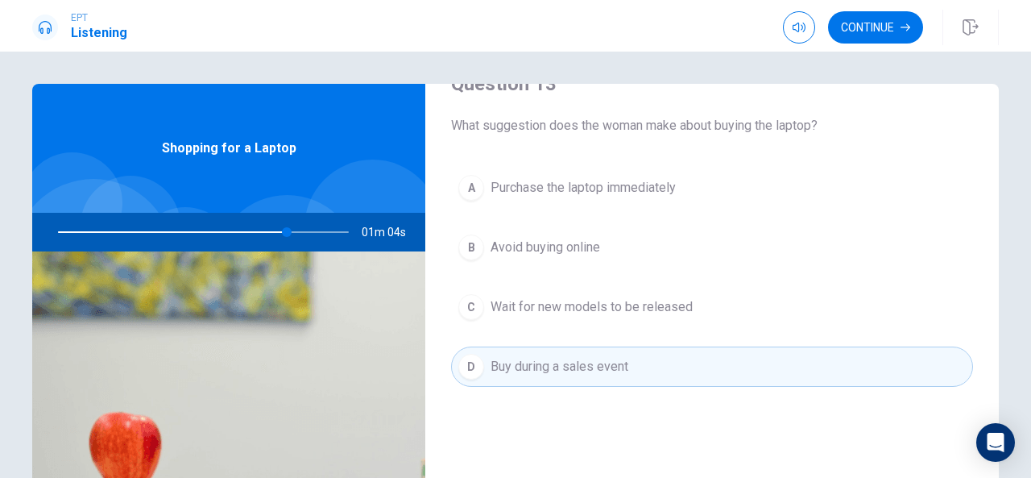
type input "79"
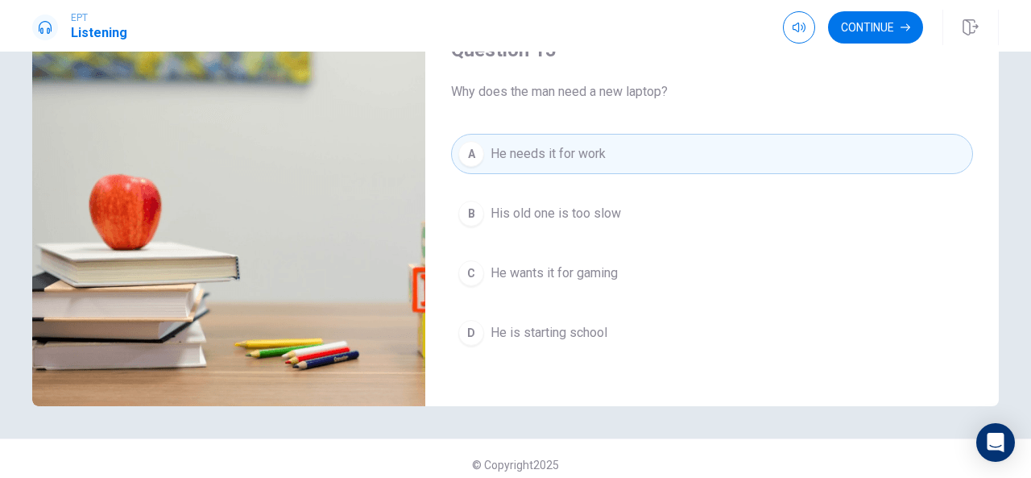
scroll to position [250, 0]
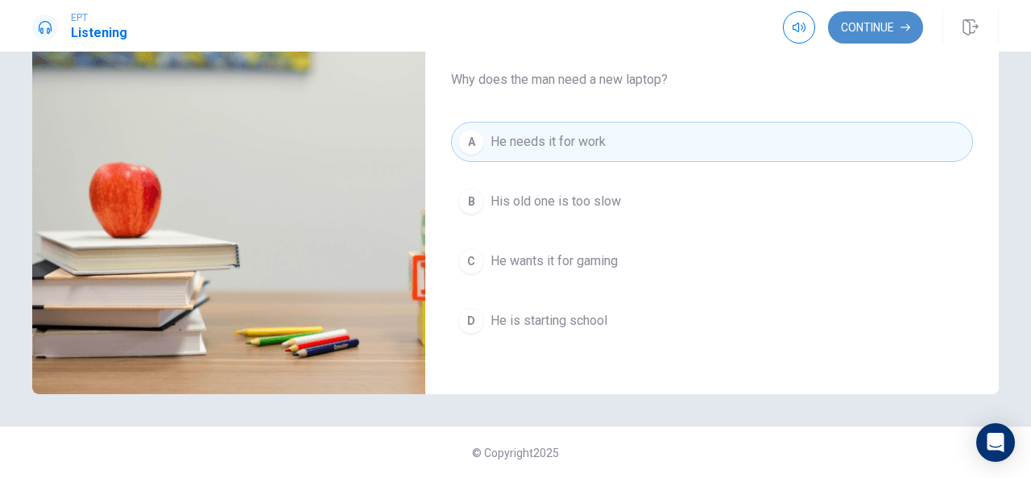
click at [897, 26] on button "Continue" at bounding box center [875, 27] width 95 height 32
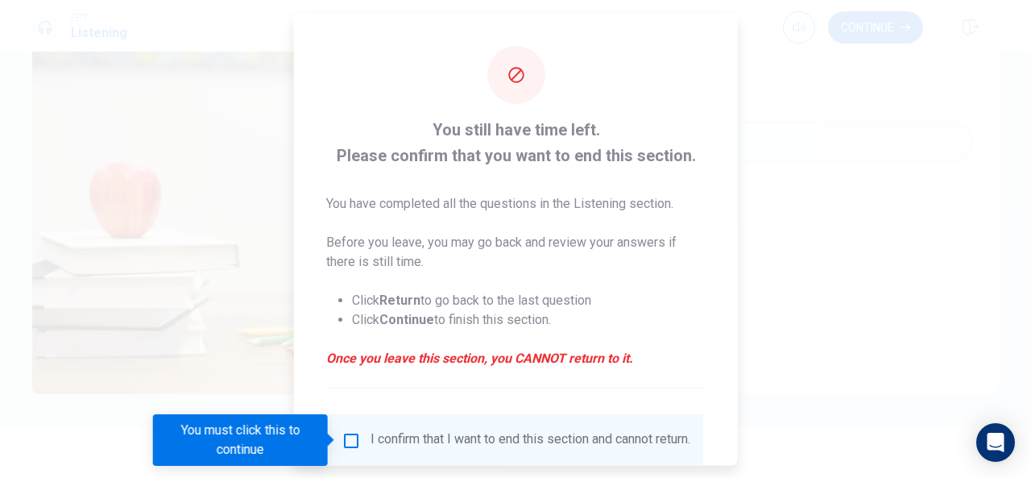
click at [346, 435] on input "You must click this to continue" at bounding box center [351, 439] width 19 height 19
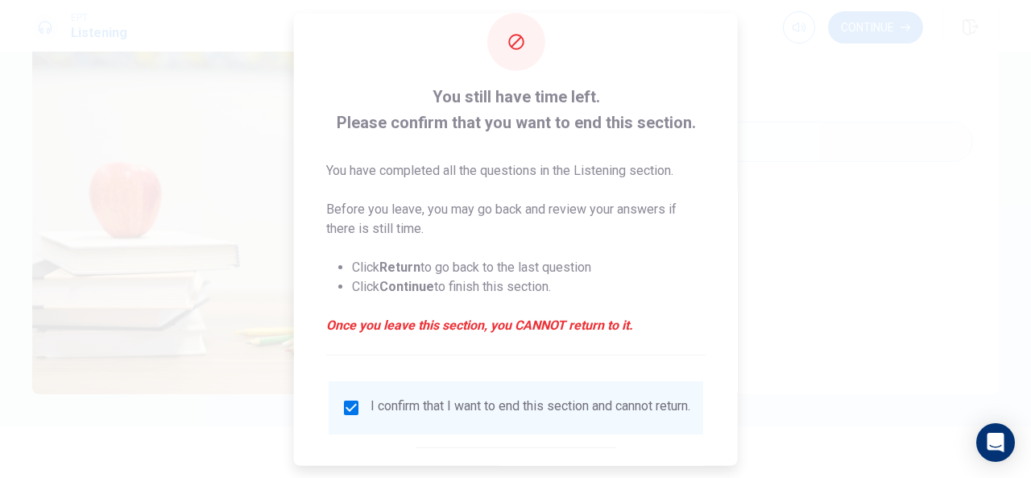
scroll to position [122, 0]
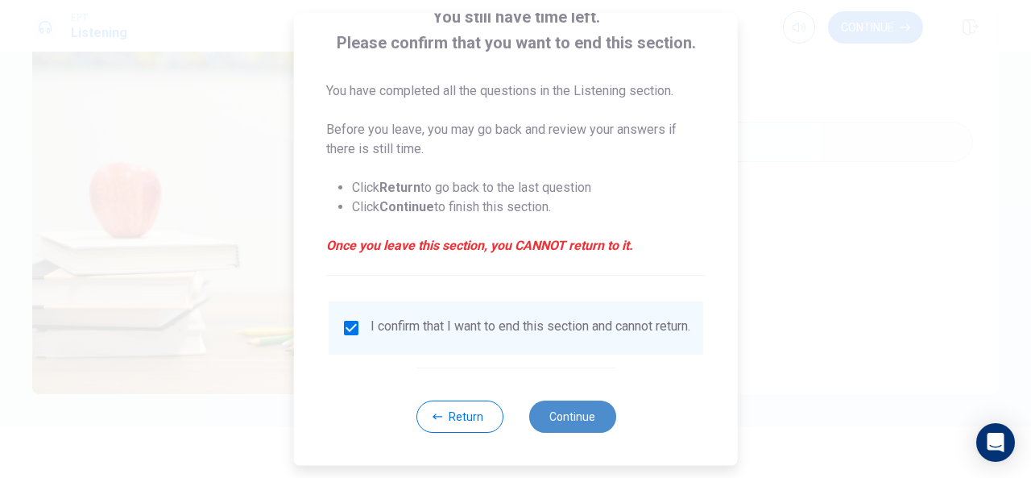
click at [586, 413] on button "Continue" at bounding box center [571, 416] width 87 height 32
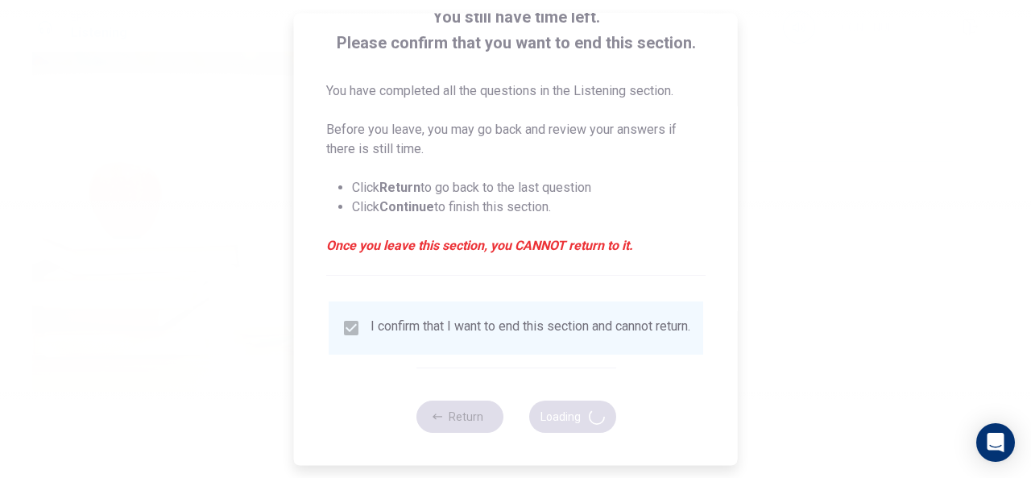
type input "91"
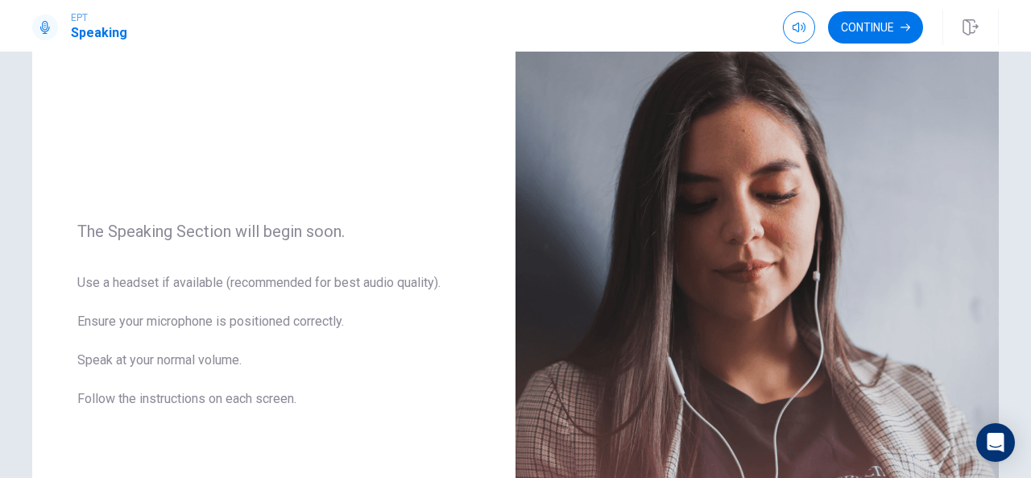
scroll to position [195, 0]
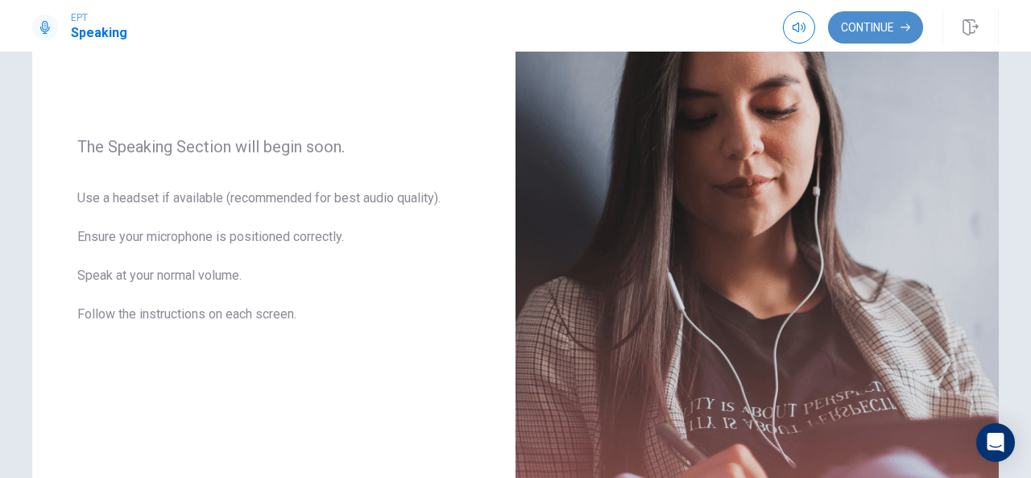
click at [883, 33] on button "Continue" at bounding box center [875, 27] width 95 height 32
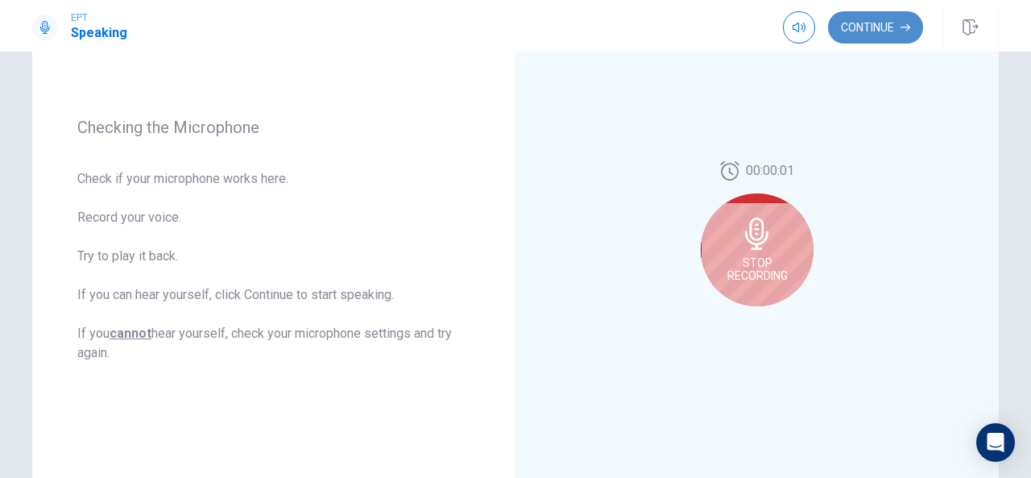
click at [878, 19] on button "Continue" at bounding box center [875, 27] width 95 height 32
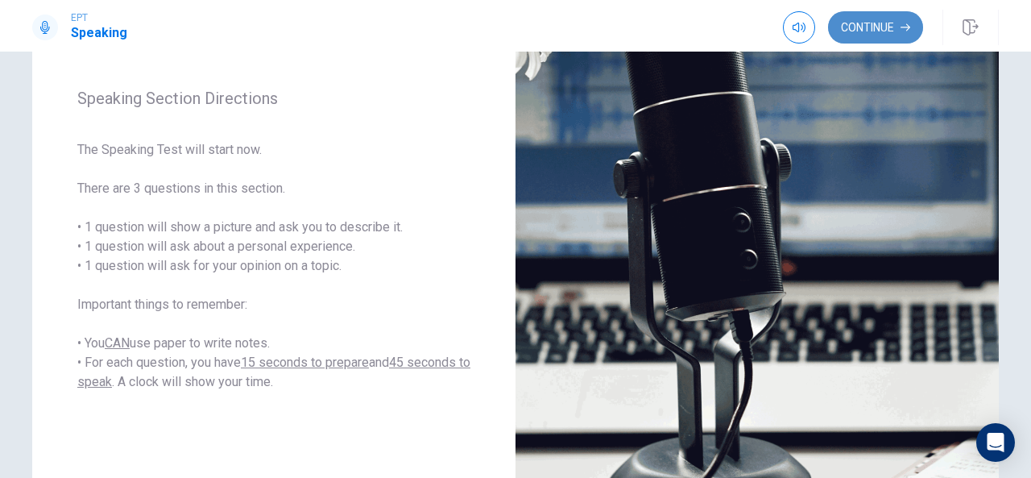
click at [891, 31] on button "Continue" at bounding box center [875, 27] width 95 height 32
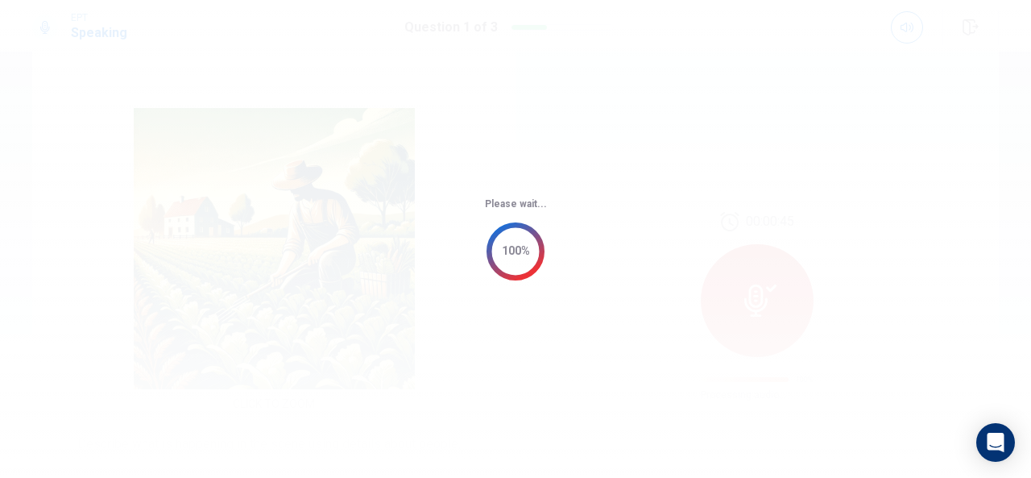
scroll to position [0, 0]
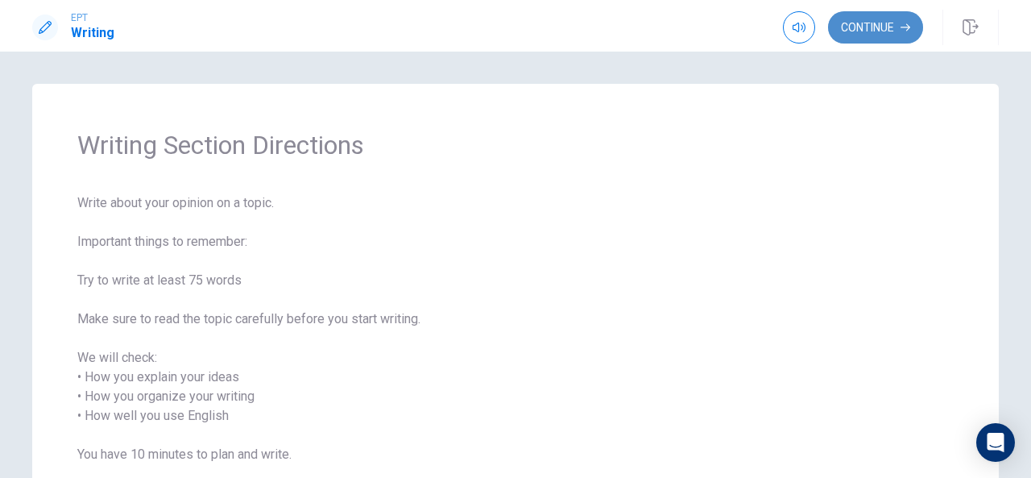
click at [889, 23] on button "Continue" at bounding box center [875, 27] width 95 height 32
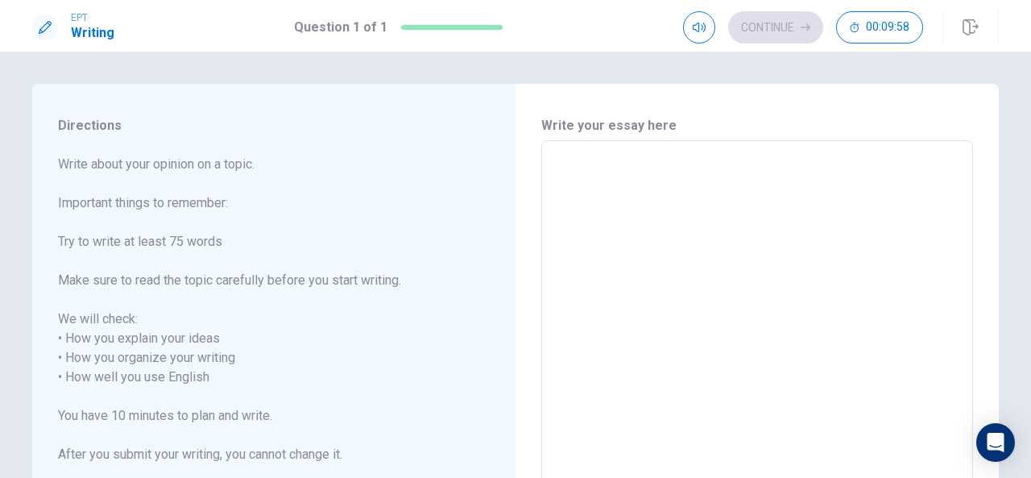
click at [603, 164] on textarea at bounding box center [757, 377] width 409 height 447
type textarea "i"
type textarea "x"
type textarea "i"
type textarea "x"
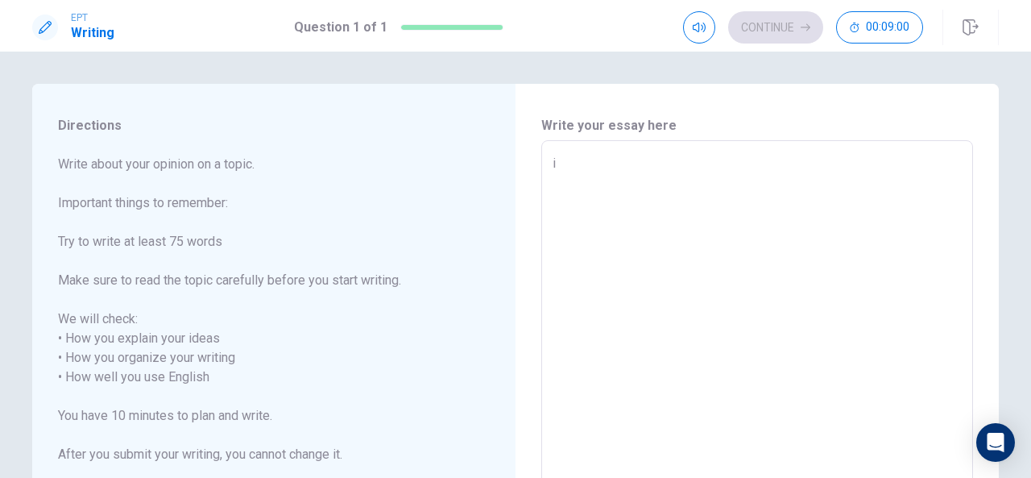
type textarea "i"
type textarea "x"
type textarea "I"
type textarea "x"
type textarea "I"
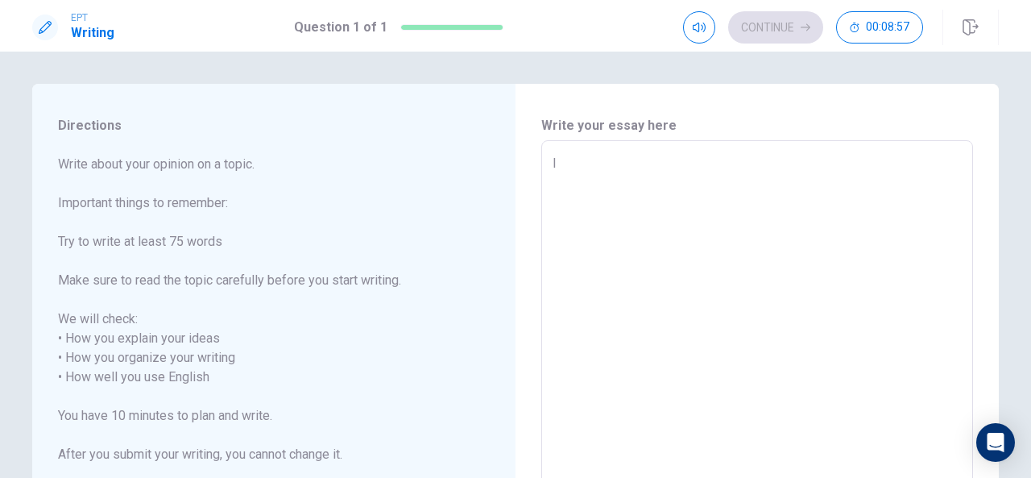
type textarea "x"
type textarea "I w"
type textarea "x"
type textarea "I wi"
type textarea "x"
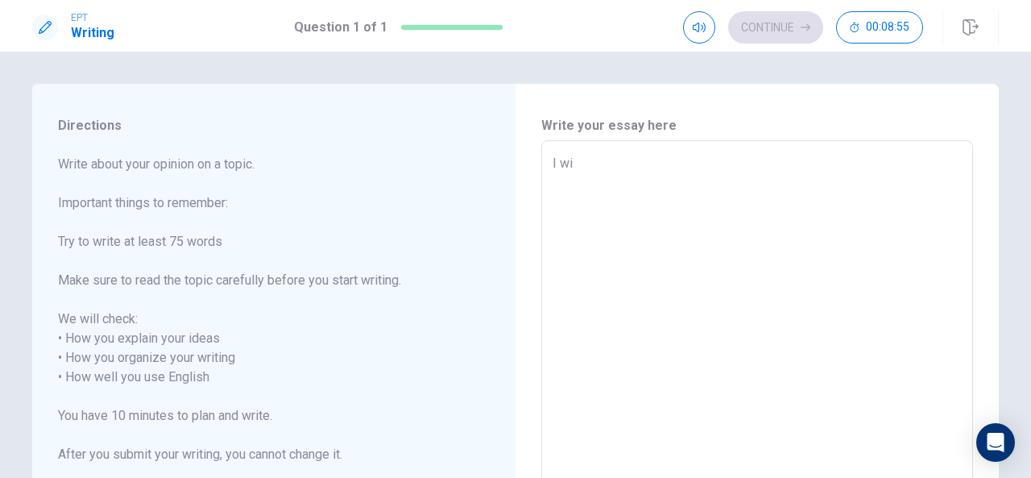
type textarea "I wil"
type textarea "x"
type textarea "I will"
type textarea "x"
type textarea "I will"
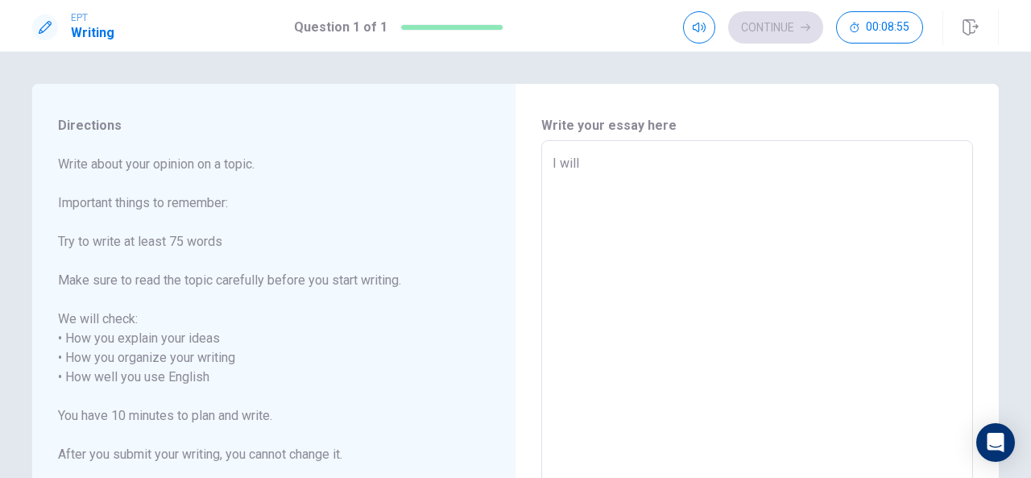
type textarea "x"
type textarea "I will w"
type textarea "x"
type textarea "I will wr"
type textarea "x"
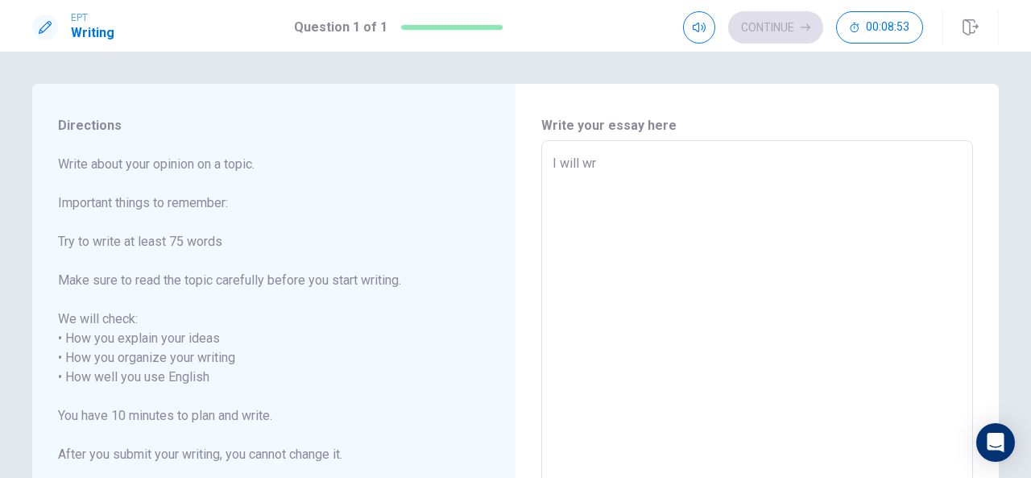
type textarea "I will wri"
type textarea "x"
type textarea "I will writ"
type textarea "x"
type textarea "I will write"
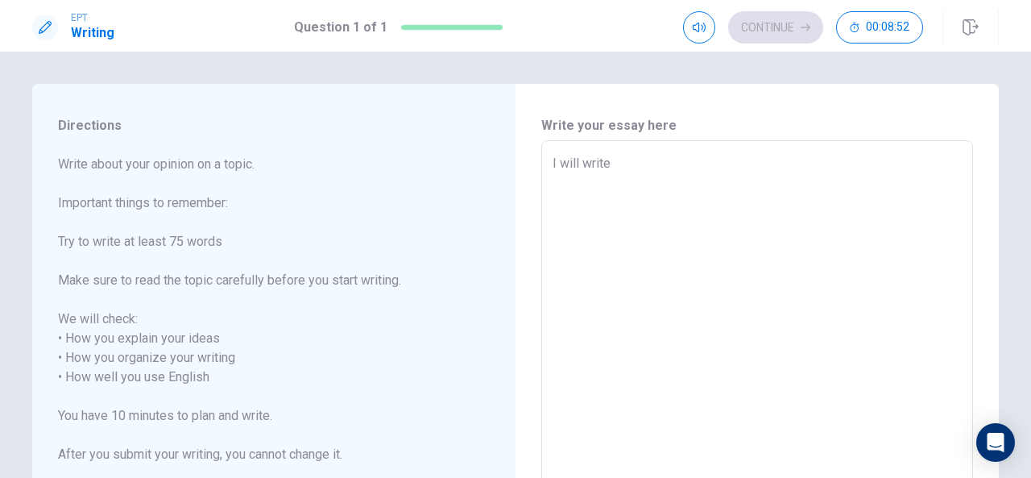
type textarea "x"
type textarea "I will write"
type textarea "x"
type textarea "I will write a"
type textarea "x"
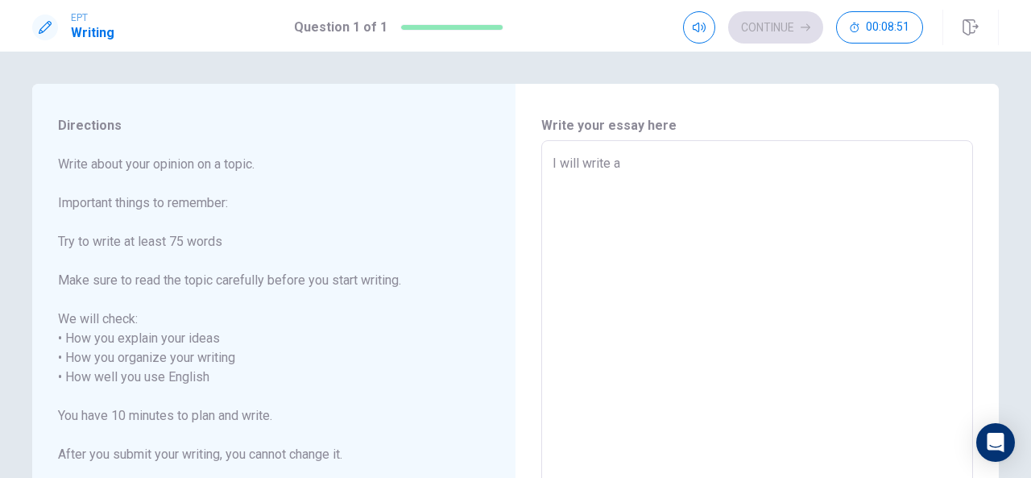
type textarea "I will write ab"
type textarea "x"
type textarea "I will write abo"
type textarea "x"
type textarea "I will write abou"
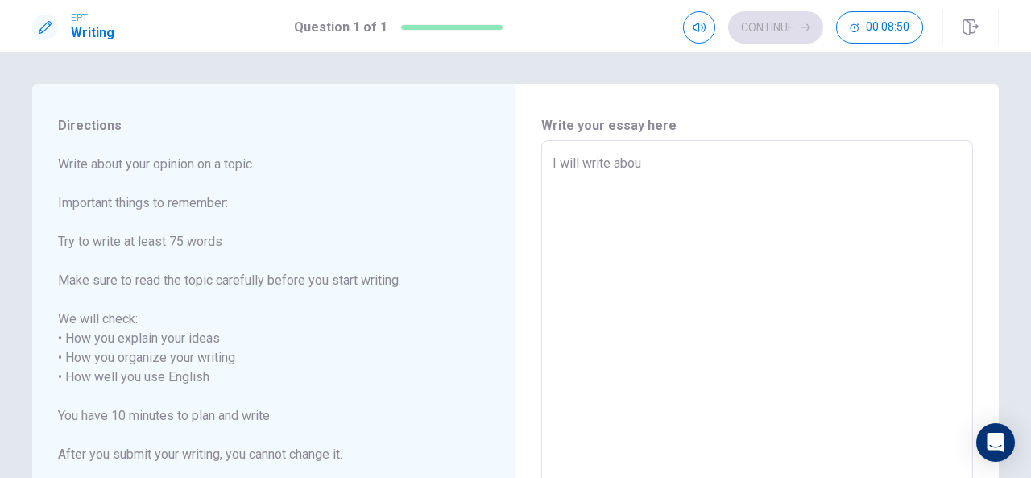
type textarea "x"
type textarea "I will write about"
type textarea "x"
type textarea "I will write about"
type textarea "x"
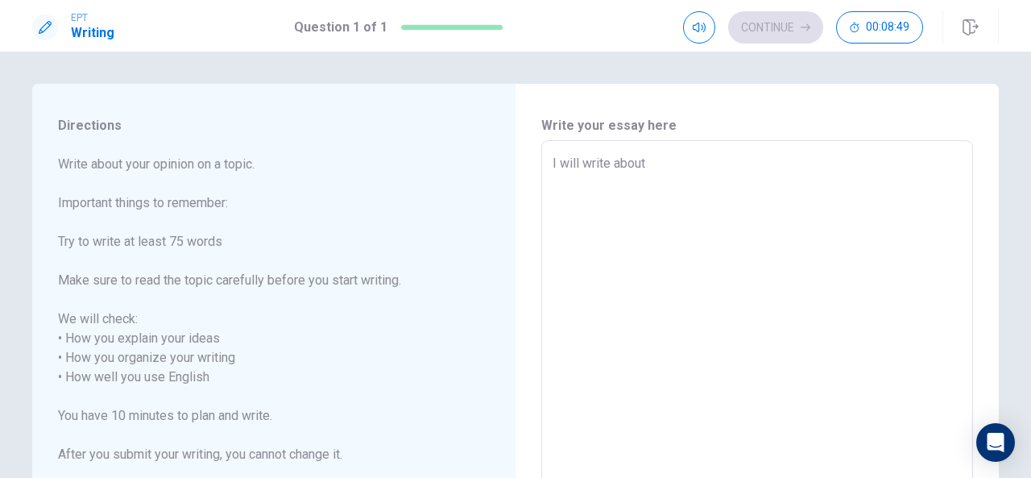
type textarea "I will write about a"
type textarea "x"
type textarea "I will write about a"
type textarea "x"
type textarea "I will write about a p"
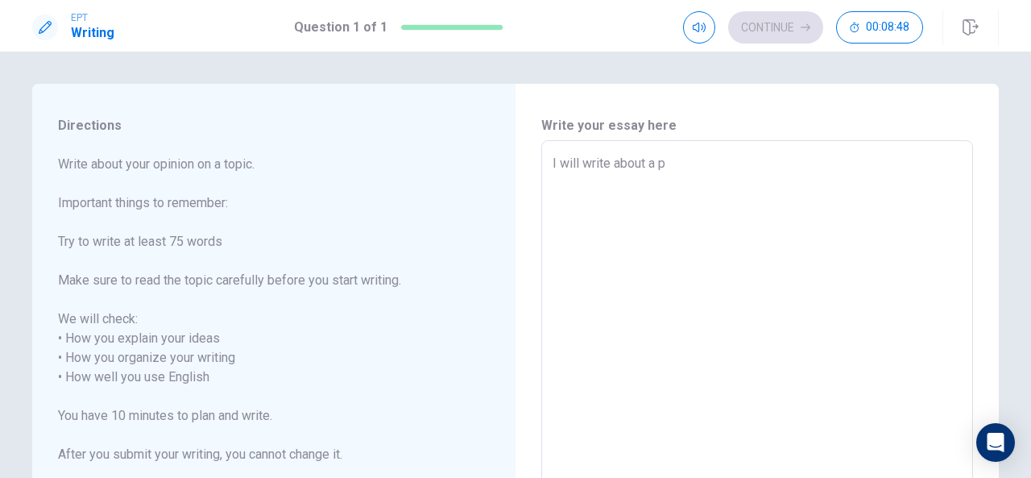
type textarea "x"
type textarea "I will write about a po"
type textarea "x"
type textarea "I will write about a pod"
type textarea "x"
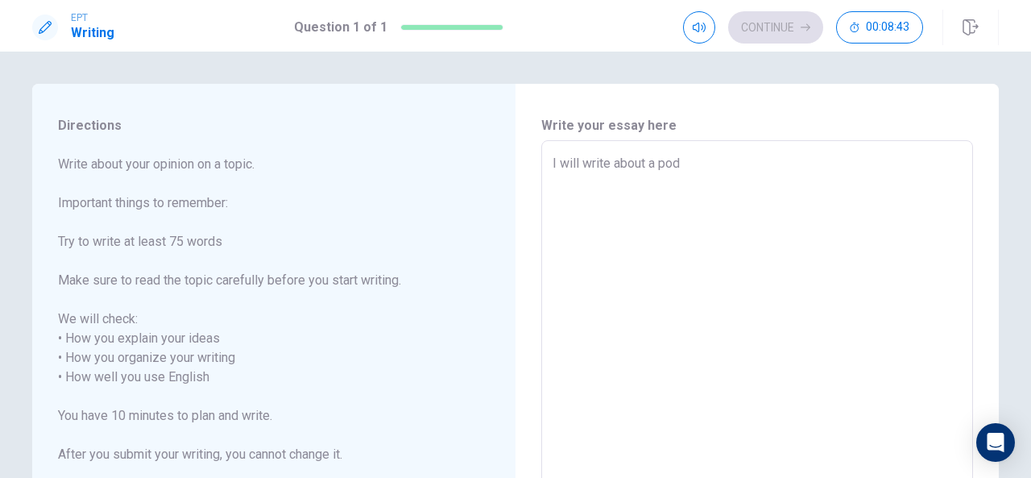
type textarea "I will write about a podc"
type textarea "x"
type textarea "I will write about a podca"
type textarea "x"
type textarea "I will write about a podcas"
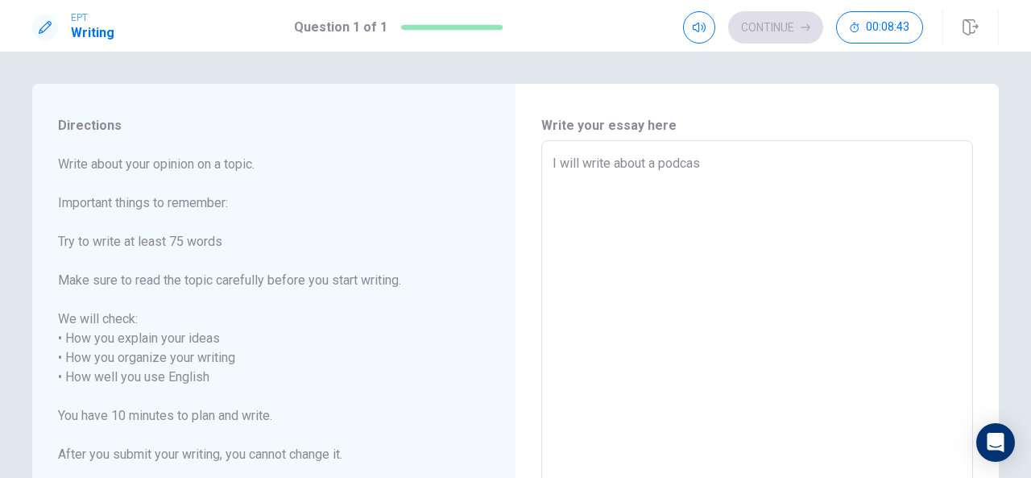
type textarea "x"
type textarea "I will write about a podcast"
type textarea "x"
type textarea "I will write about a podcast"
type textarea "x"
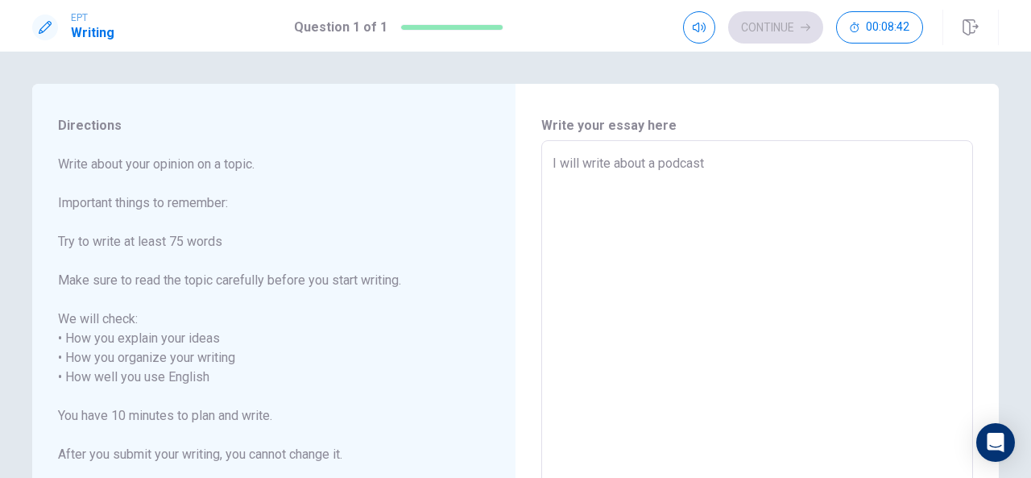
type textarea "I will write about a podcast t"
type textarea "x"
type textarea "I will write about a podcast th"
type textarea "x"
type textarea "I will write about a podcast tha"
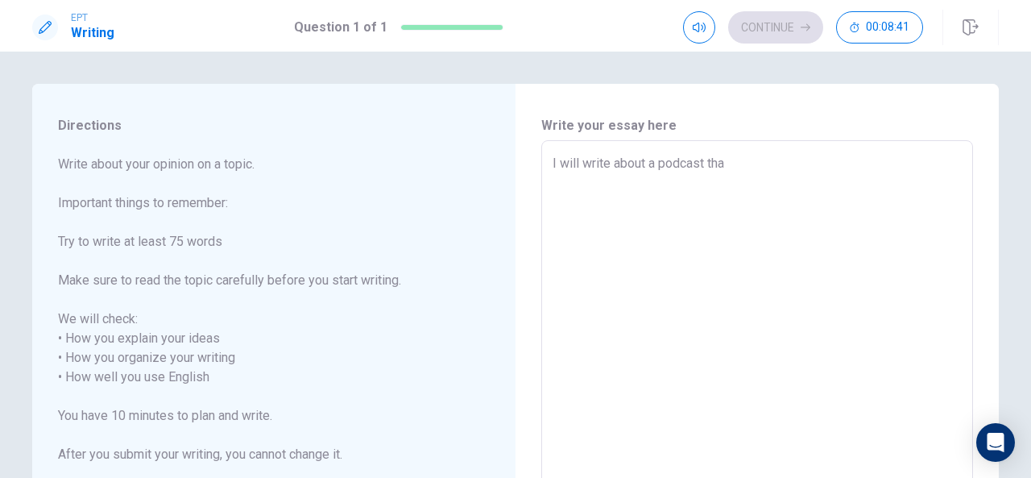
type textarea "x"
type textarea "I will write about a podcast that"
type textarea "x"
type textarea "I will write about a podcast that"
type textarea "x"
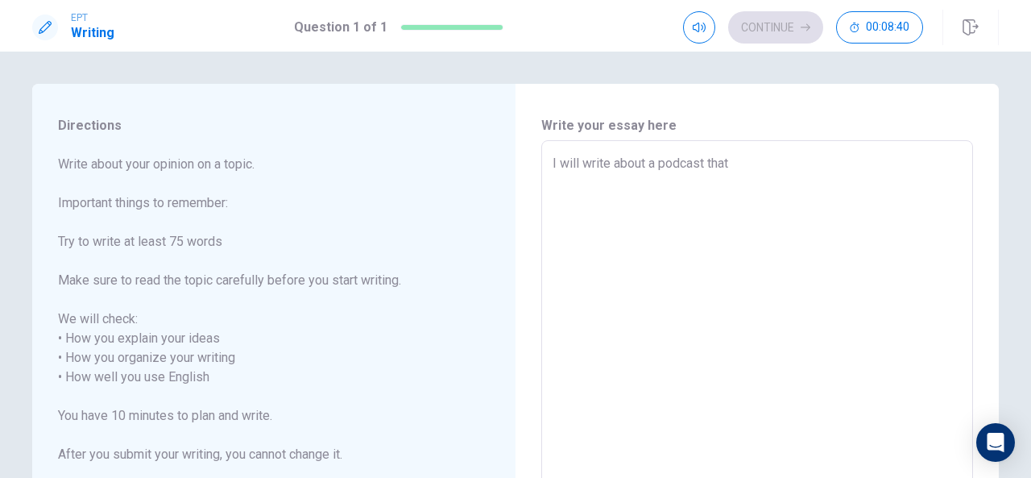
type textarea "I will write about a podcast that i"
type textarea "x"
type textarea "I will write about a podcast that i"
type textarea "x"
type textarea "I will write about a podcast that i"
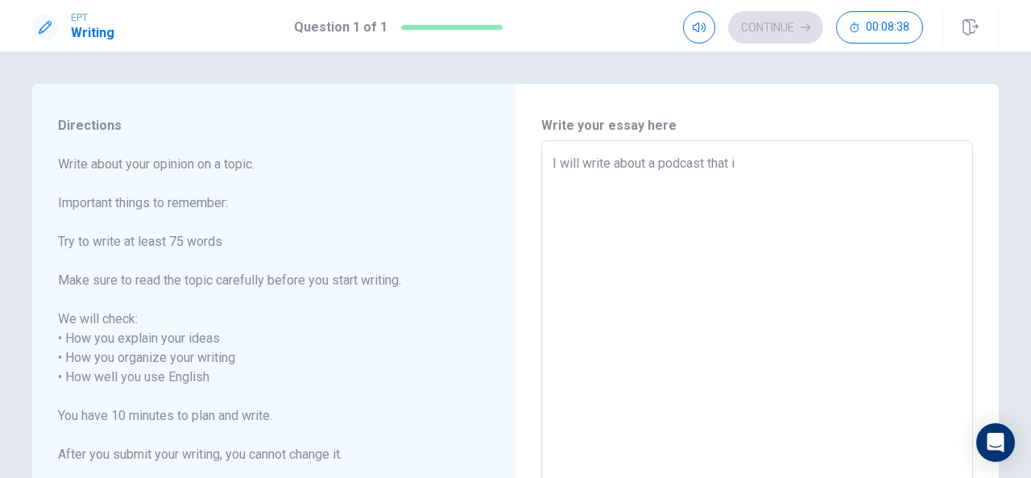
type textarea "x"
type textarea "I will write about a podcast that"
type textarea "x"
type textarea "I will write about a podcast that I"
type textarea "x"
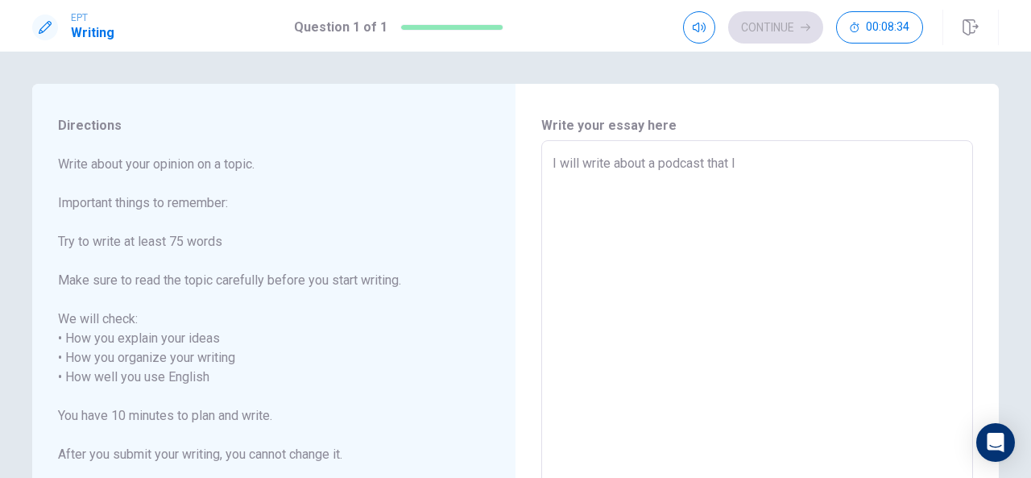
type textarea "I will write about a podcast that I"
type textarea "x"
type textarea "I will write about a podcast that I l"
type textarea "x"
type textarea "I will write about a podcast that I li"
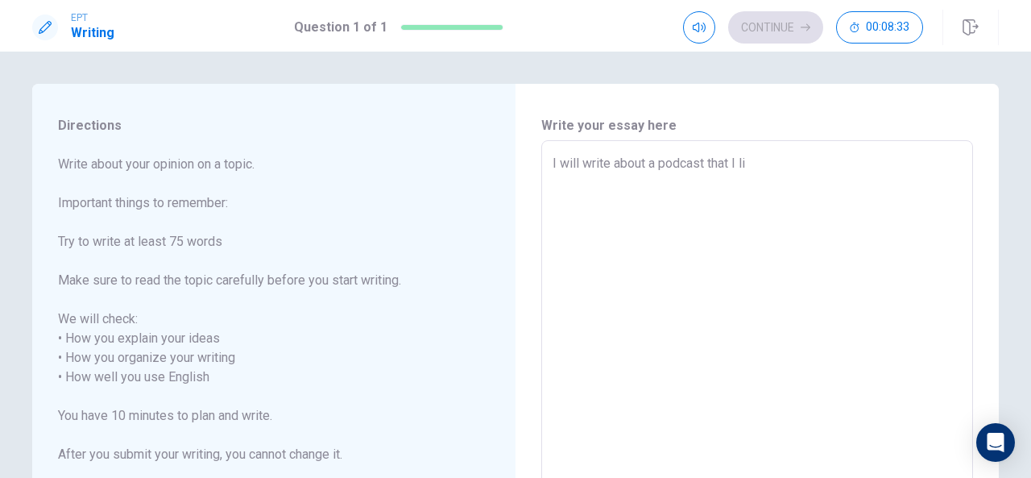
type textarea "x"
type textarea "I will write about a podcast that I lis"
type textarea "x"
type textarea "I will write about a podcast that I list"
type textarea "x"
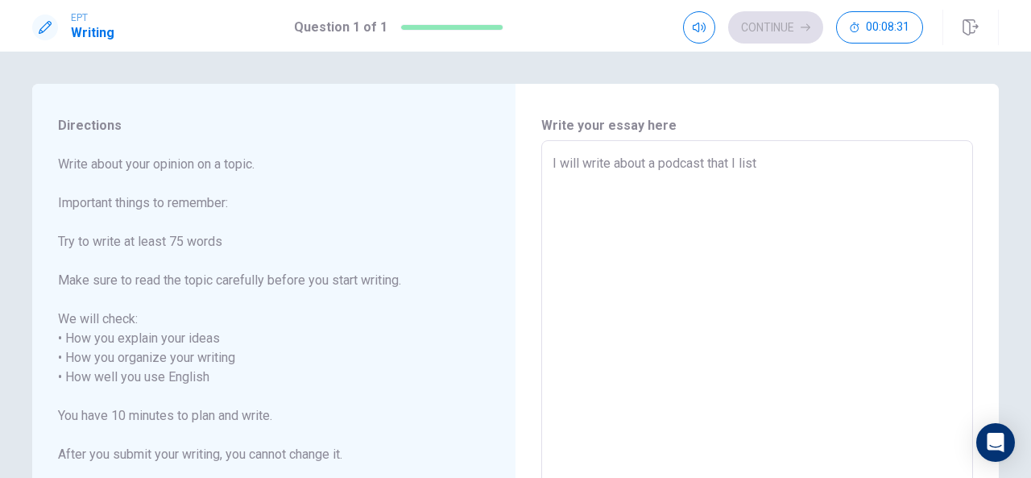
type textarea "I will write about a podcast that I liste"
type textarea "x"
type textarea "I will write about a podcast that I listen"
type textarea "x"
type textarea "I will write about a podcast that I listene"
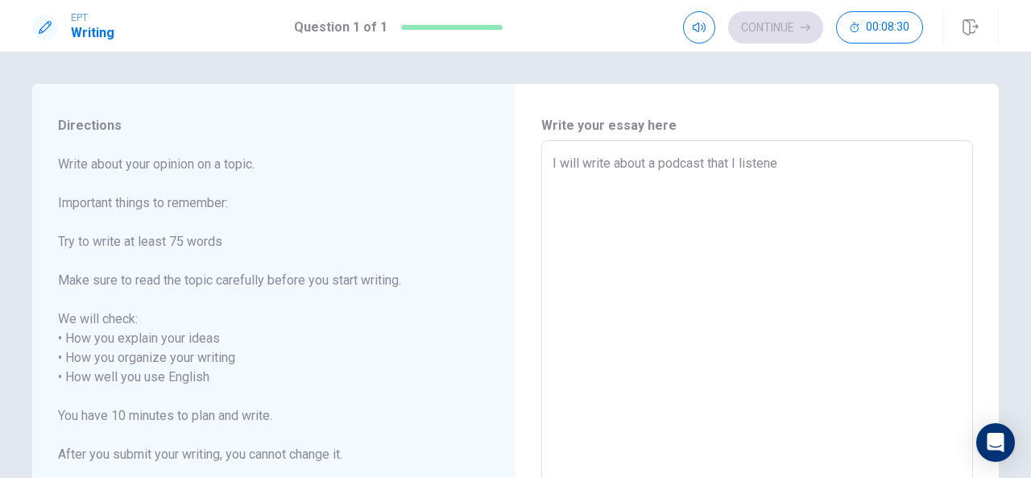
type textarea "x"
type textarea "I will write about a podcast that I listened"
type textarea "x"
type textarea "I will write about a podcast that I listened"
type textarea "x"
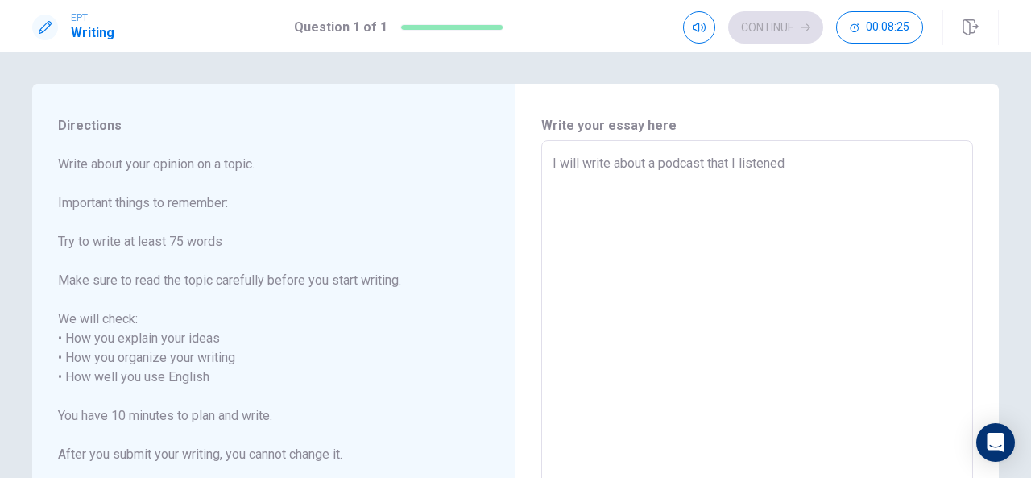
type textarea "I will write about a podcast that I listened t"
type textarea "x"
type textarea "I will write about a podcast that I listened to"
type textarea "x"
type textarea "I will write about a podcast that I listened to"
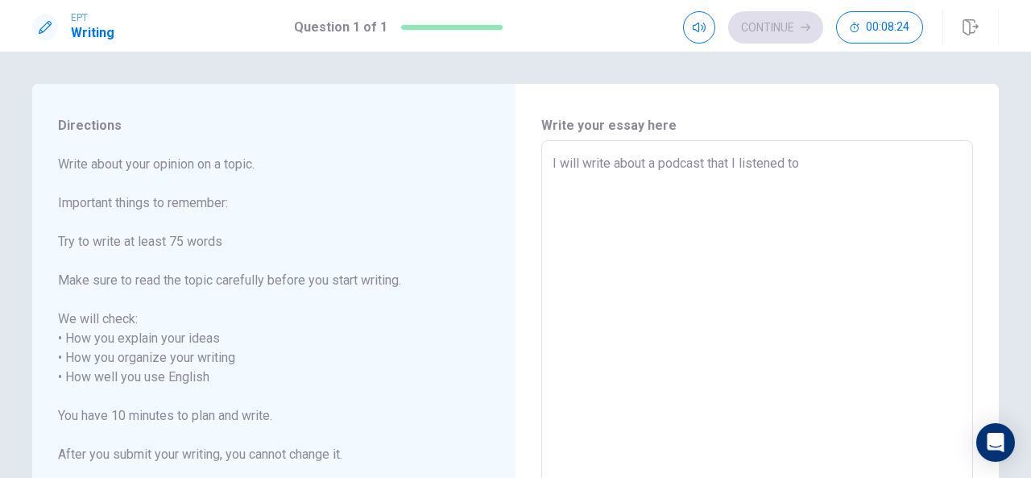
type textarea "x"
type textarea "I will write about a podcast that I listened to c"
type textarea "x"
type textarea "I will write about a podcast that I listened to co"
type textarea "x"
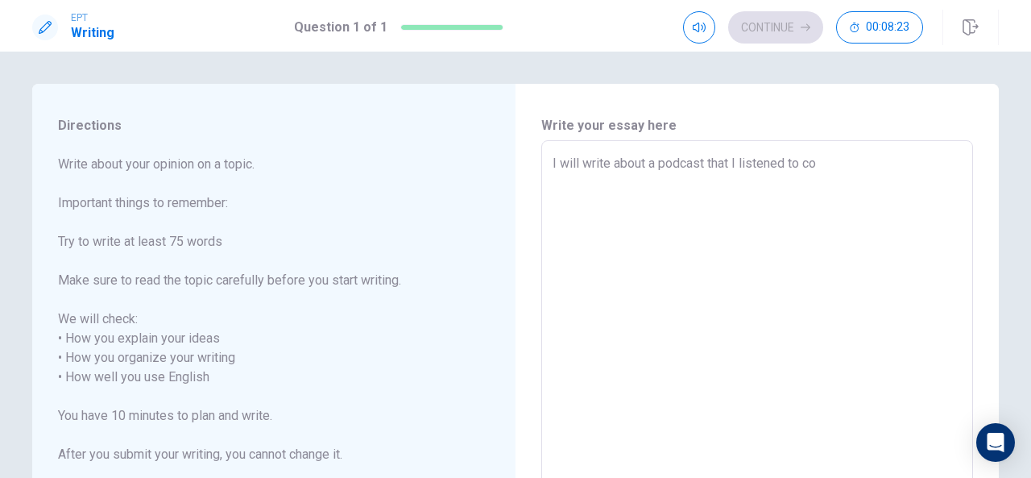
type textarea "I will write about a podcast that I listened to con"
type textarea "x"
type textarea "I will write about a podcast that I listened to conc"
type textarea "x"
type textarea "I will write about a podcast that I listened to conce"
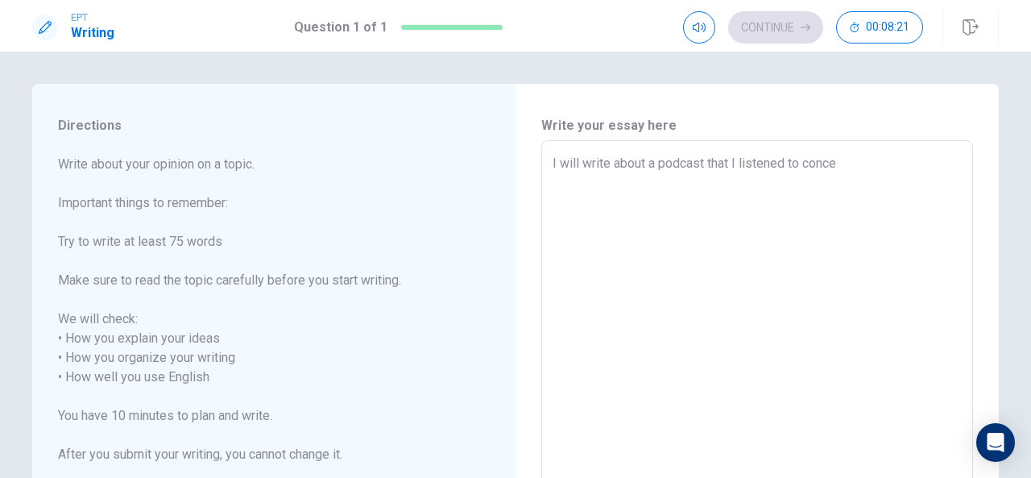
type textarea "x"
type textarea "I will write about a podcast that I listened to concer"
type textarea "x"
type textarea "I will write about a podcast that I listened to concern"
type textarea "x"
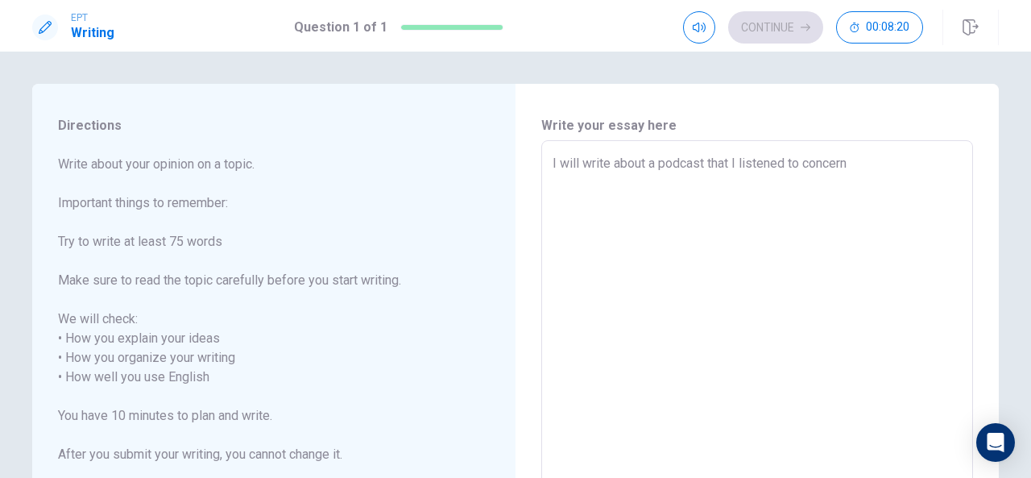
type textarea "I will write about a podcast that I listened to concerni"
type textarea "x"
type textarea "I will write about a podcast that I listened to concernin"
type textarea "x"
type textarea "I will write about a podcast that I listened to concerning"
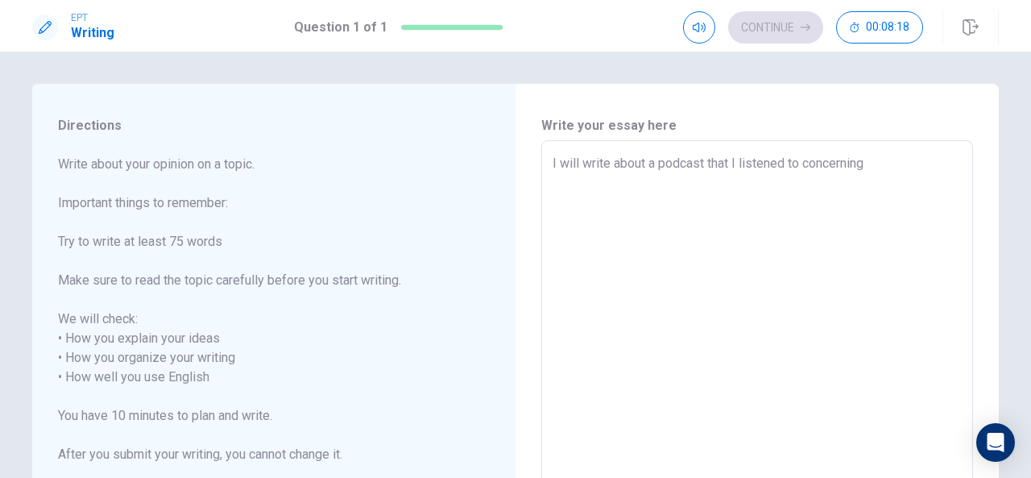
type textarea "x"
type textarea "I will write about a podcast that I listened to concerning"
type textarea "x"
type textarea "I will write about a podcast that I listened to concerning t"
type textarea "x"
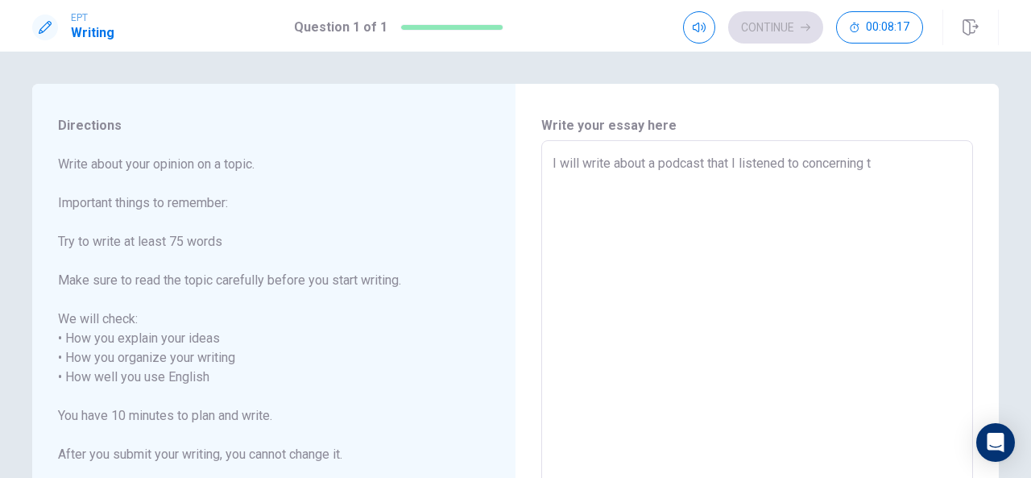
type textarea "I will write about a podcast that I listened to concerning th"
type textarea "x"
type textarea "I will write about a podcast that I listened to concerning the"
type textarea "x"
type textarea "I will write about a podcast that I listened to concerning the"
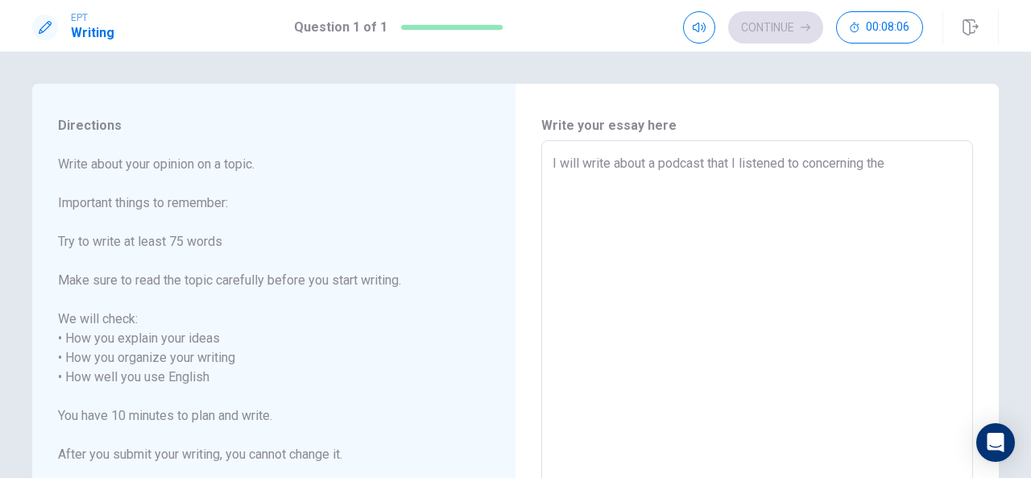
type textarea "x"
type textarea "I will write about a podcast that I listened to concerning the t"
type textarea "x"
type textarea "I will write about a podcast that I listened to concerning the th"
type textarea "x"
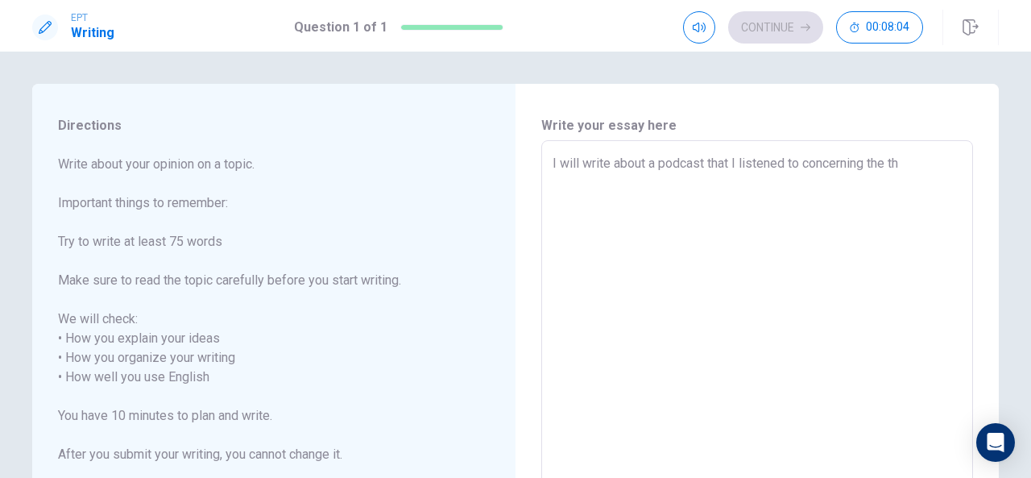
type textarea "I will write about a podcast that I listened to concerning the the"
type textarea "x"
type textarea "I will write about a podcast that I listened to concerning the the"
type textarea "x"
type textarea "I will write about a podcast that I listened to concerning the the g"
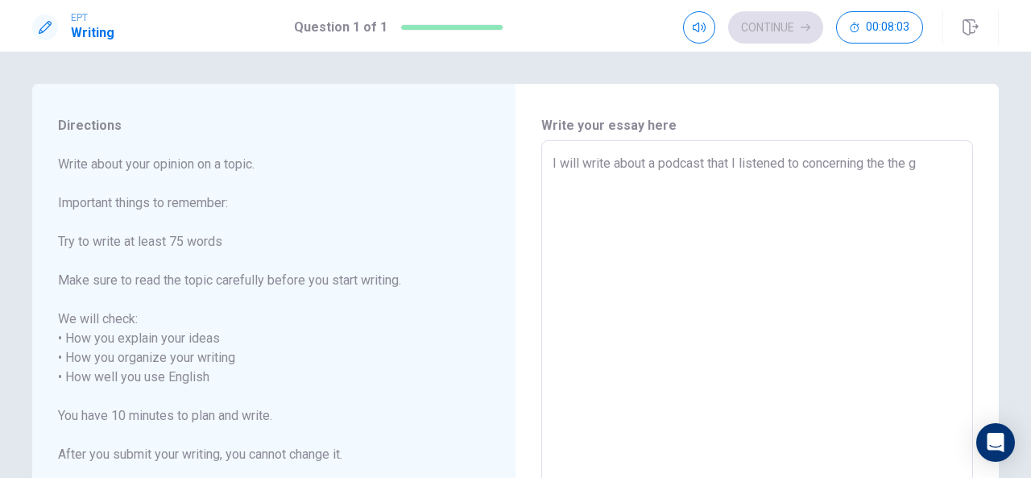
type textarea "x"
type textarea "I will write about a podcast that I listened to concerning the the ge"
type textarea "x"
type textarea "I will write about a podcast that I listened to concerning the the gen"
type textarea "x"
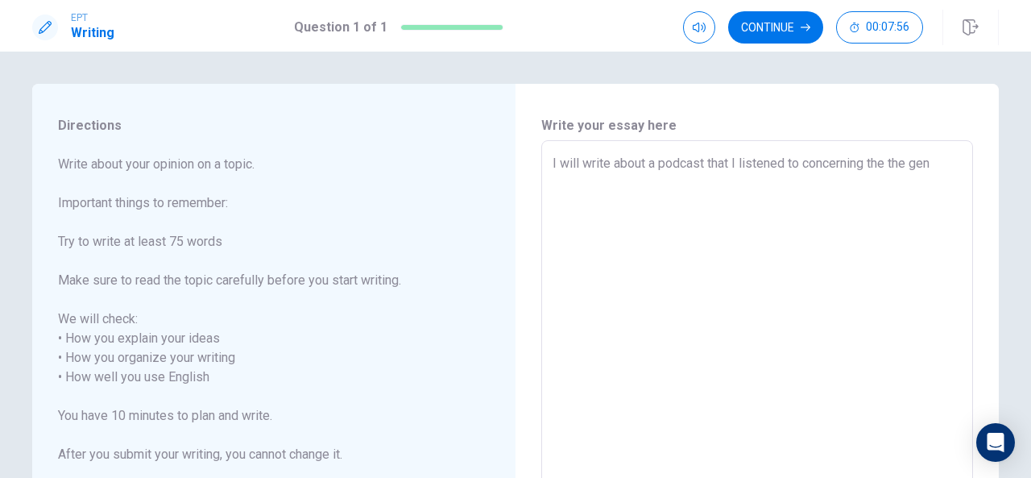
type textarea "I will write about a podcast that I listened to concerning the the genz"
type textarea "x"
type textarea "I will write about a podcast that I listened to concerning the the genz"
type textarea "x"
type textarea "I will write about a podcast that I listened to concerning the the genz p"
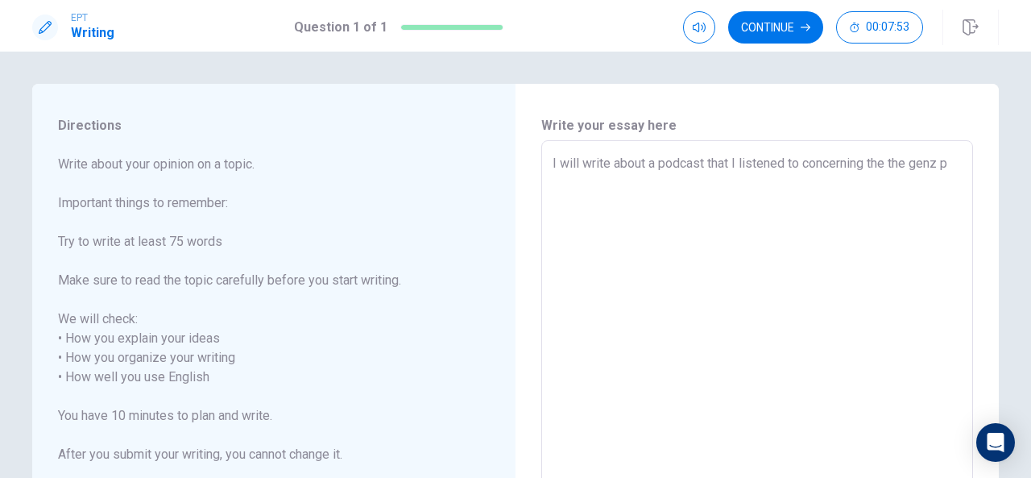
type textarea "x"
type textarea "I will write about a podcast that I listened to concerning the the genz pr"
type textarea "x"
type textarea "I will write about a podcast that I listened to concerning the the genz pro"
type textarea "x"
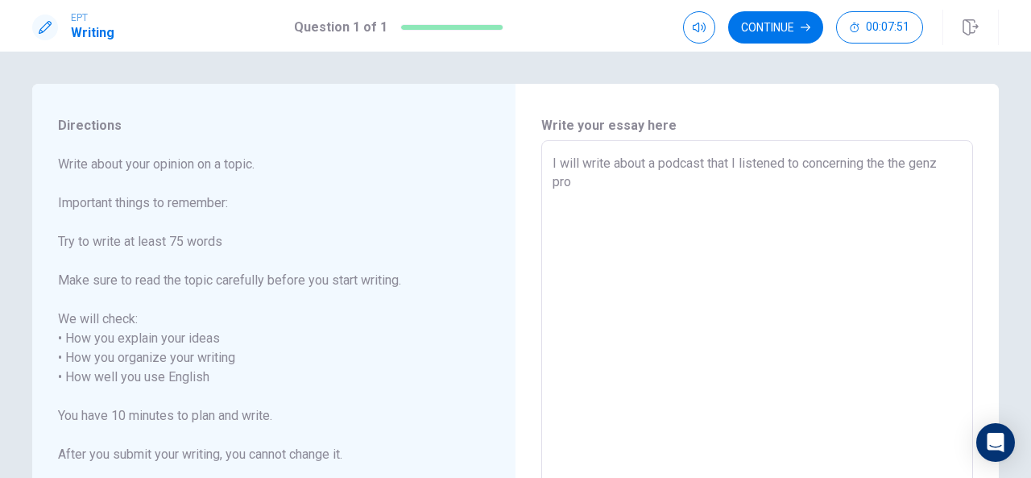
type textarea "I will write about a podcast that I listened to concerning the the genz prot"
type textarea "x"
type textarea "I will write about a podcast that I listened to concerning the the genz prote"
type textarea "x"
type textarea "I will write about a podcast that I listened to concerning the the genz protes"
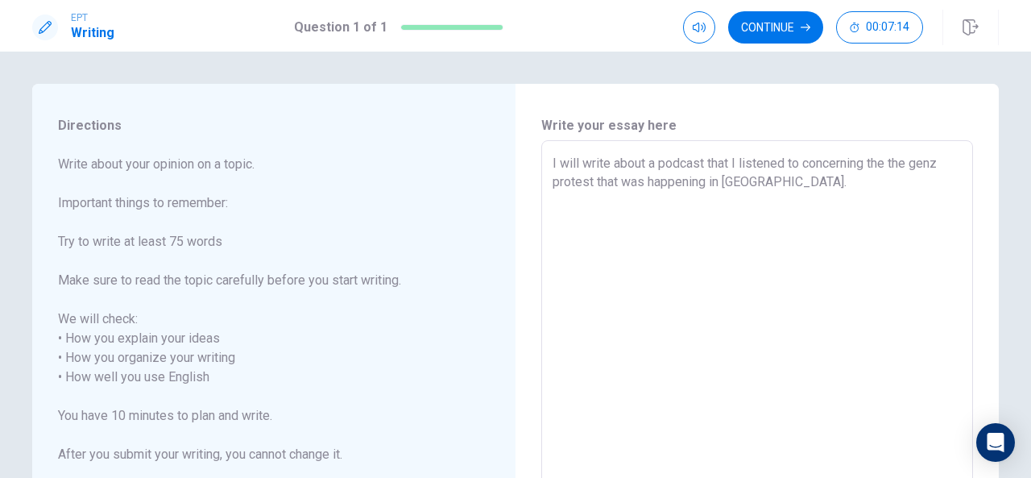
click at [796, 160] on textarea "I will write about a podcast that I listened to concerning the the genz protest…" at bounding box center [757, 377] width 409 height 447
click at [763, 180] on textarea "I will write about a podcast that I listened to, concerning the the genz protes…" at bounding box center [757, 377] width 409 height 447
click at [553, 204] on textarea "I will write about a podcast that I listened to, concerning the the genz protes…" at bounding box center [757, 377] width 409 height 447
click at [807, 202] on textarea "I will write about a podcast that I listened to, concerning the the genz protes…" at bounding box center [757, 377] width 409 height 447
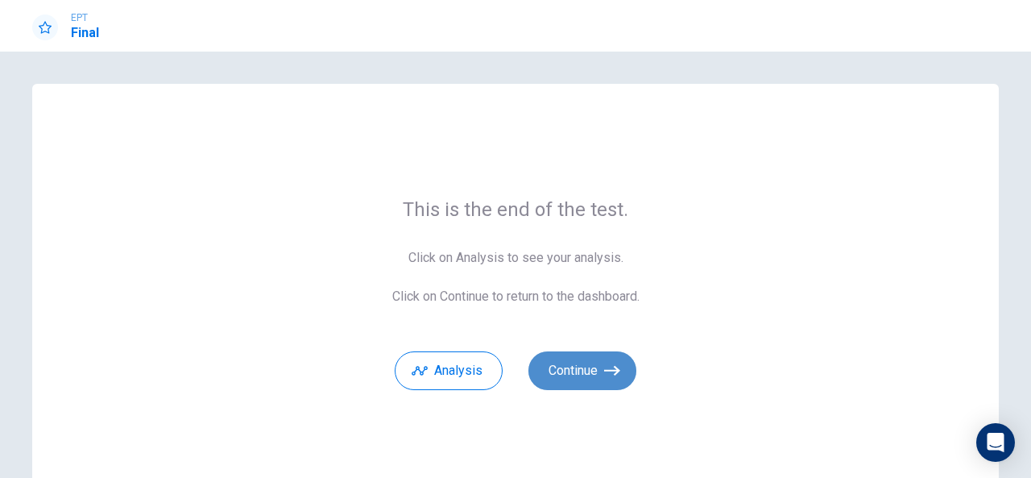
click at [597, 371] on button "Continue" at bounding box center [582, 370] width 108 height 39
